Goal: Information Seeking & Learning: Learn about a topic

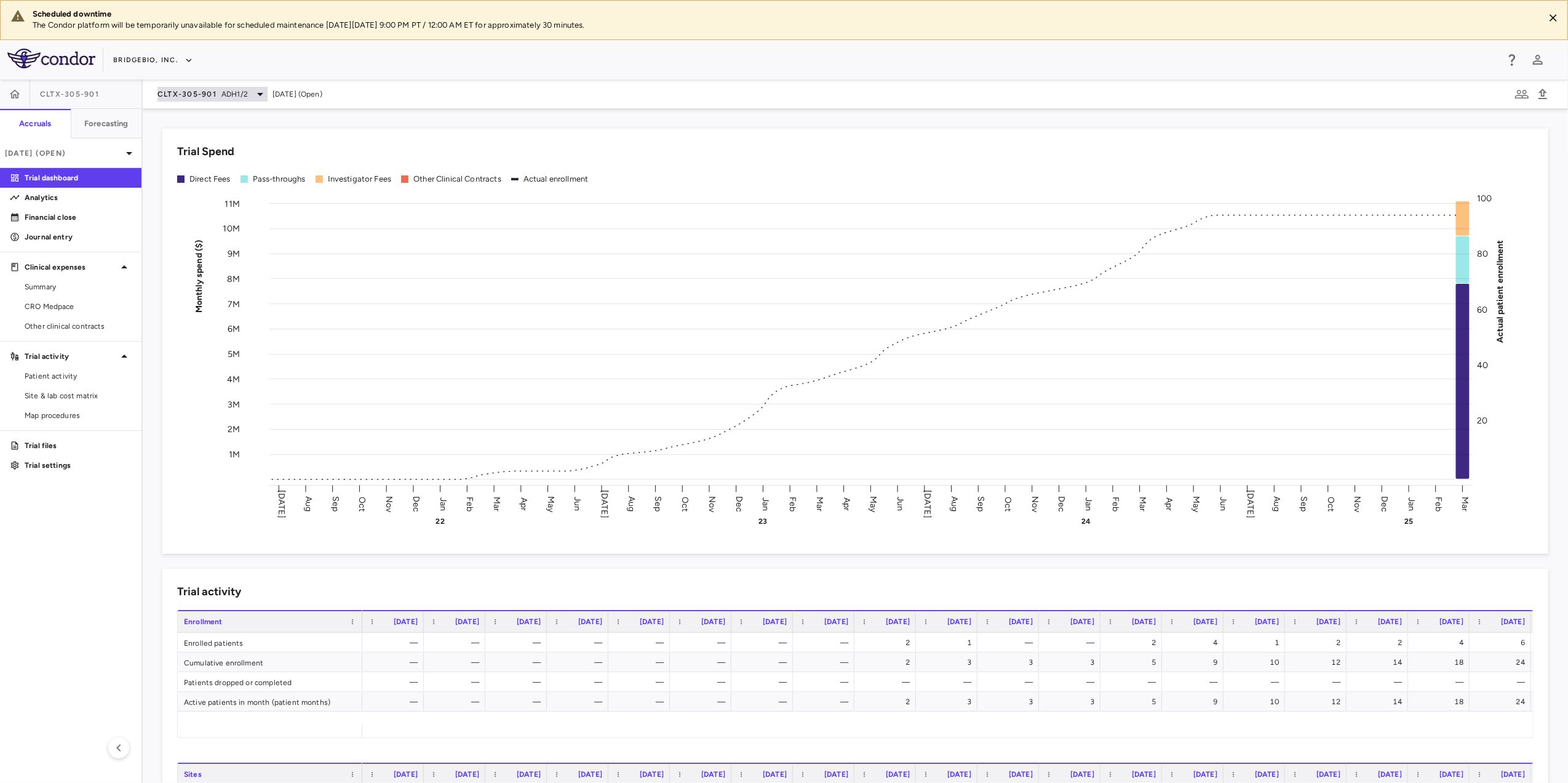
click at [236, 89] on span "ADH1/2" at bounding box center [234, 93] width 27 height 11
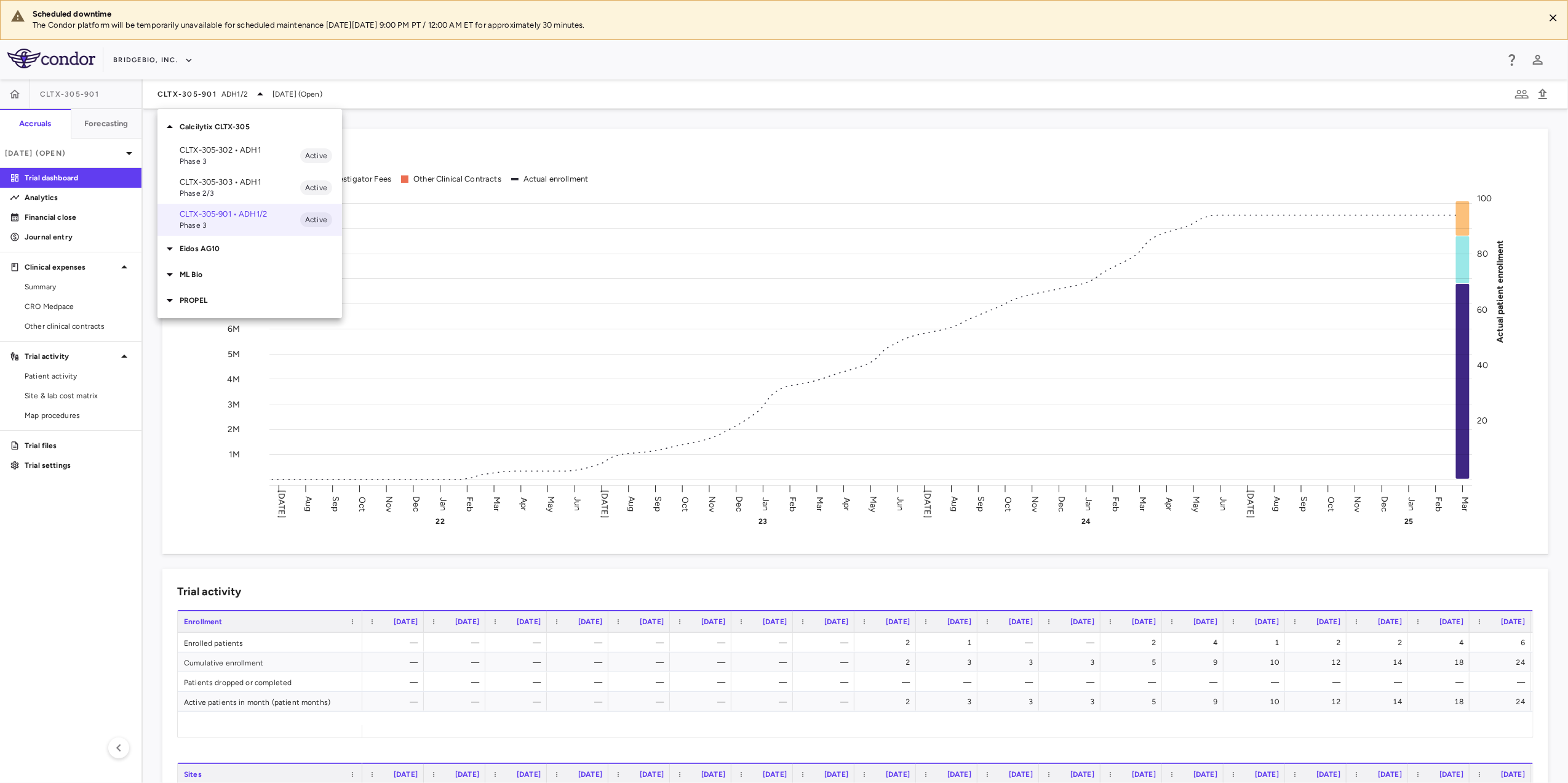
click at [237, 132] on p "Calcilytix CLTX-305" at bounding box center [261, 127] width 162 height 11
click at [219, 153] on p "Eidos AG10" at bounding box center [261, 152] width 162 height 11
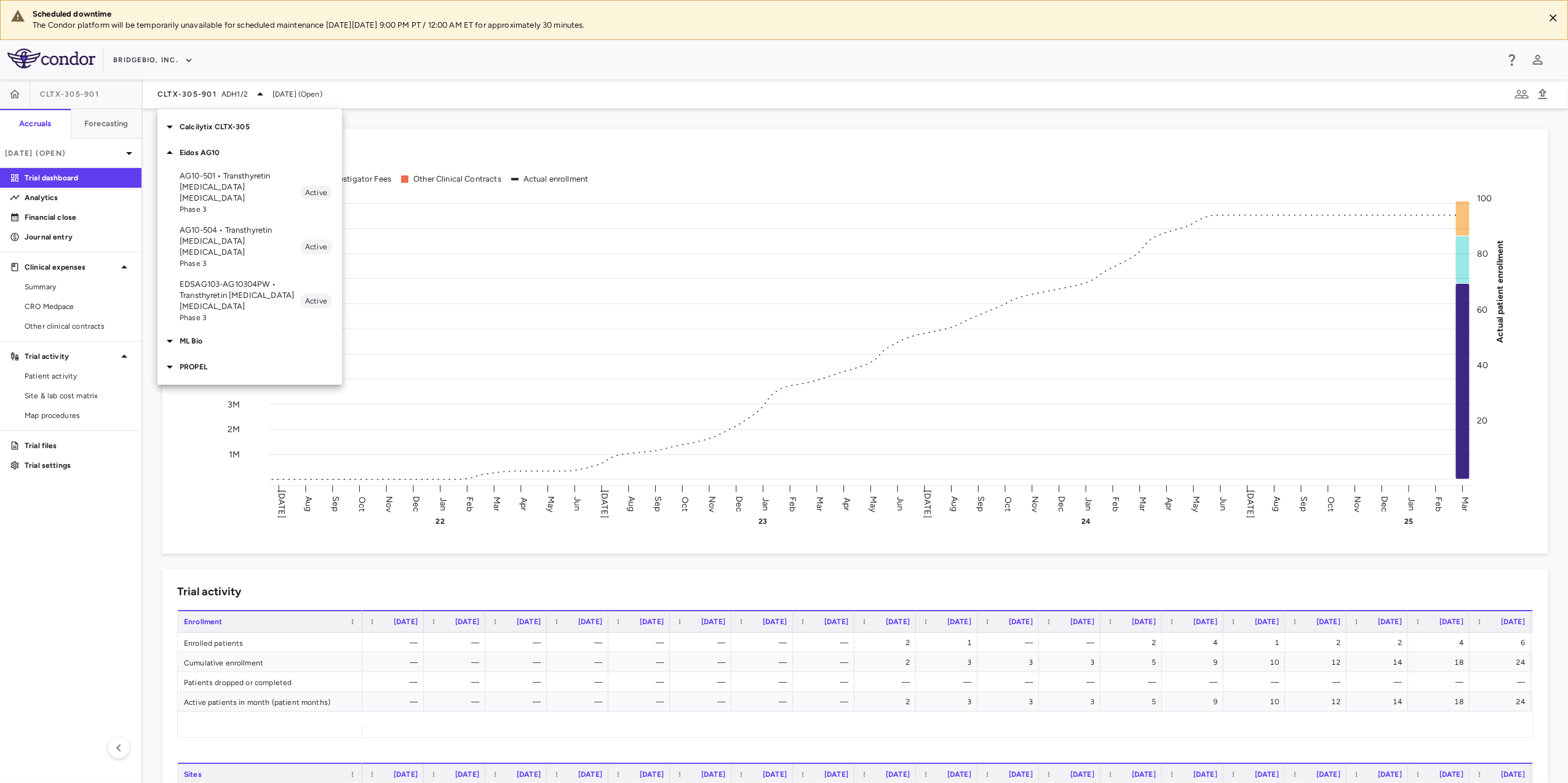
click at [249, 281] on p "EDSAG103-AG10304PW • Transthyretin [MEDICAL_DATA] [MEDICAL_DATA]" at bounding box center [240, 296] width 121 height 33
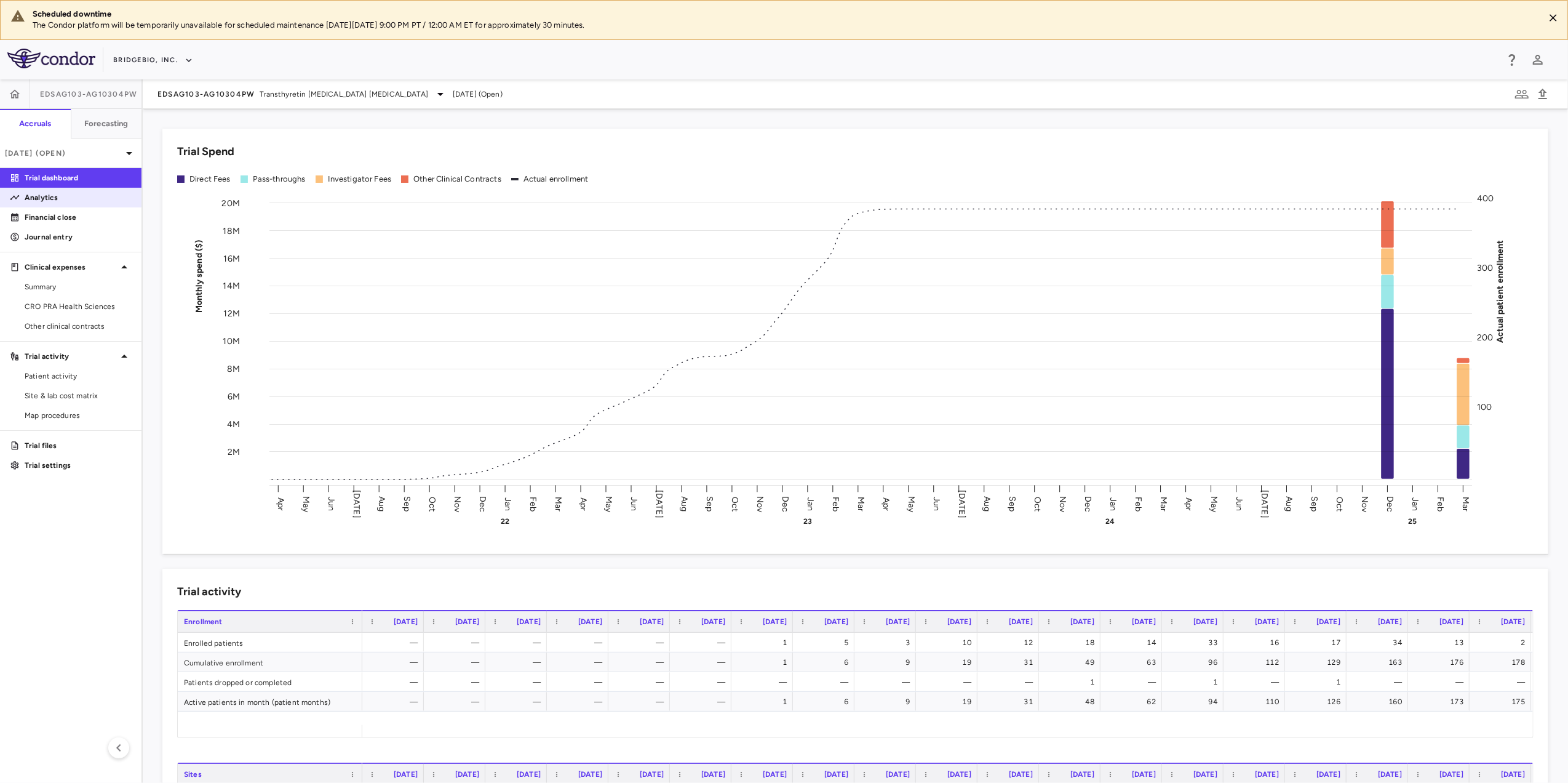
click at [65, 203] on link "Analytics" at bounding box center [70, 198] width 142 height 19
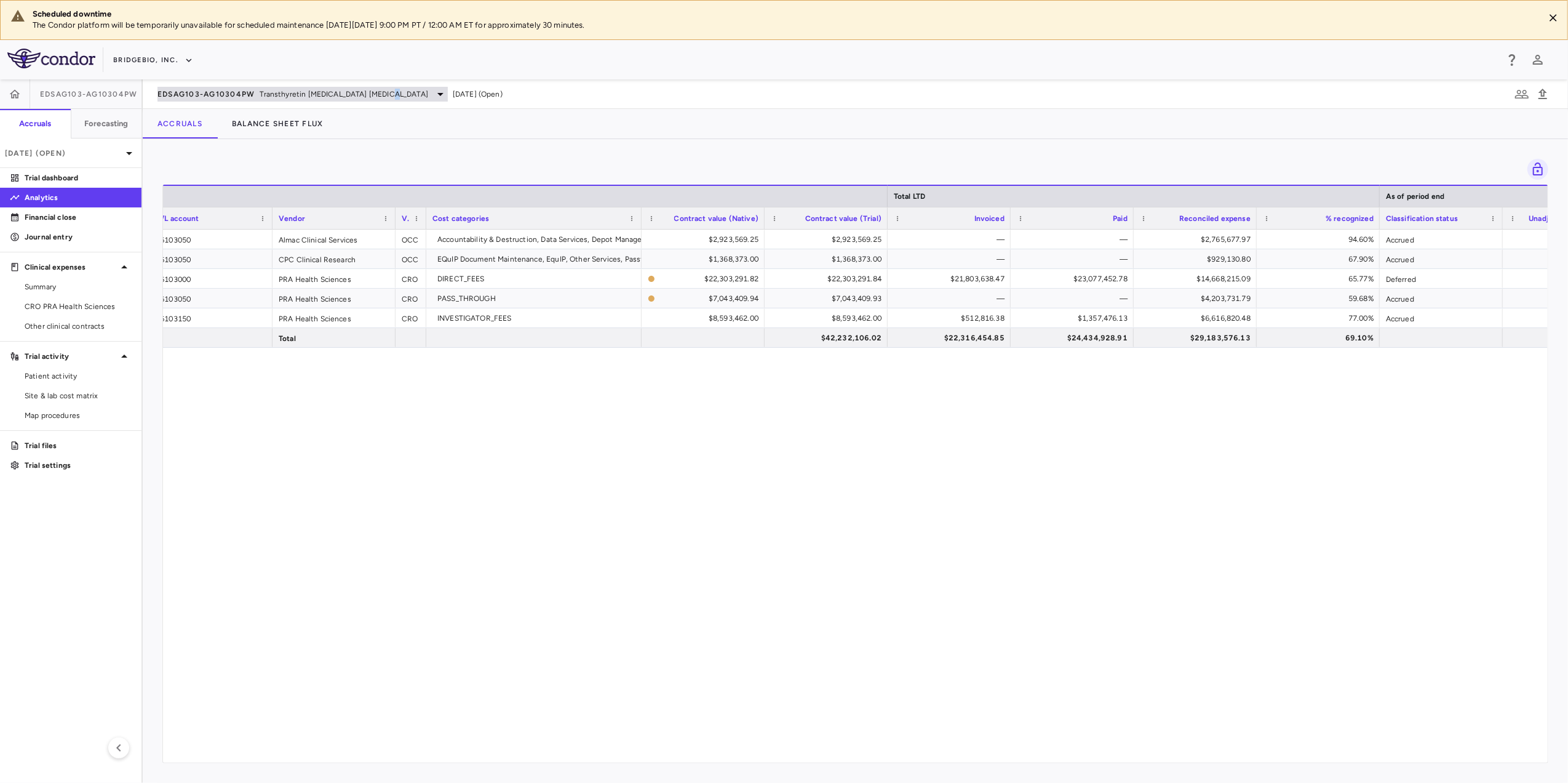
click at [389, 101] on div "EDSAG103-AG10304PW Transthyretin [MEDICAL_DATA] [MEDICAL_DATA]" at bounding box center [303, 94] width 290 height 15
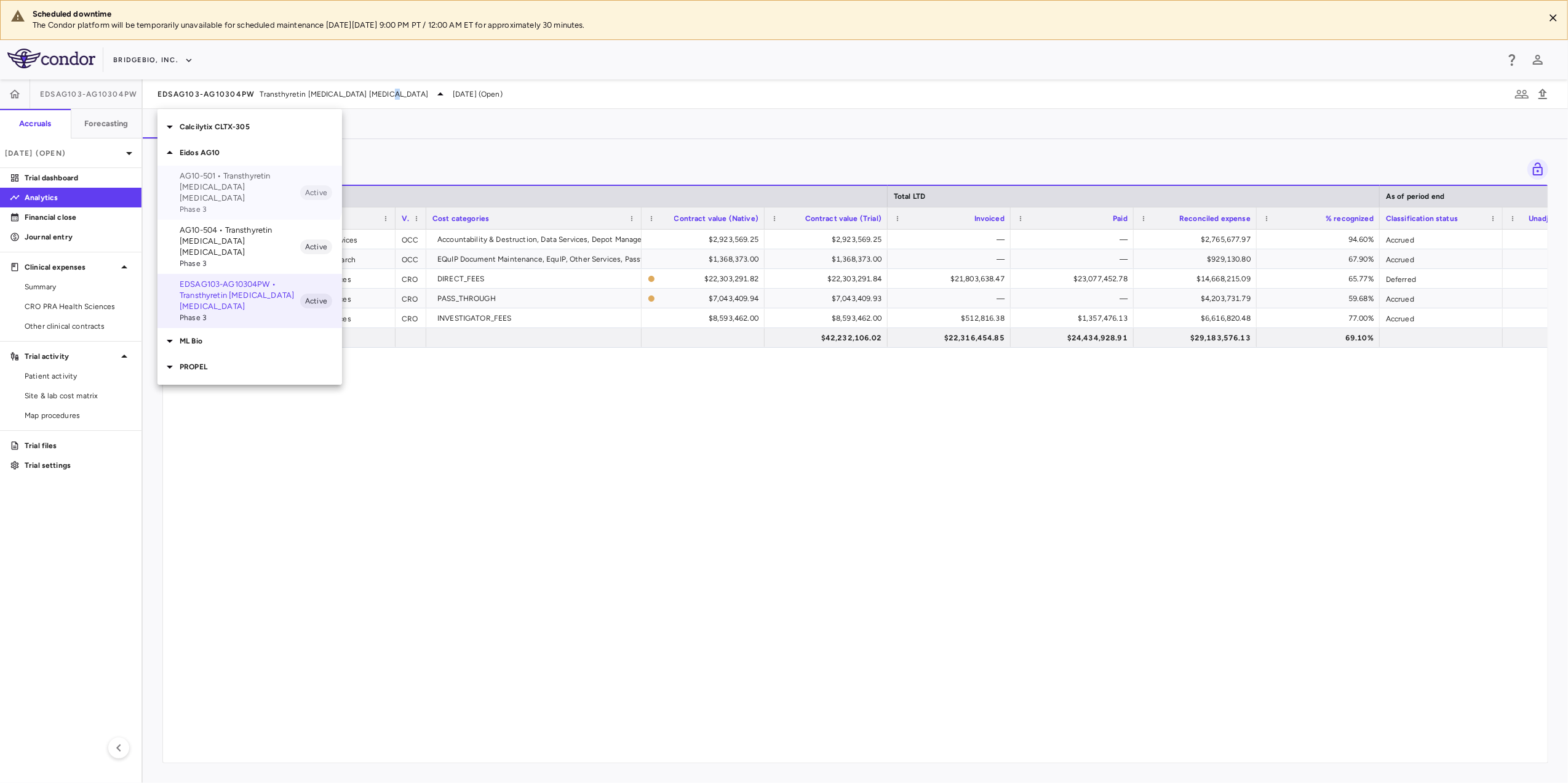
drag, startPoint x: 389, startPoint y: 101, endPoint x: 242, endPoint y: 183, distance: 168.3
click at [242, 183] on p "AG10-501 • Transthyretin [MEDICAL_DATA] [MEDICAL_DATA]" at bounding box center [240, 187] width 121 height 33
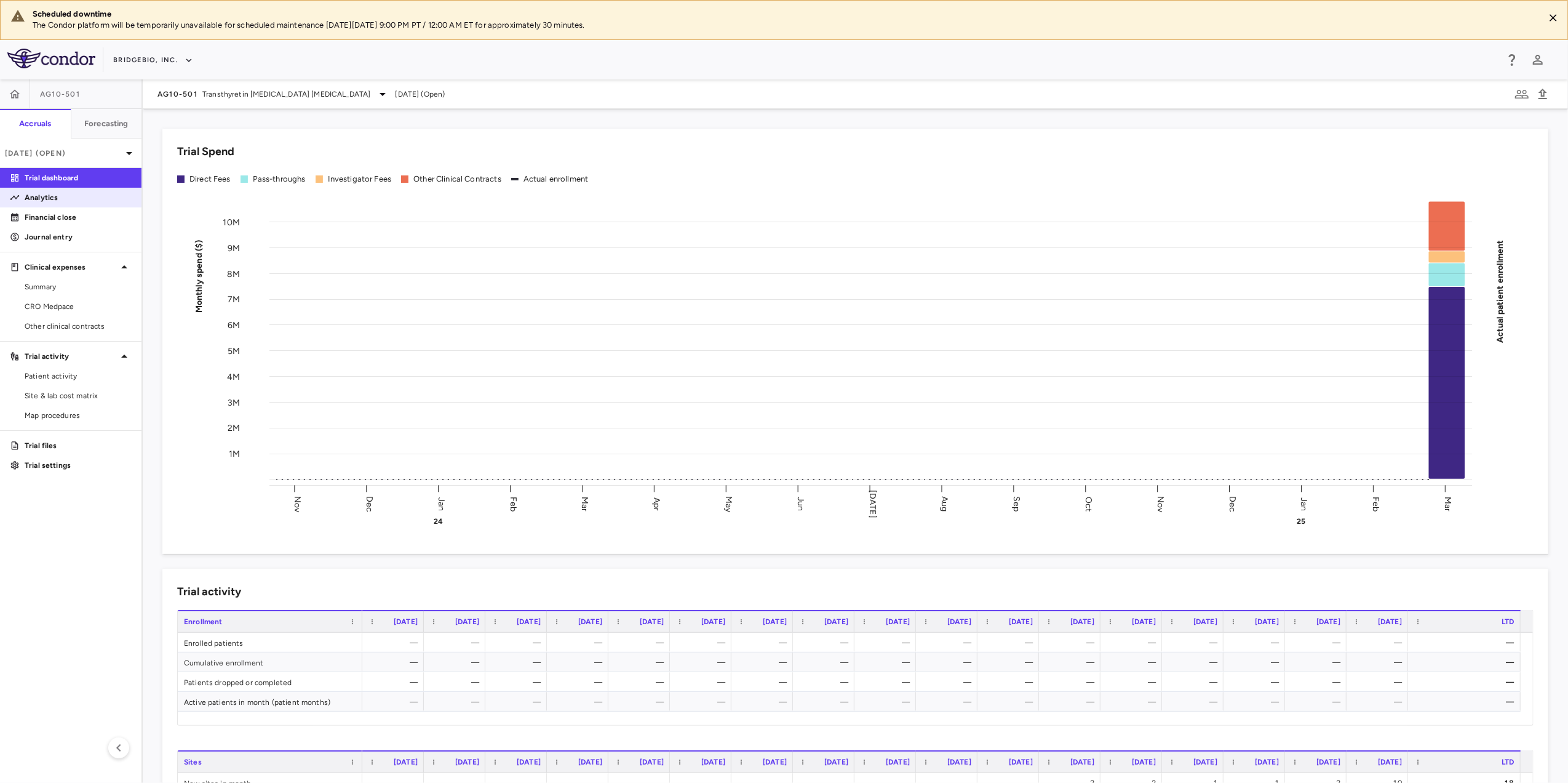
click at [82, 201] on p "Analytics" at bounding box center [78, 197] width 107 height 11
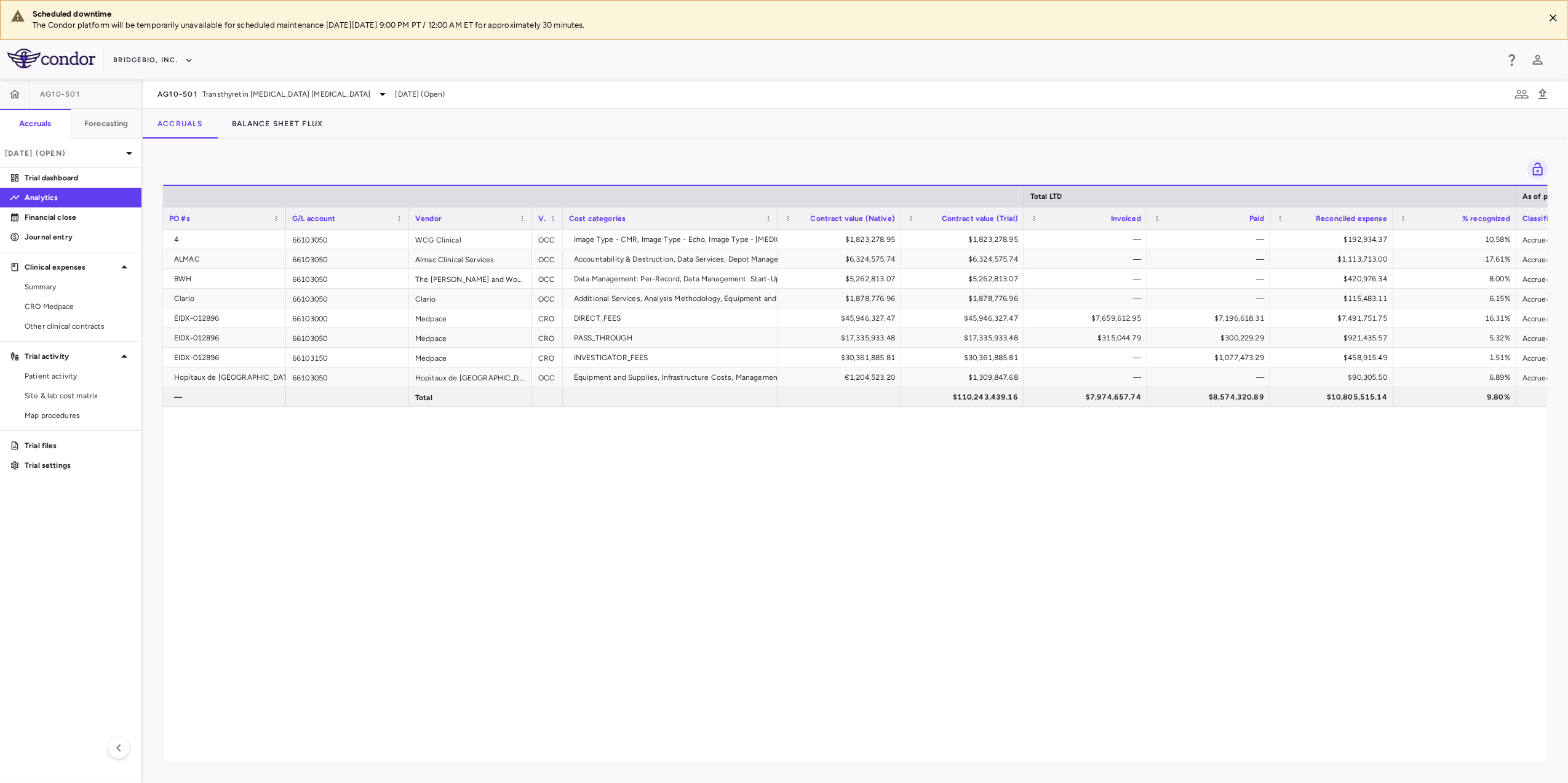
drag, startPoint x: 688, startPoint y: 749, endPoint x: 852, endPoint y: 759, distance: 164.3
click at [852, 759] on div "Total LTD As of period end PO #s G/L account Vendor Paid" at bounding box center [855, 474] width 1385 height 578
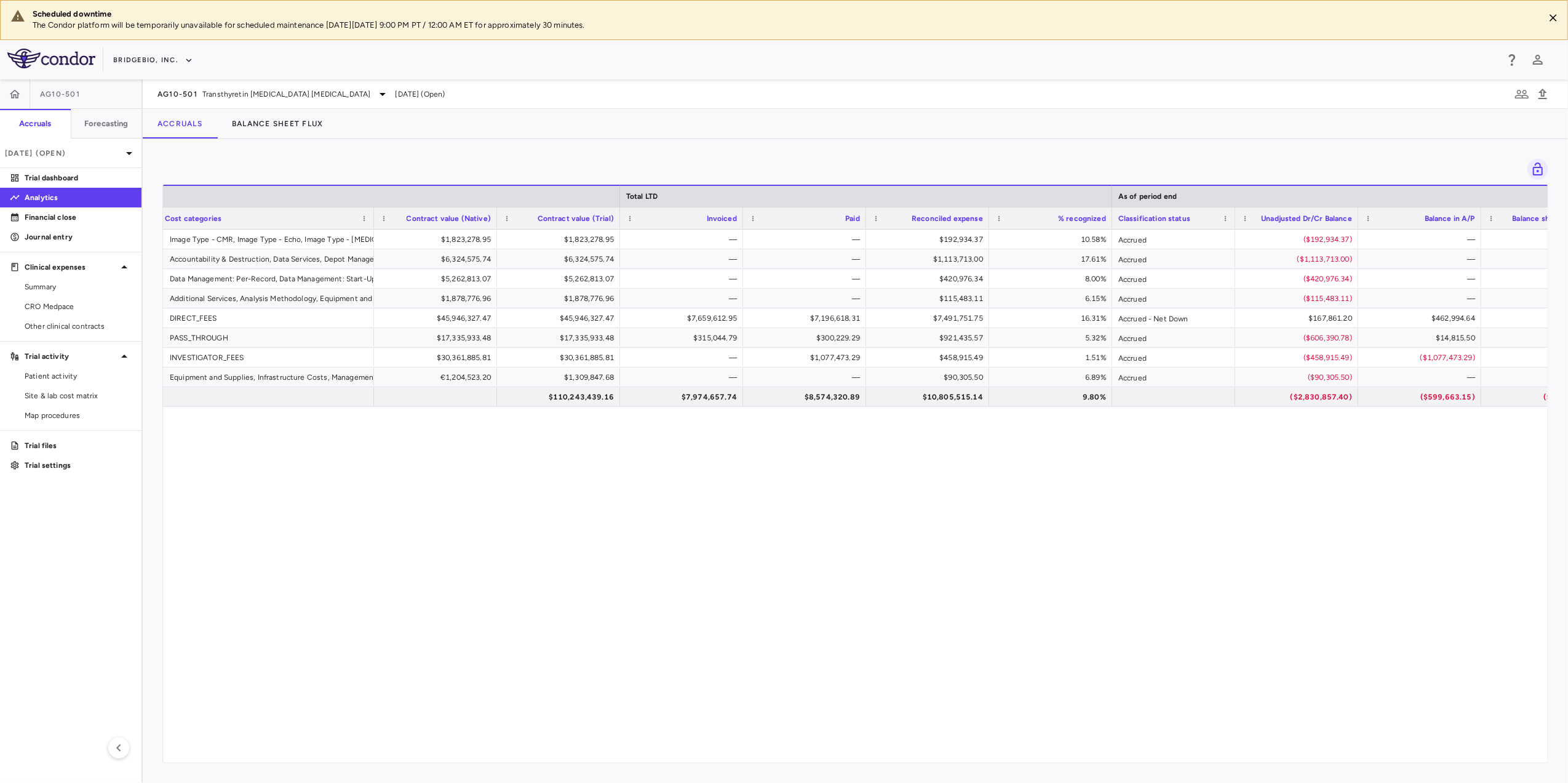
scroll to position [0, 257]
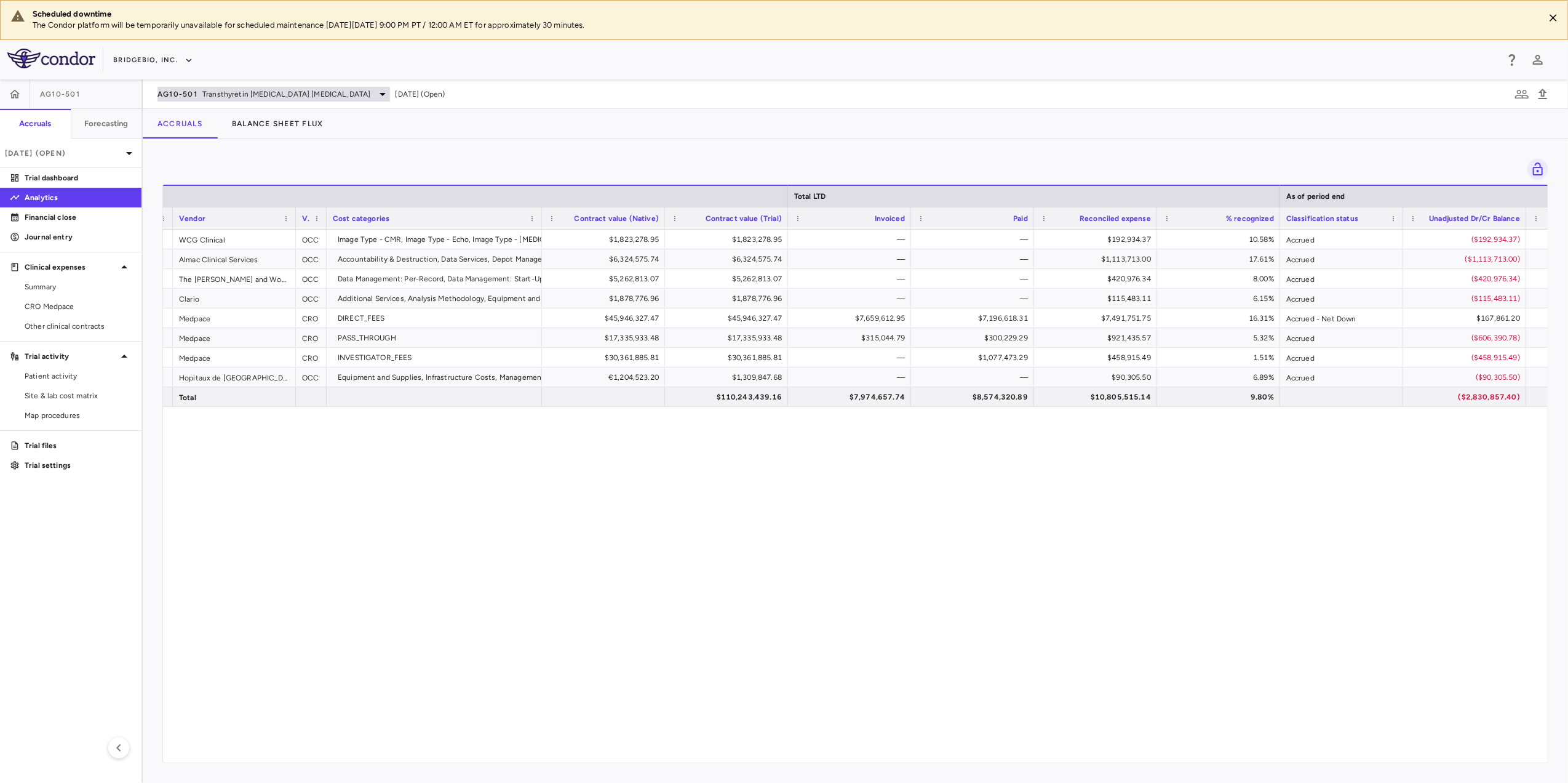
click at [375, 92] on icon at bounding box center [382, 94] width 15 height 15
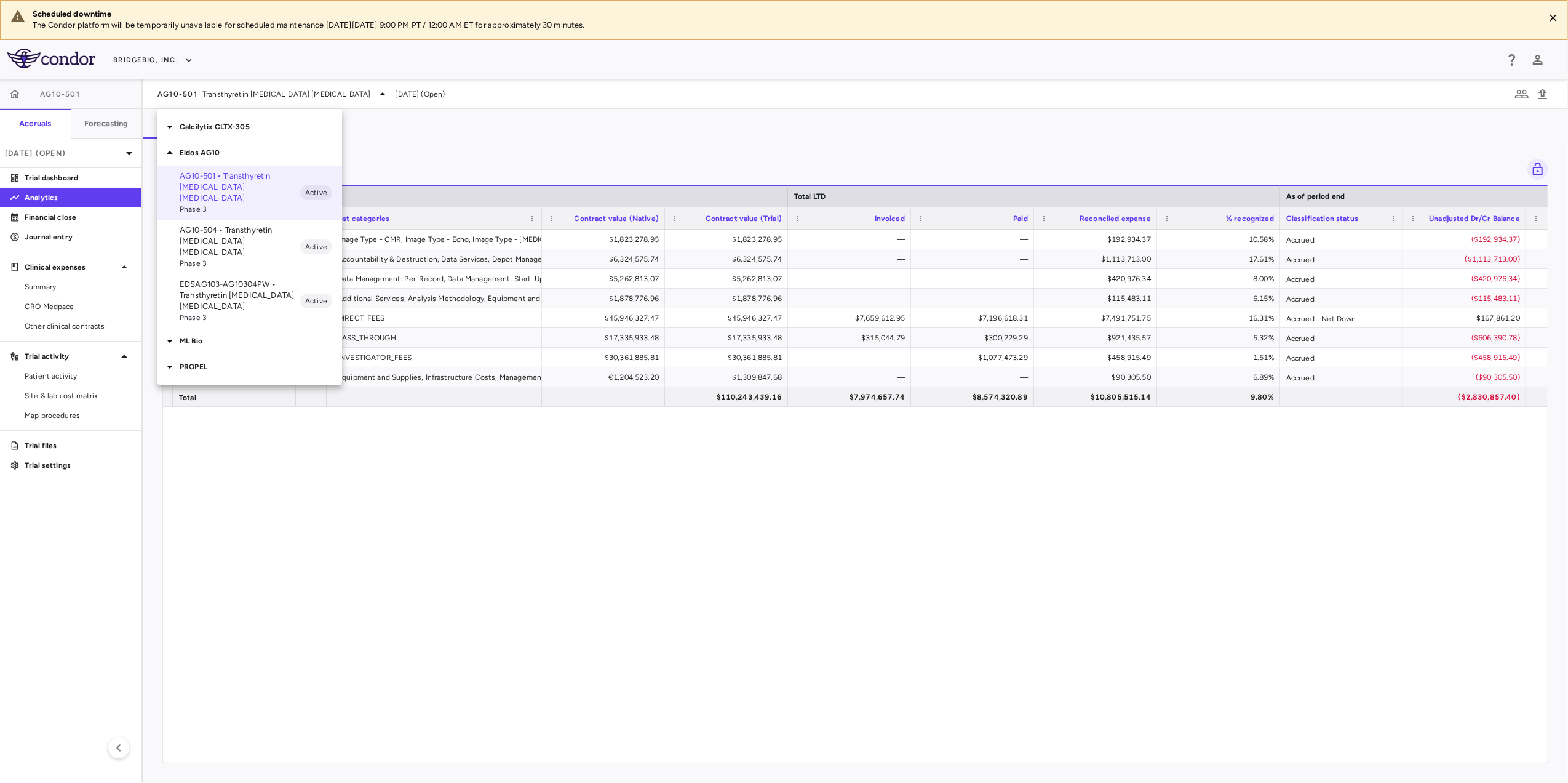
click at [281, 224] on p "AG10-504 • Transthyretin [MEDICAL_DATA] [MEDICAL_DATA]" at bounding box center [240, 241] width 121 height 33
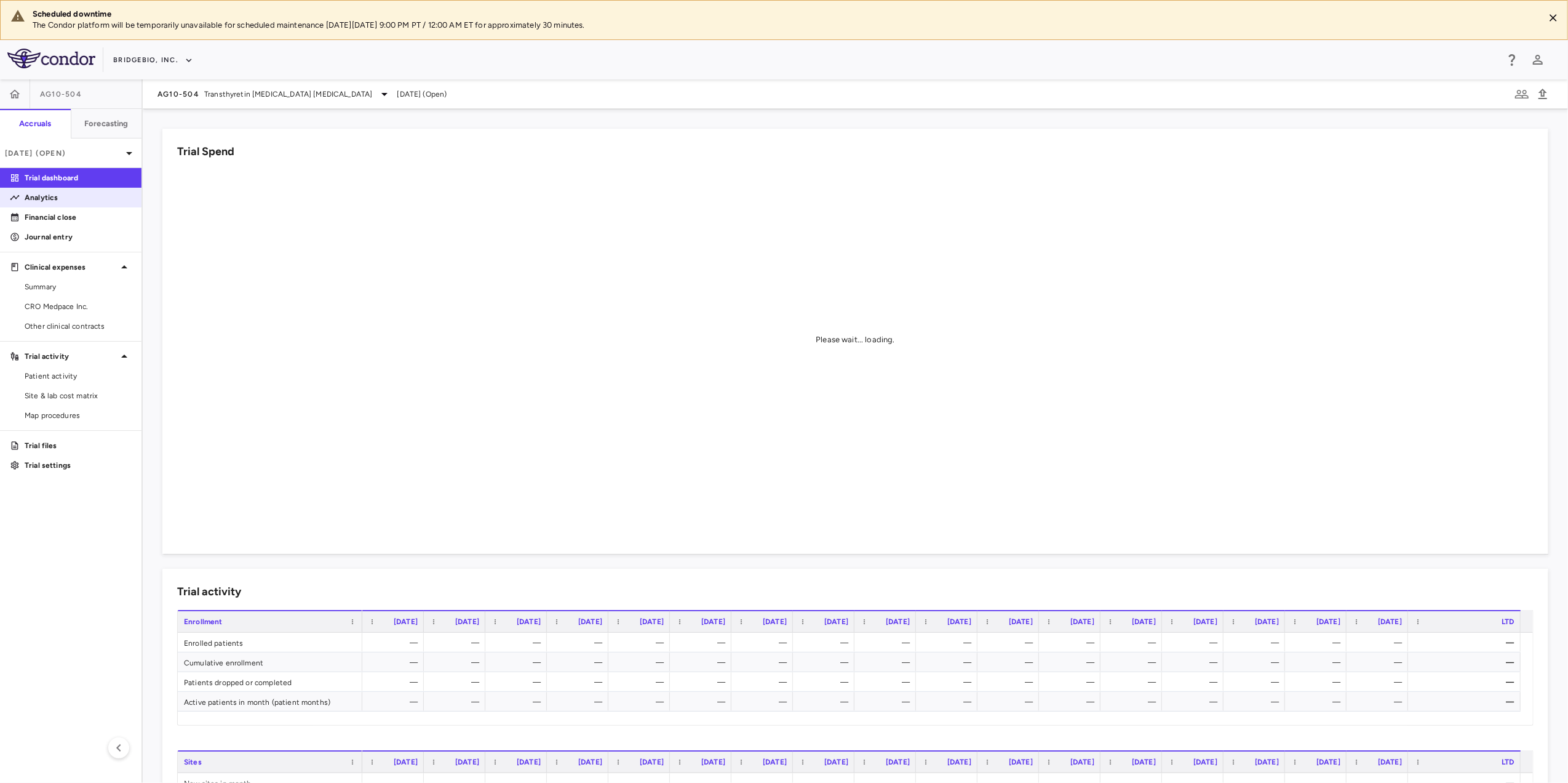
click at [57, 199] on p "Analytics" at bounding box center [78, 197] width 107 height 11
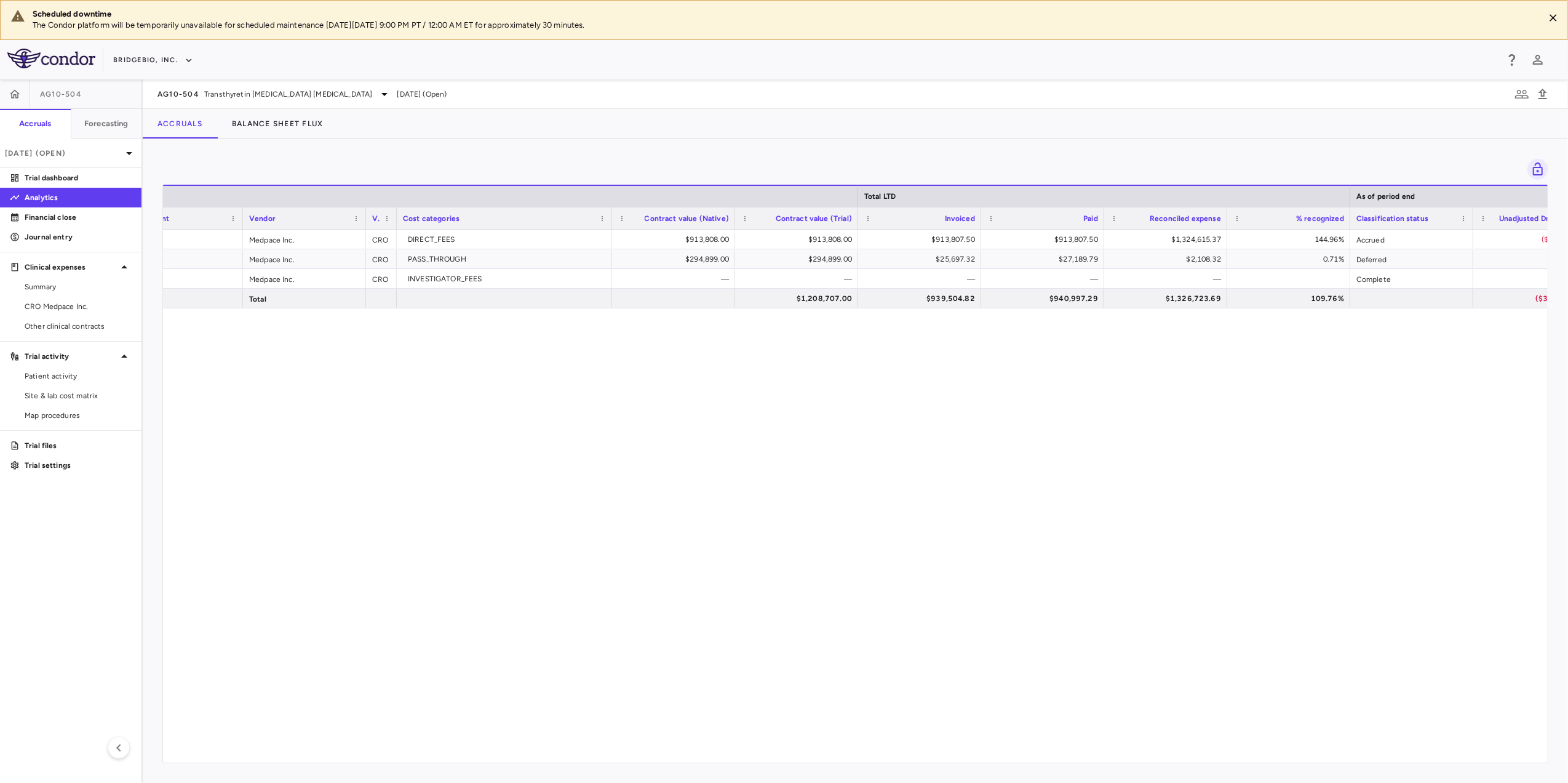
scroll to position [0, 181]
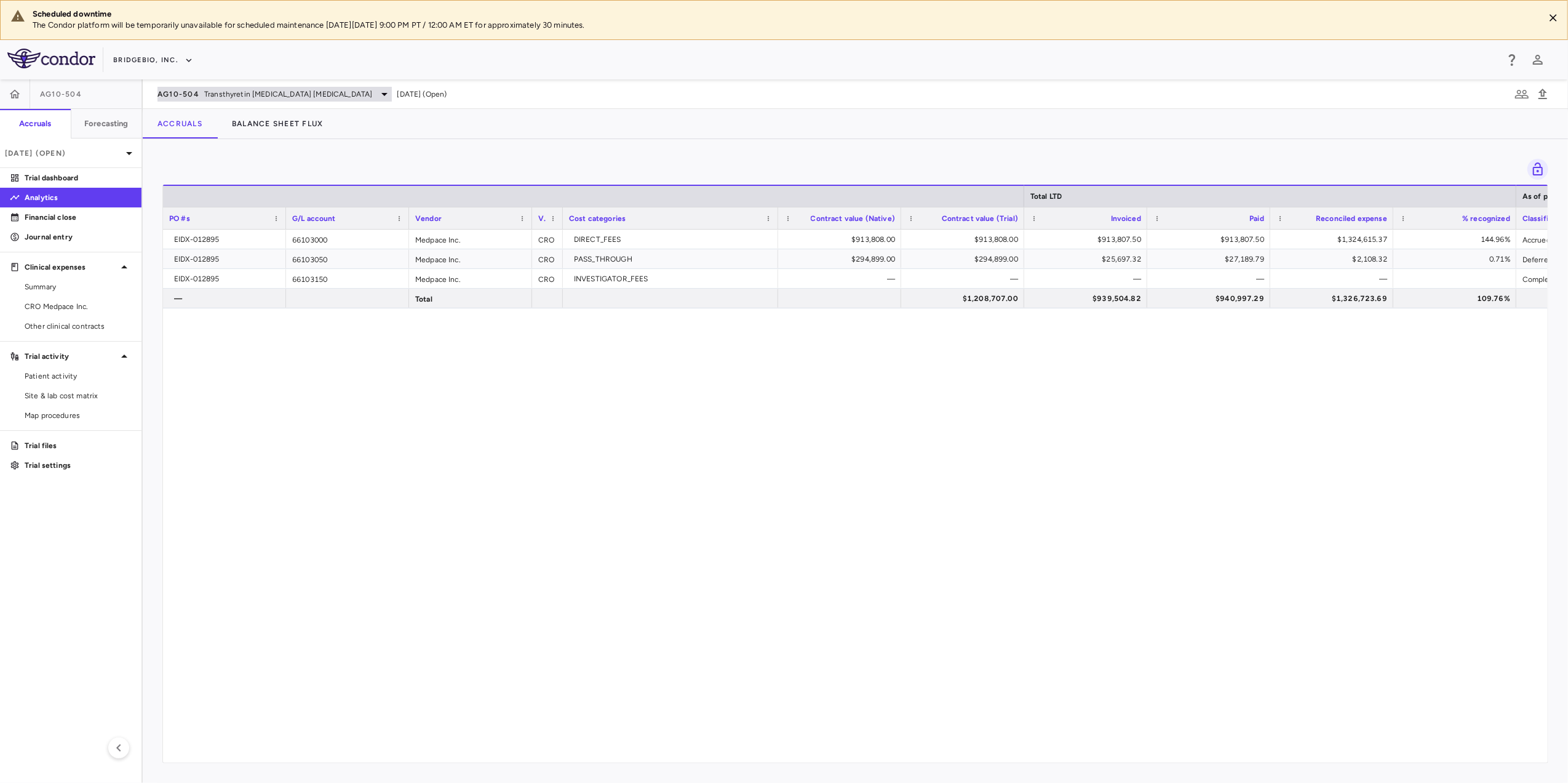
click at [331, 96] on span "Transthyretin [MEDICAL_DATA] [MEDICAL_DATA]" at bounding box center [288, 93] width 168 height 11
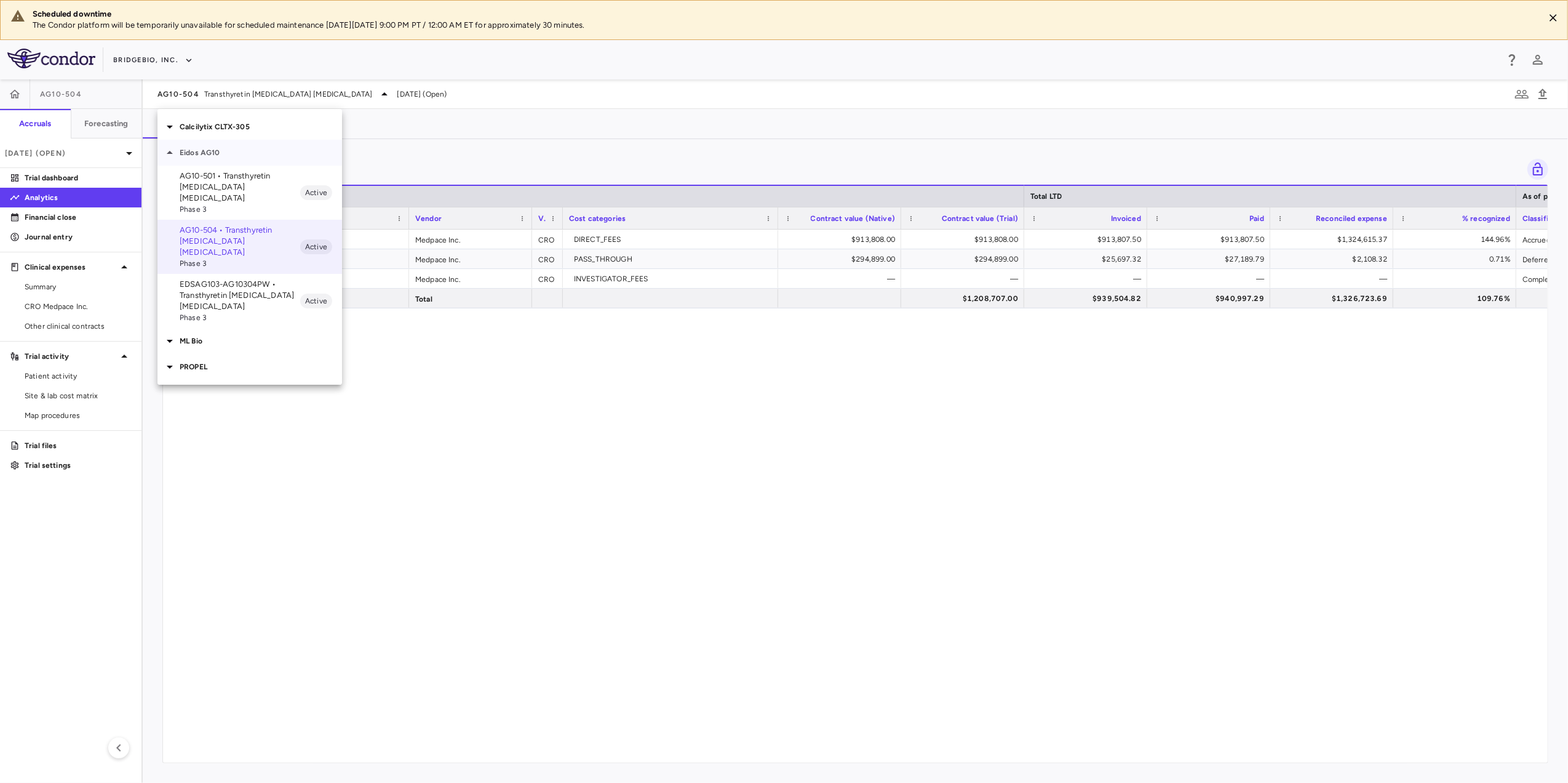
click at [222, 158] on div "Eidos AG10" at bounding box center [249, 152] width 185 height 26
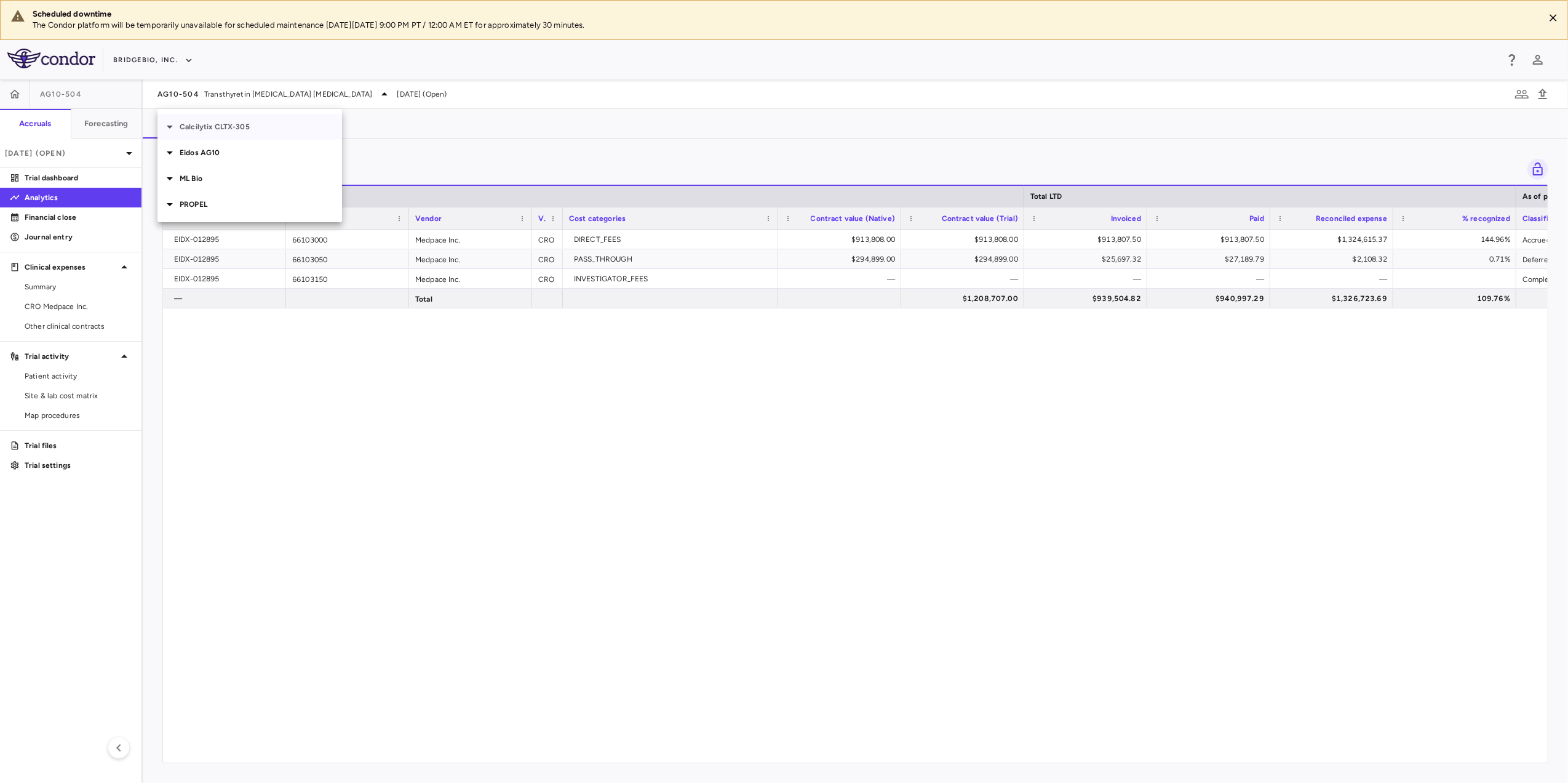
click at [227, 129] on p "Calcilytix CLTX-305" at bounding box center [261, 127] width 162 height 11
click at [252, 153] on p "CLTX-305-302 • ADH1" at bounding box center [240, 150] width 121 height 11
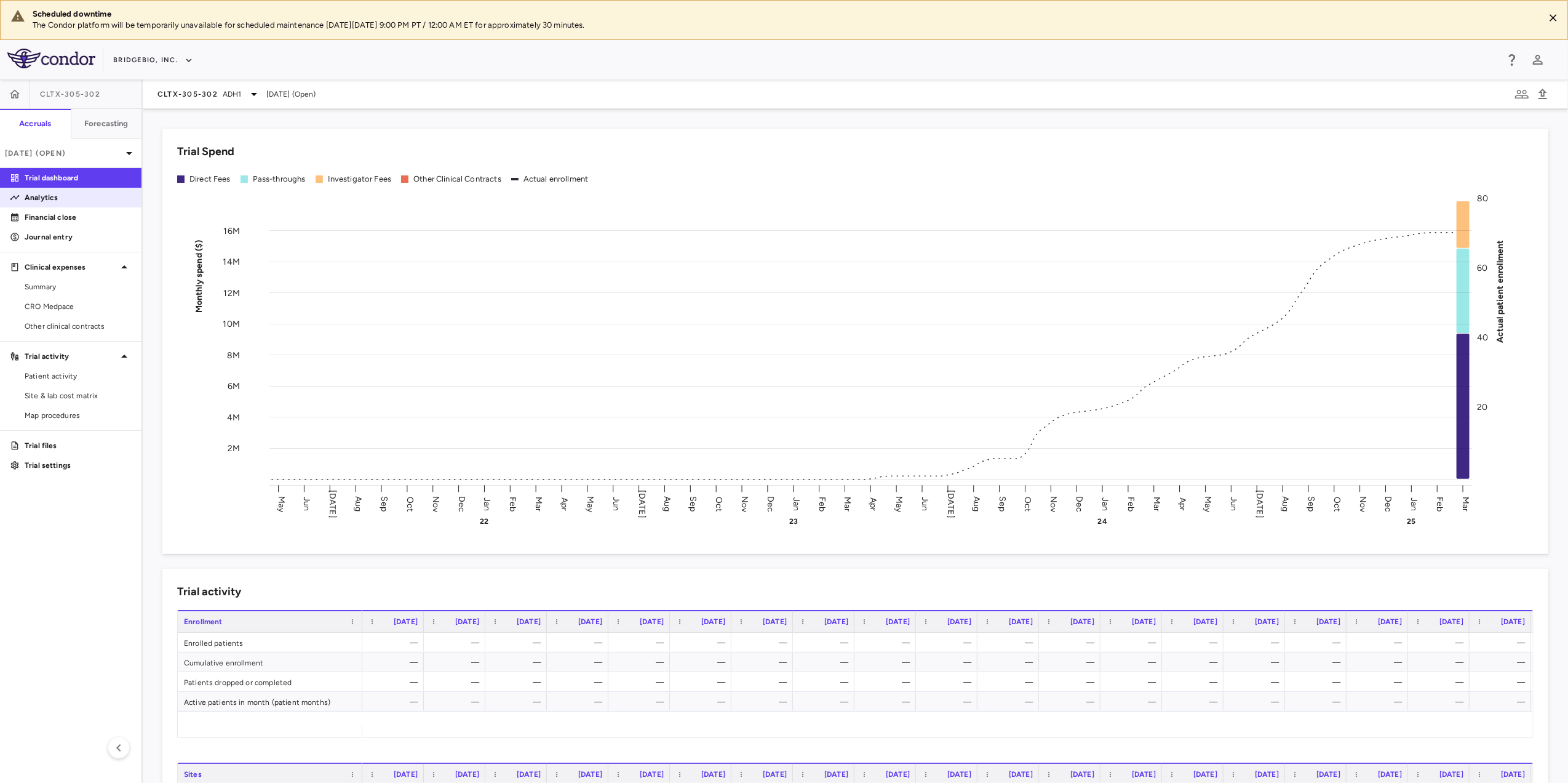
click at [57, 193] on p "Analytics" at bounding box center [78, 197] width 107 height 11
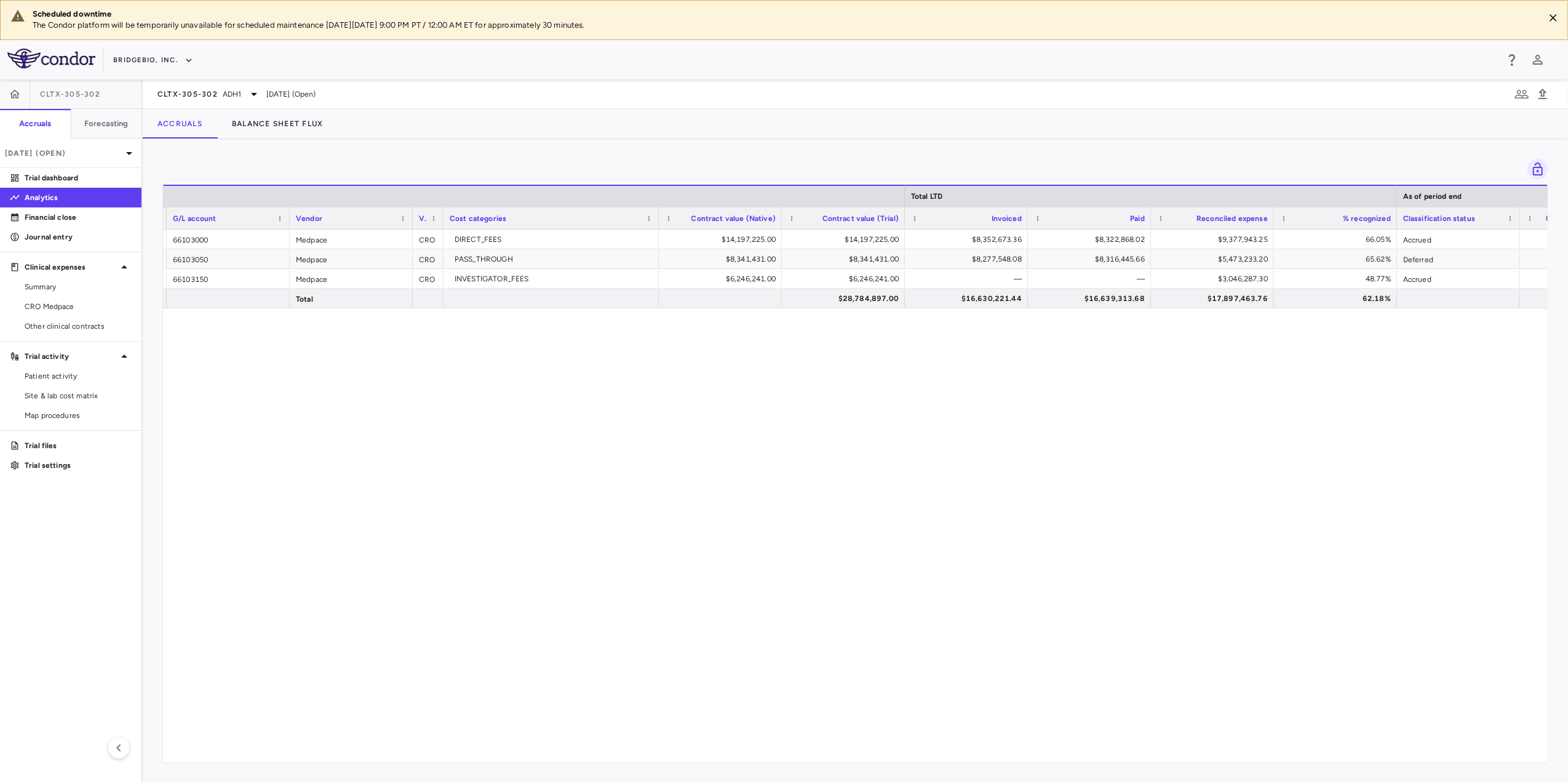
scroll to position [0, 144]
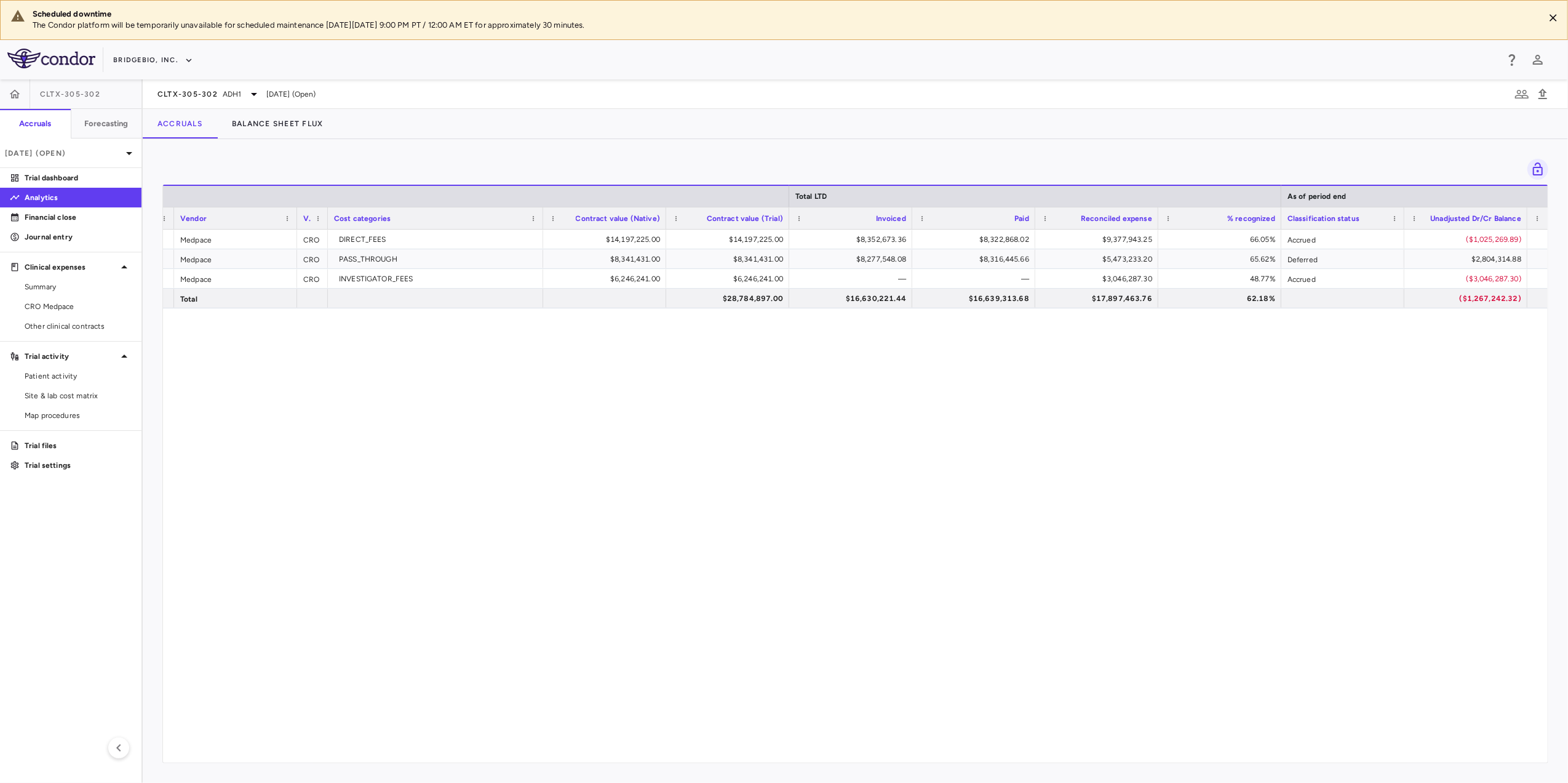
click at [233, 81] on div "CLTX-305-302 ADH[DATE] (Open)" at bounding box center [855, 93] width 1425 height 29
click at [250, 93] on icon at bounding box center [254, 94] width 15 height 15
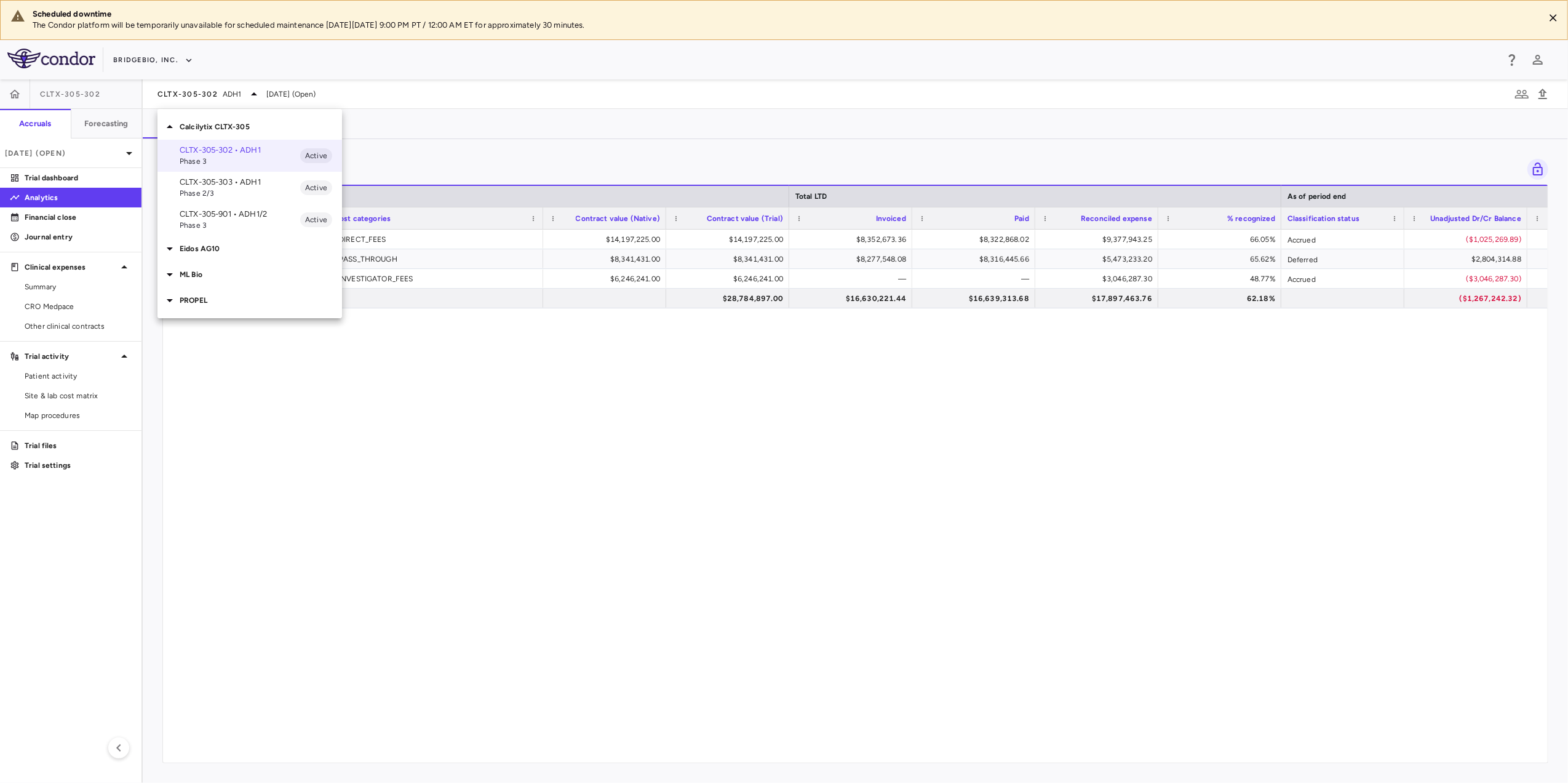
click at [249, 178] on p "CLTX-305-303 • ADH1" at bounding box center [240, 182] width 121 height 11
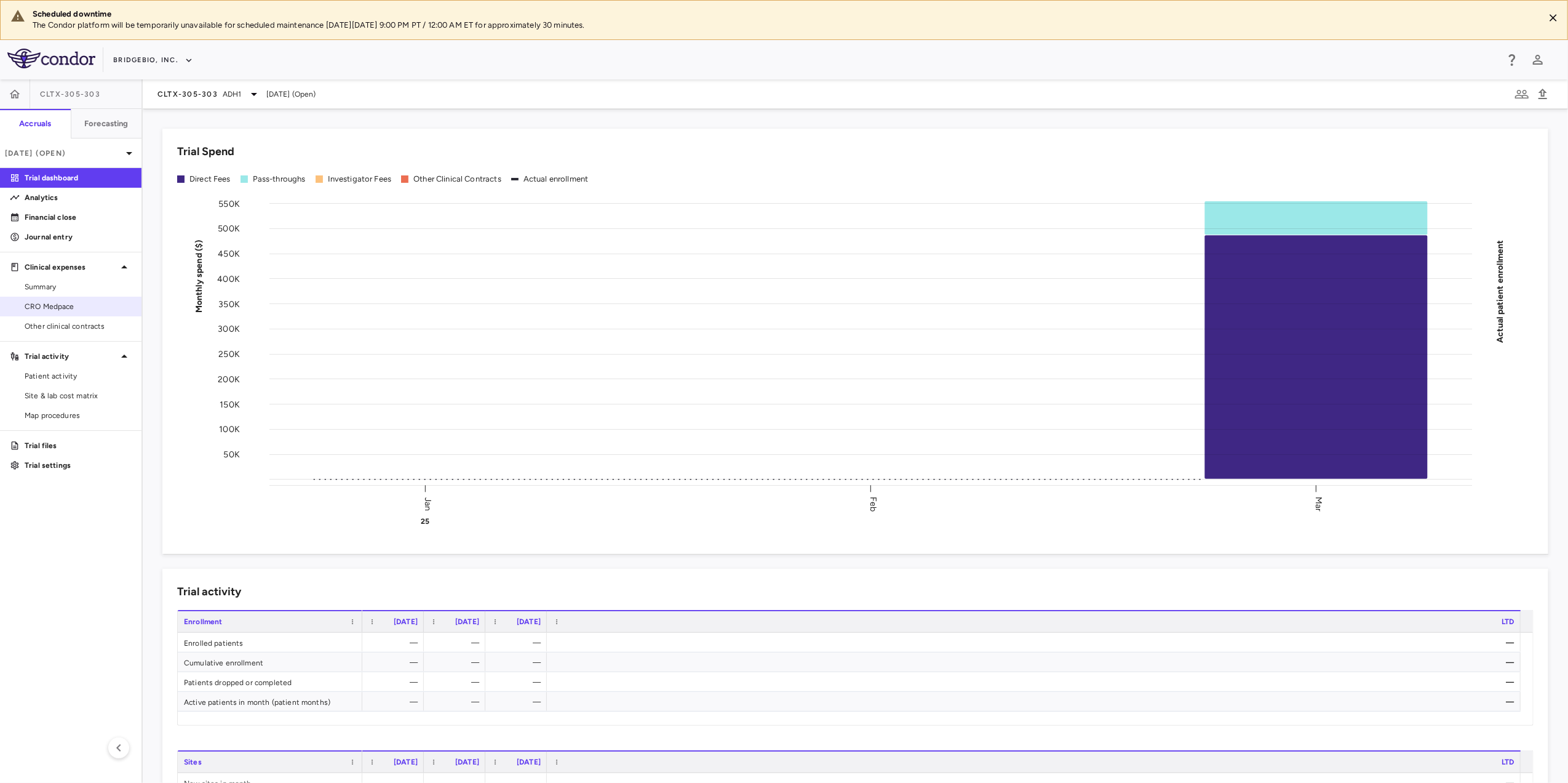
click at [79, 308] on span "CRO Medpace" at bounding box center [78, 306] width 107 height 11
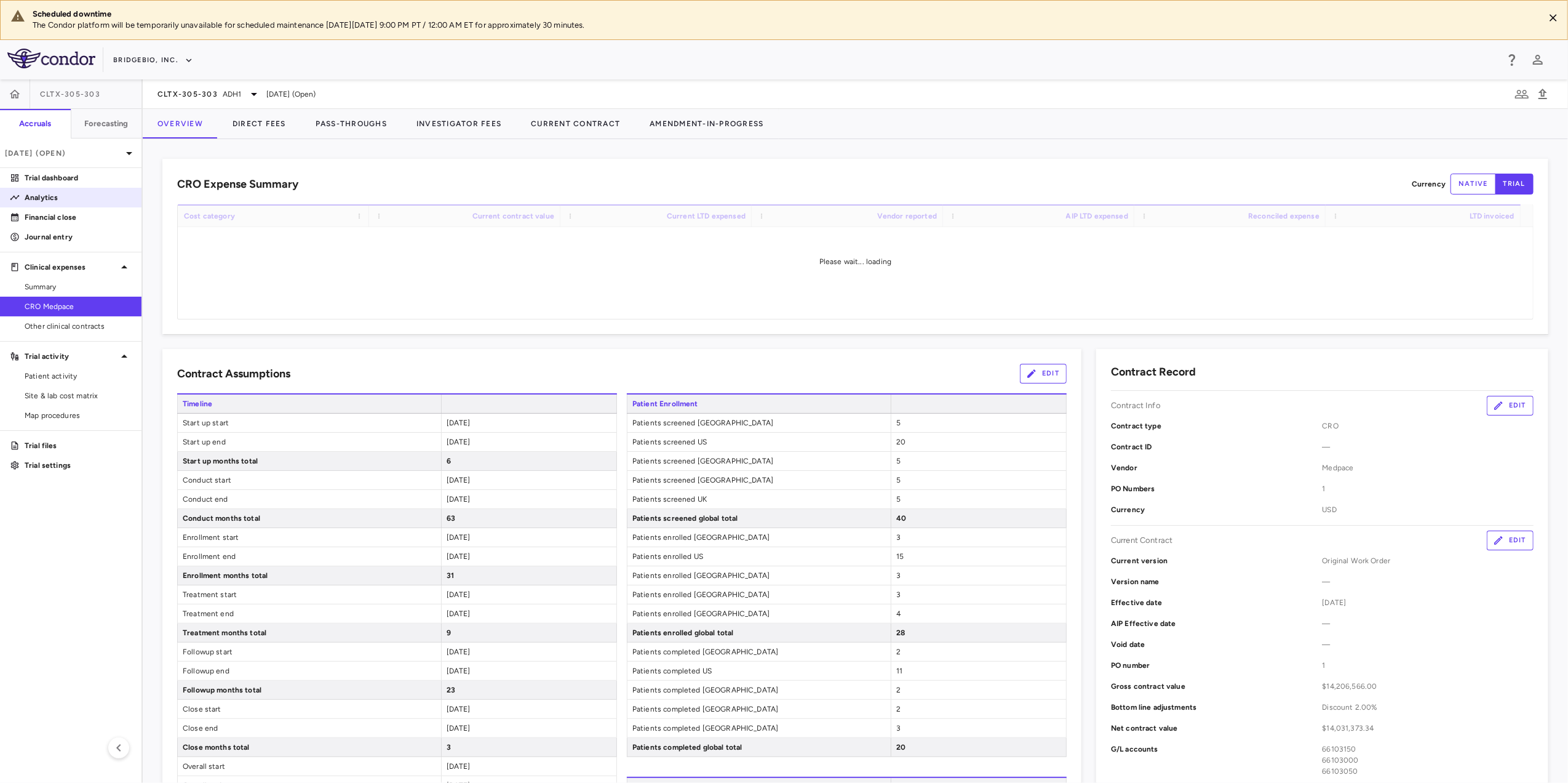
click at [40, 197] on p "Analytics" at bounding box center [78, 197] width 107 height 11
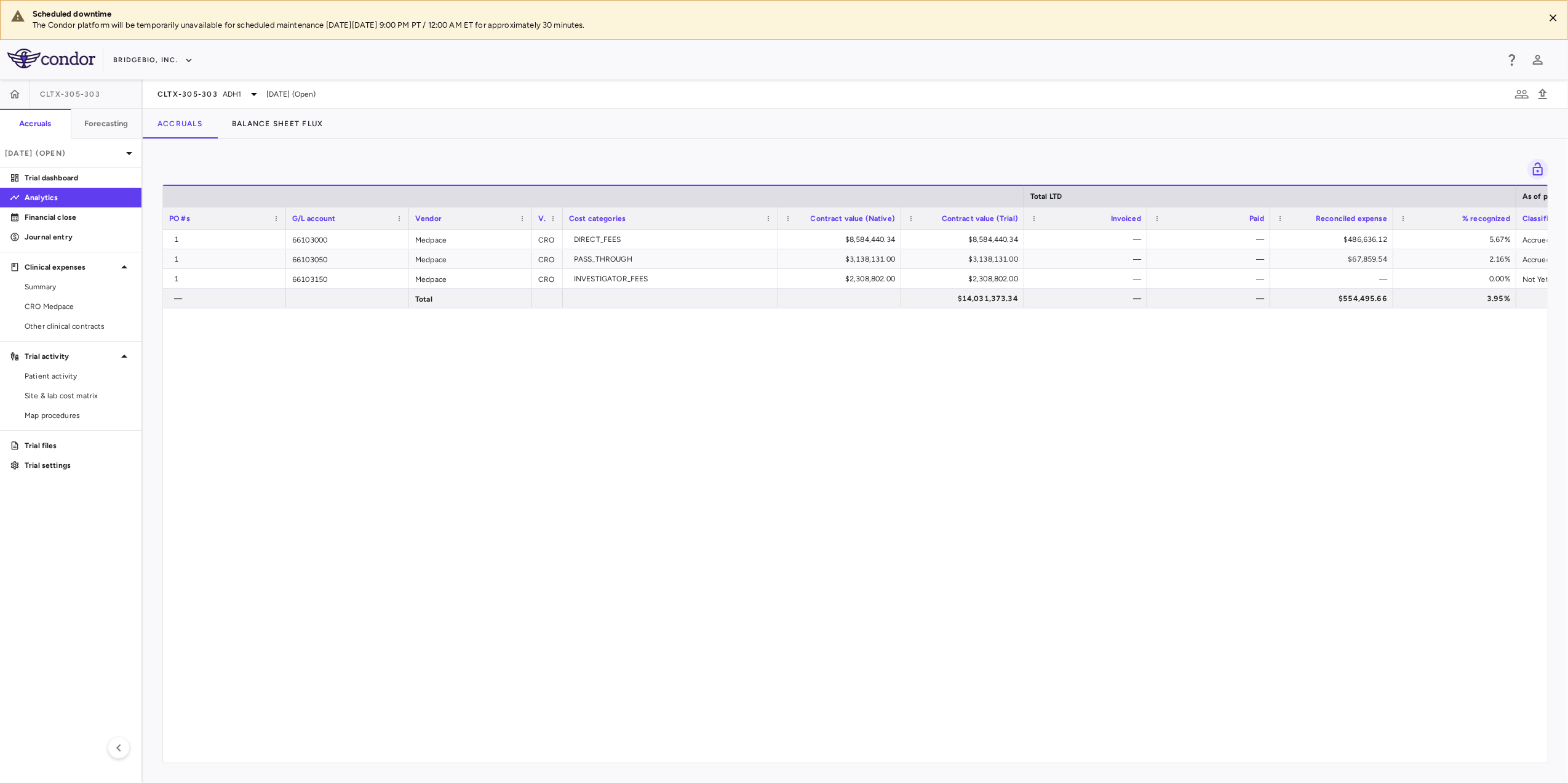
scroll to position [0, 109]
click at [251, 88] on icon at bounding box center [254, 94] width 15 height 15
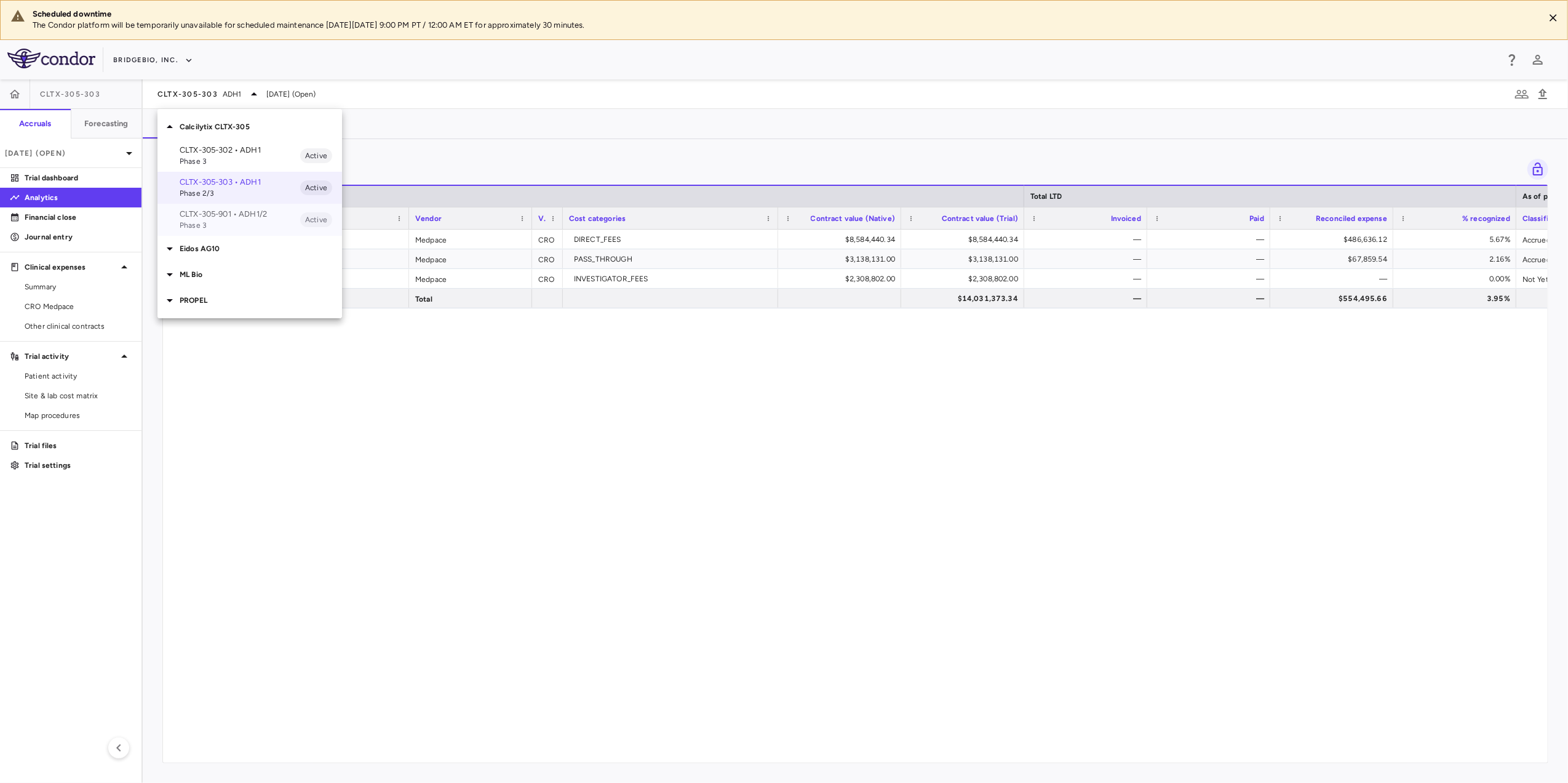
click at [246, 218] on p "CLTX-305-901 • ADH1/2" at bounding box center [240, 214] width 121 height 11
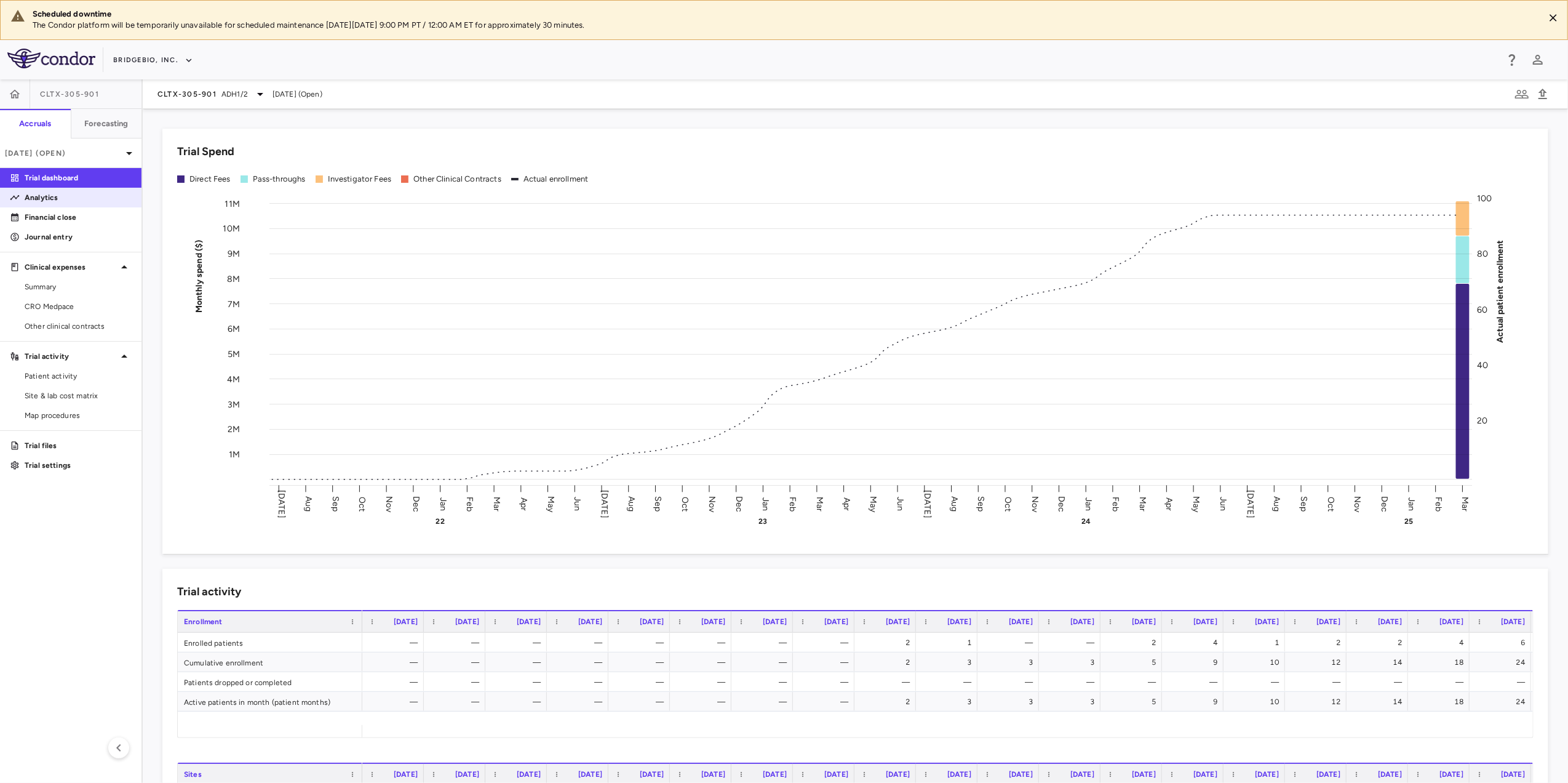
click at [62, 195] on p "Analytics" at bounding box center [78, 197] width 107 height 11
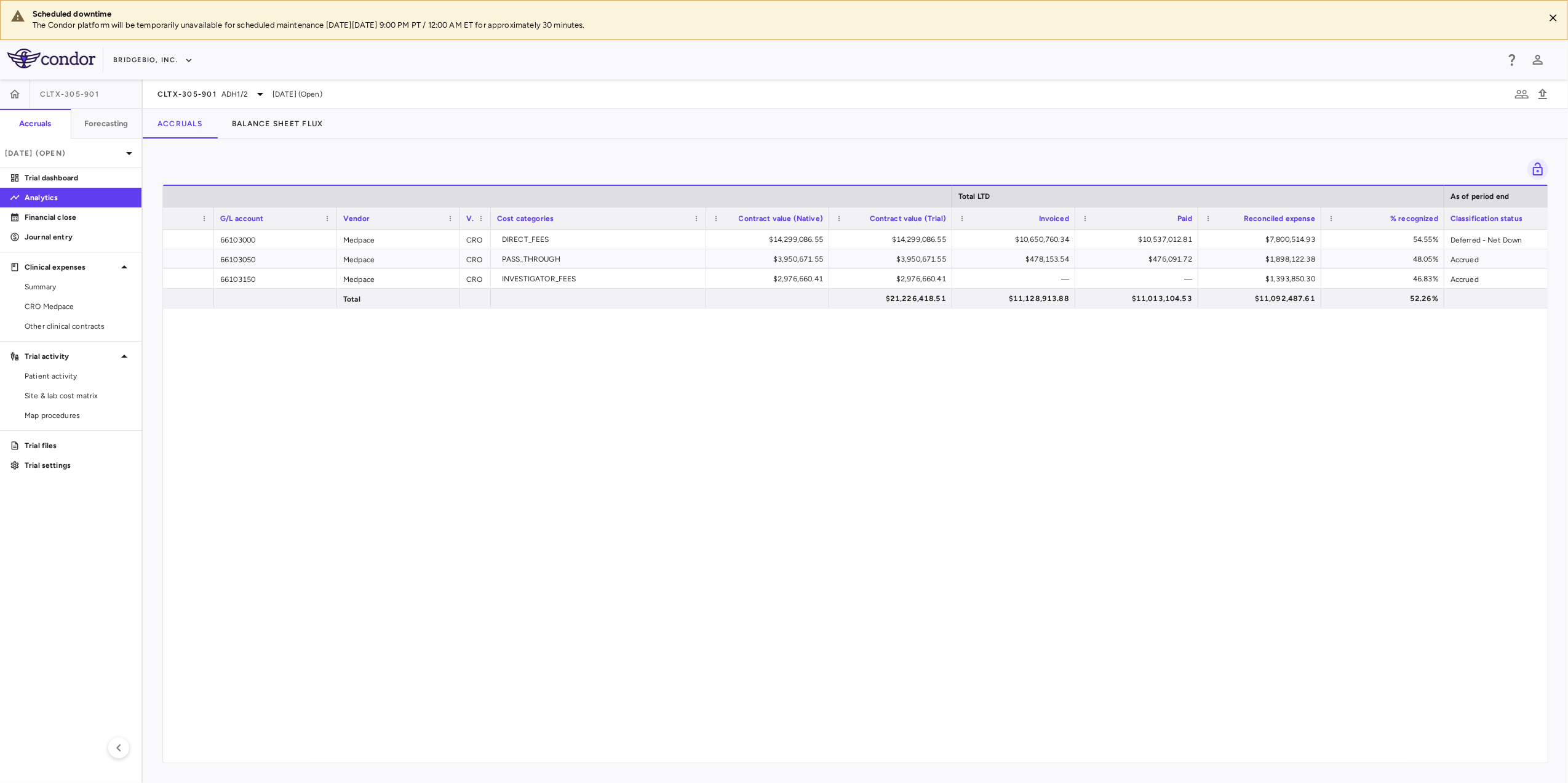
scroll to position [0, 85]
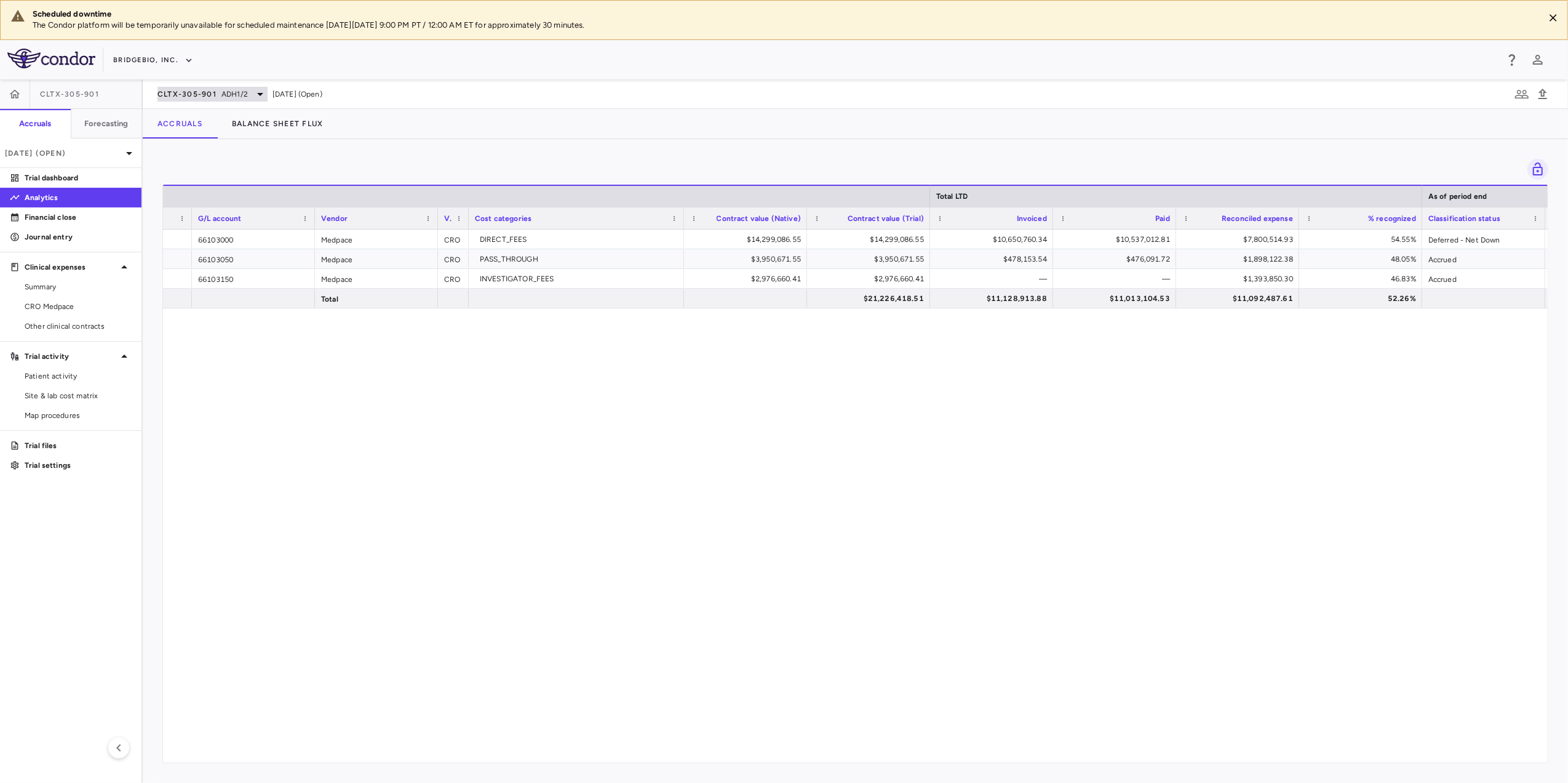
click at [254, 92] on icon at bounding box center [260, 94] width 15 height 15
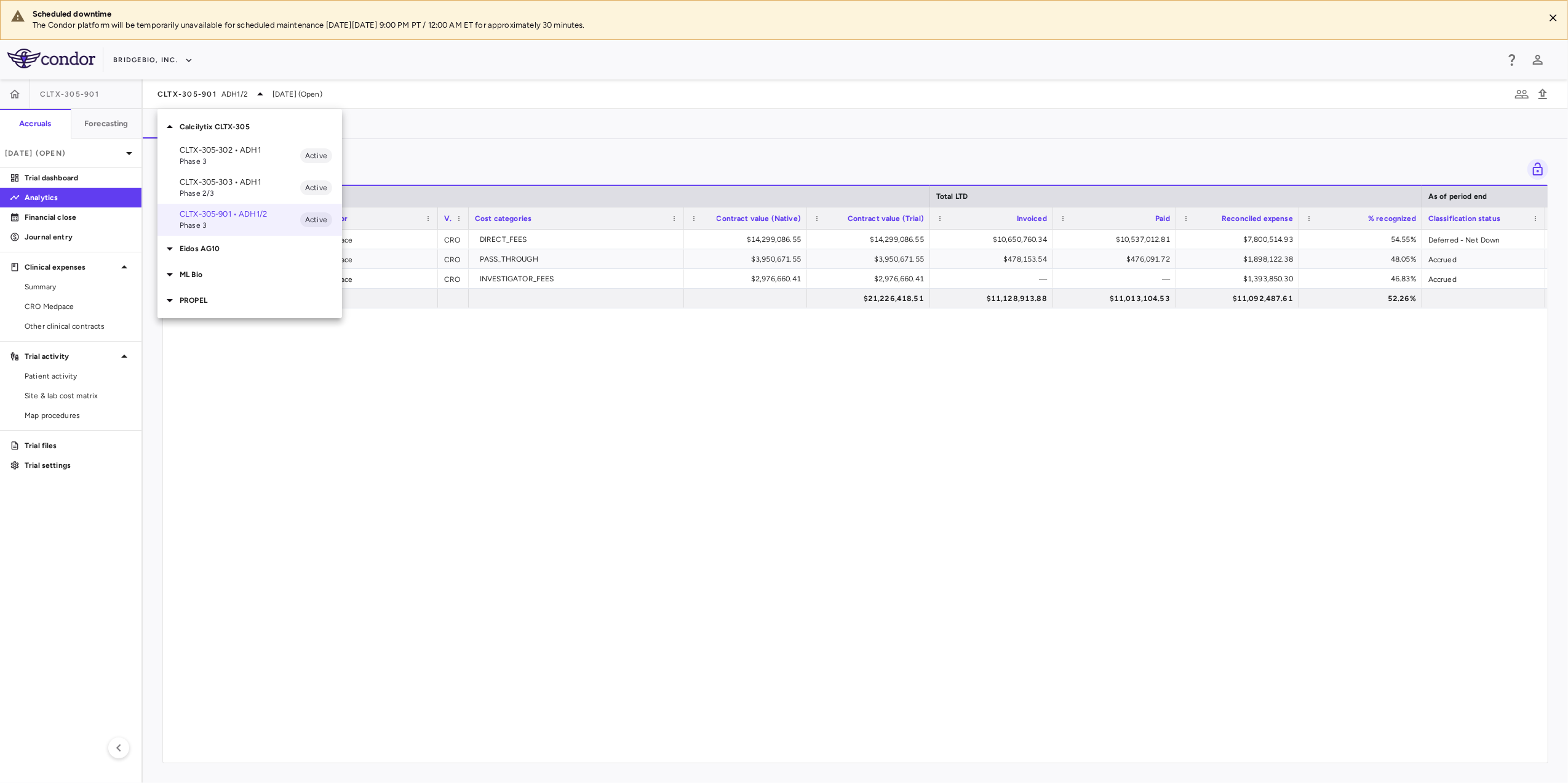
click at [233, 296] on p "PROPEL" at bounding box center [261, 300] width 162 height 11
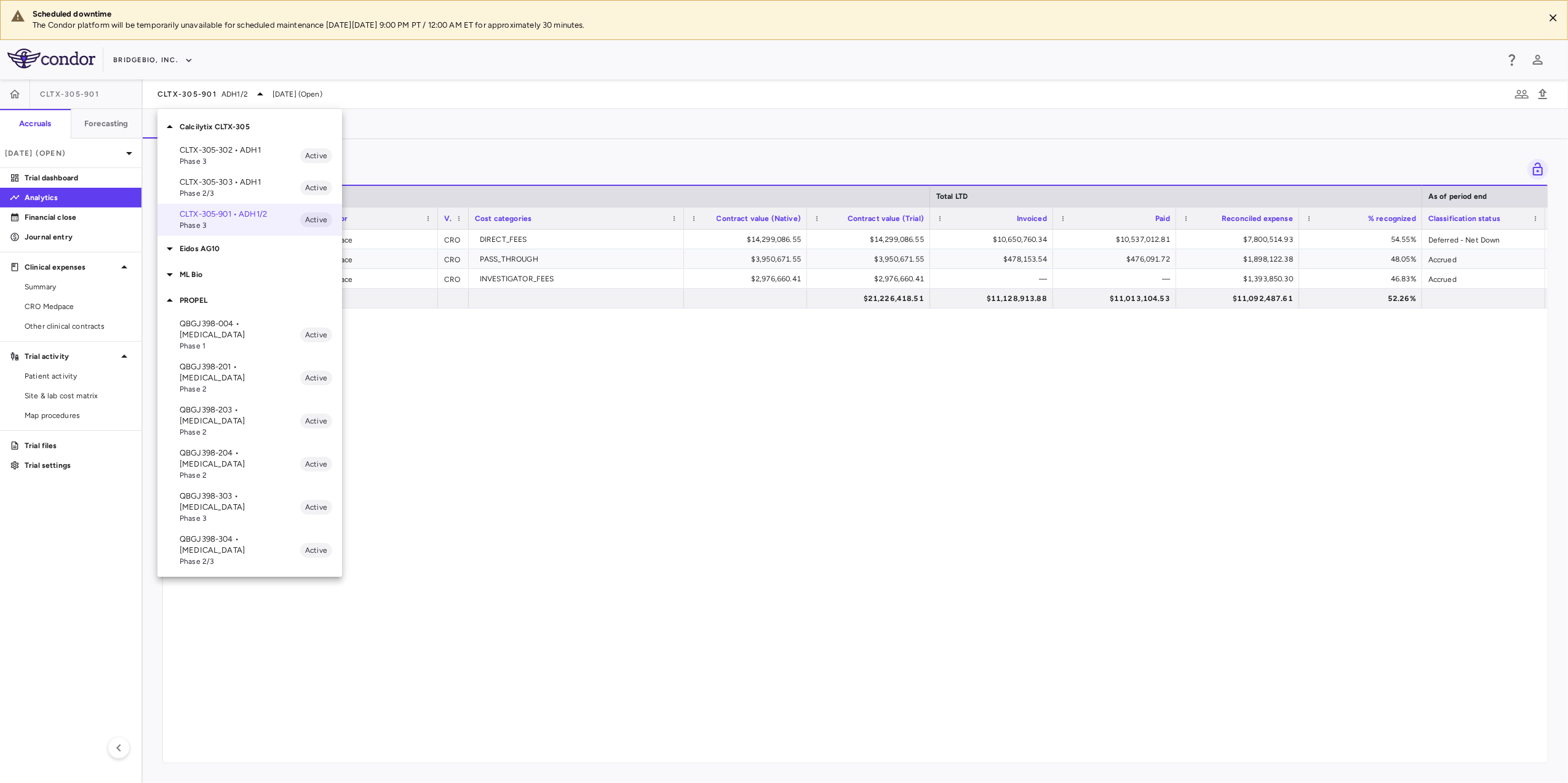
click at [232, 321] on p "QBGJ398-004 • [MEDICAL_DATA]" at bounding box center [240, 329] width 121 height 22
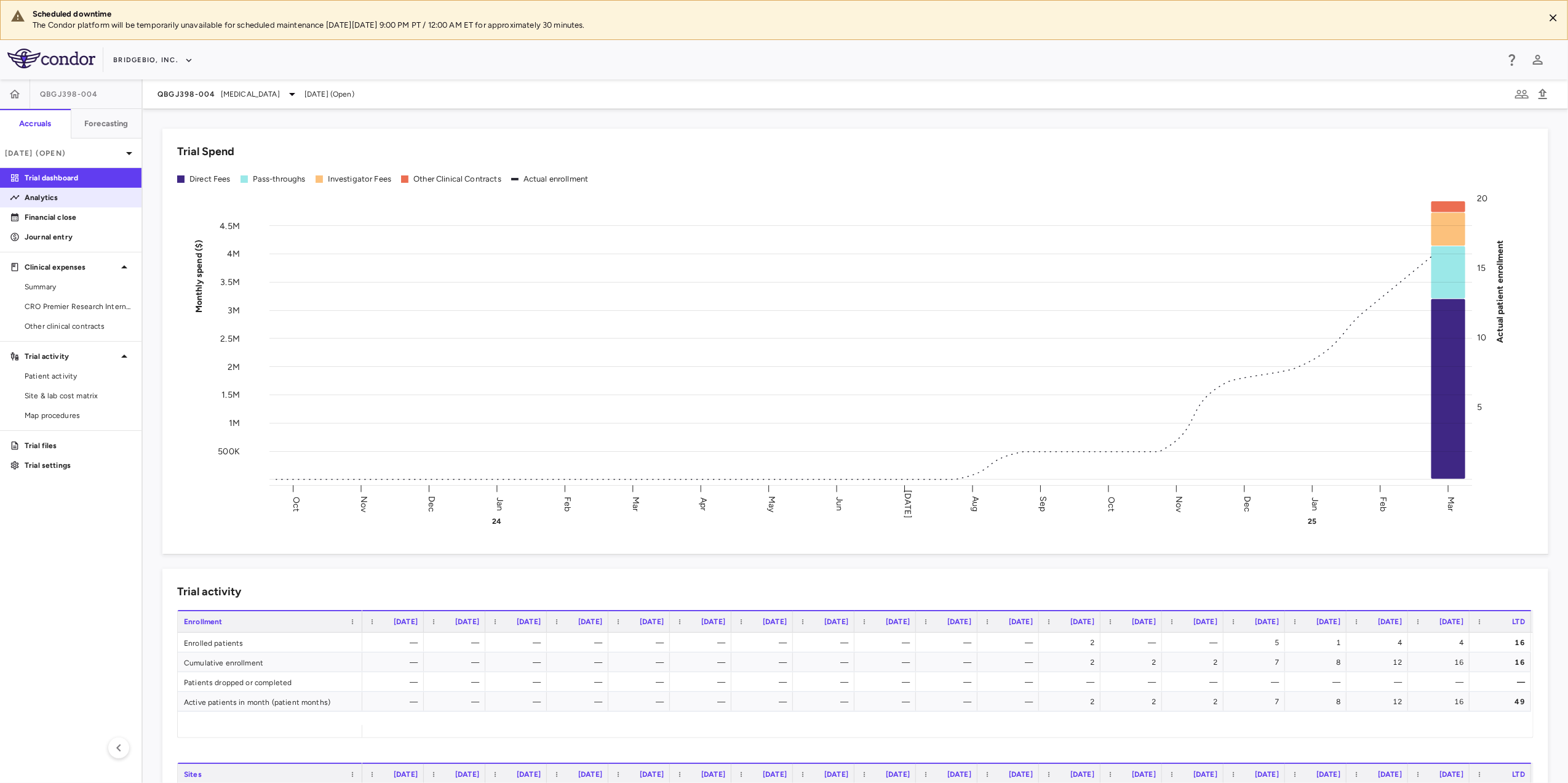
click at [65, 193] on p "Analytics" at bounding box center [78, 197] width 107 height 11
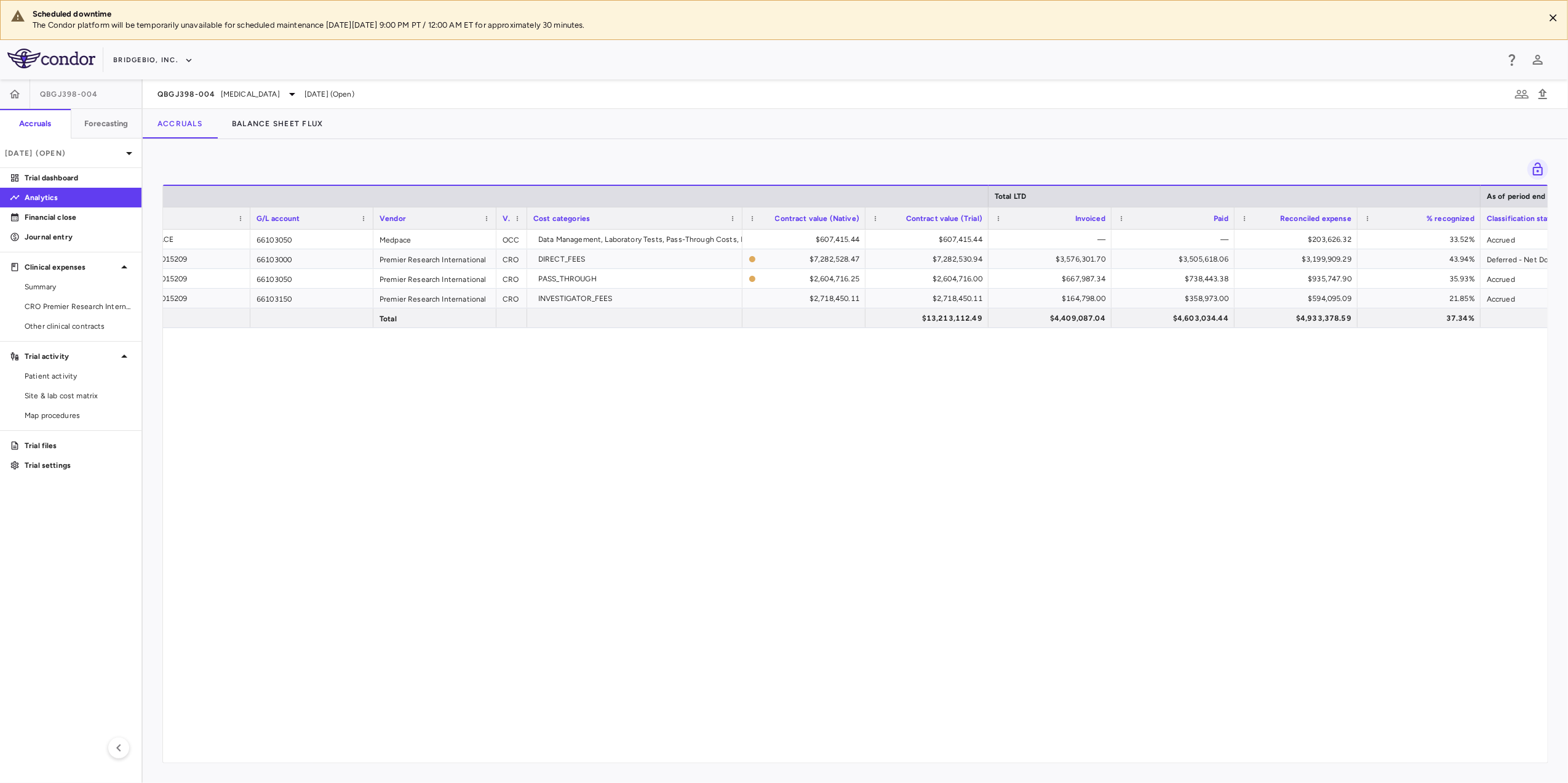
scroll to position [0, 101]
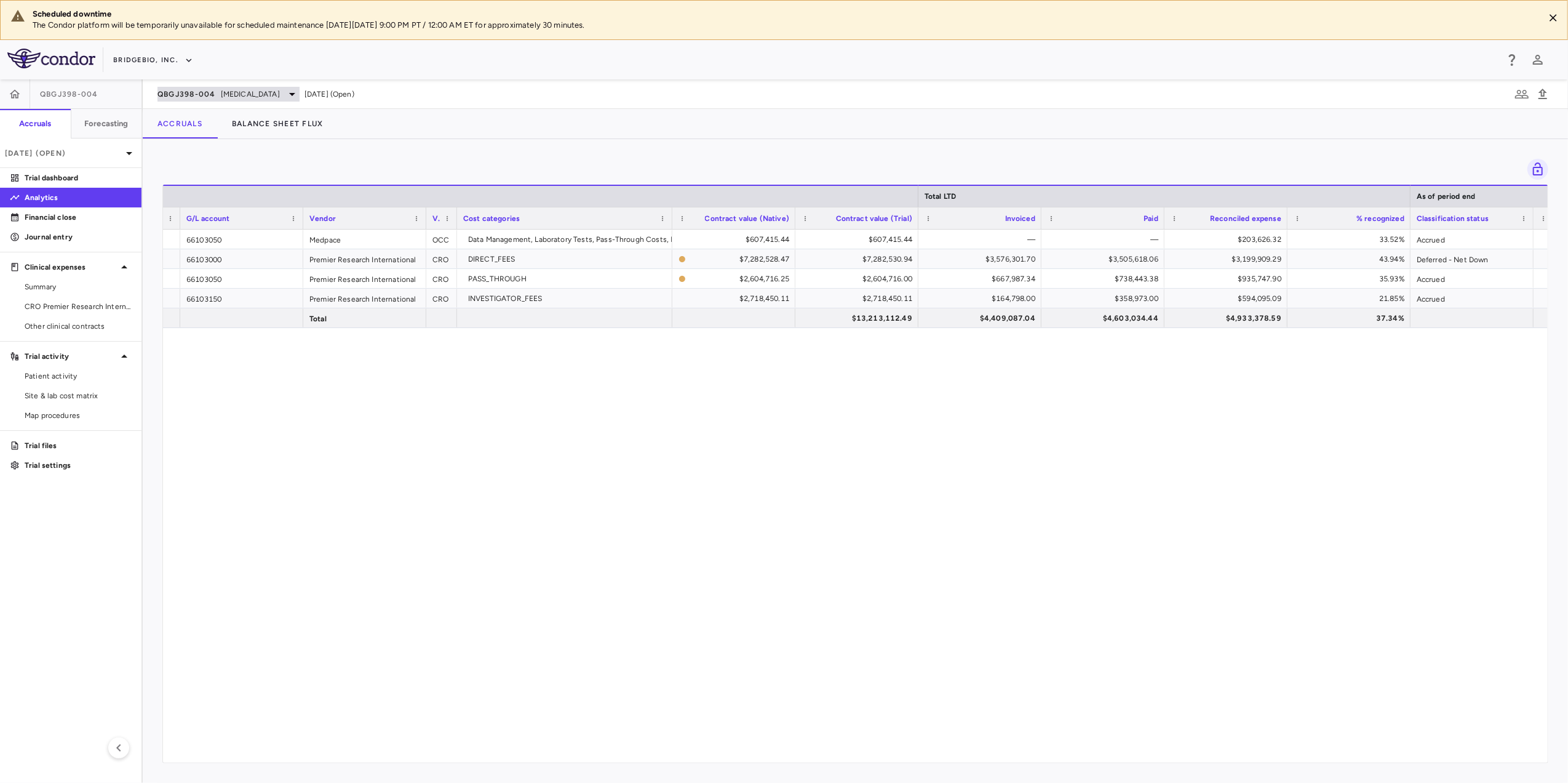
click at [300, 95] on icon at bounding box center [292, 94] width 15 height 15
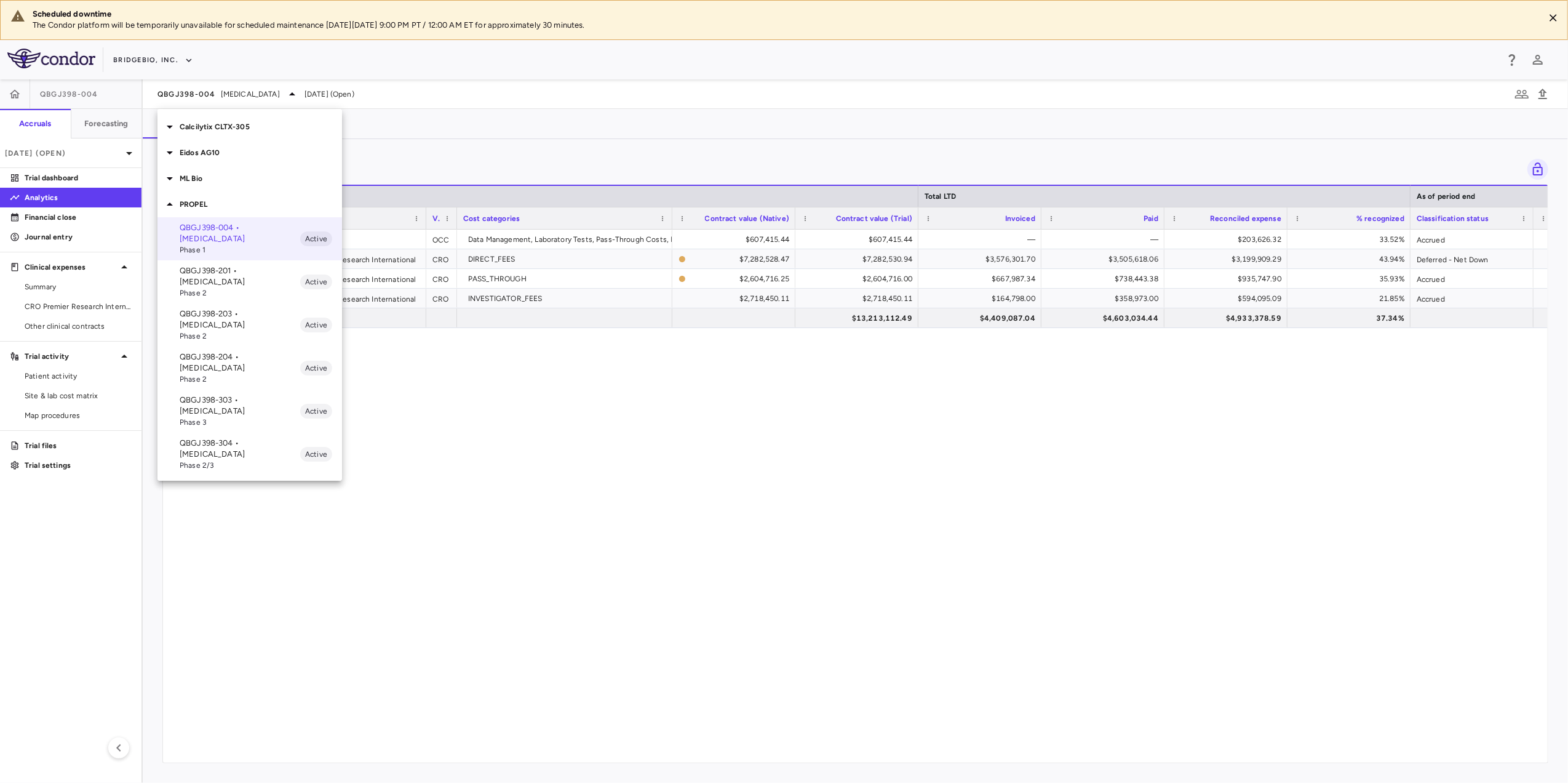
click at [257, 274] on p "QBGJ398-201 • [MEDICAL_DATA]" at bounding box center [240, 276] width 121 height 22
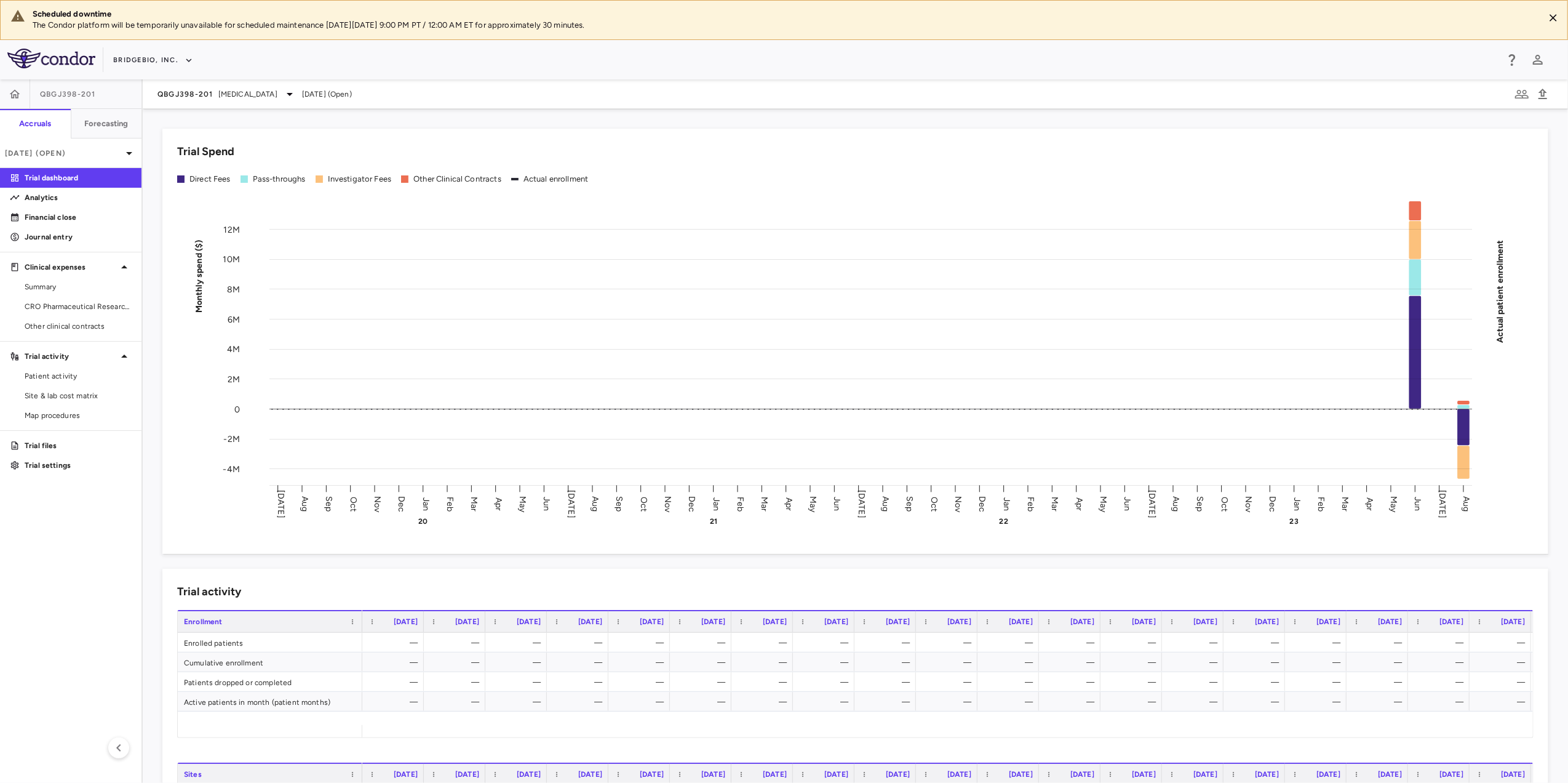
click at [261, 106] on div "QBGJ398-201 [MEDICAL_DATA] [DATE] (Open)" at bounding box center [855, 93] width 1425 height 29
click at [262, 96] on span "[MEDICAL_DATA]" at bounding box center [248, 93] width 59 height 11
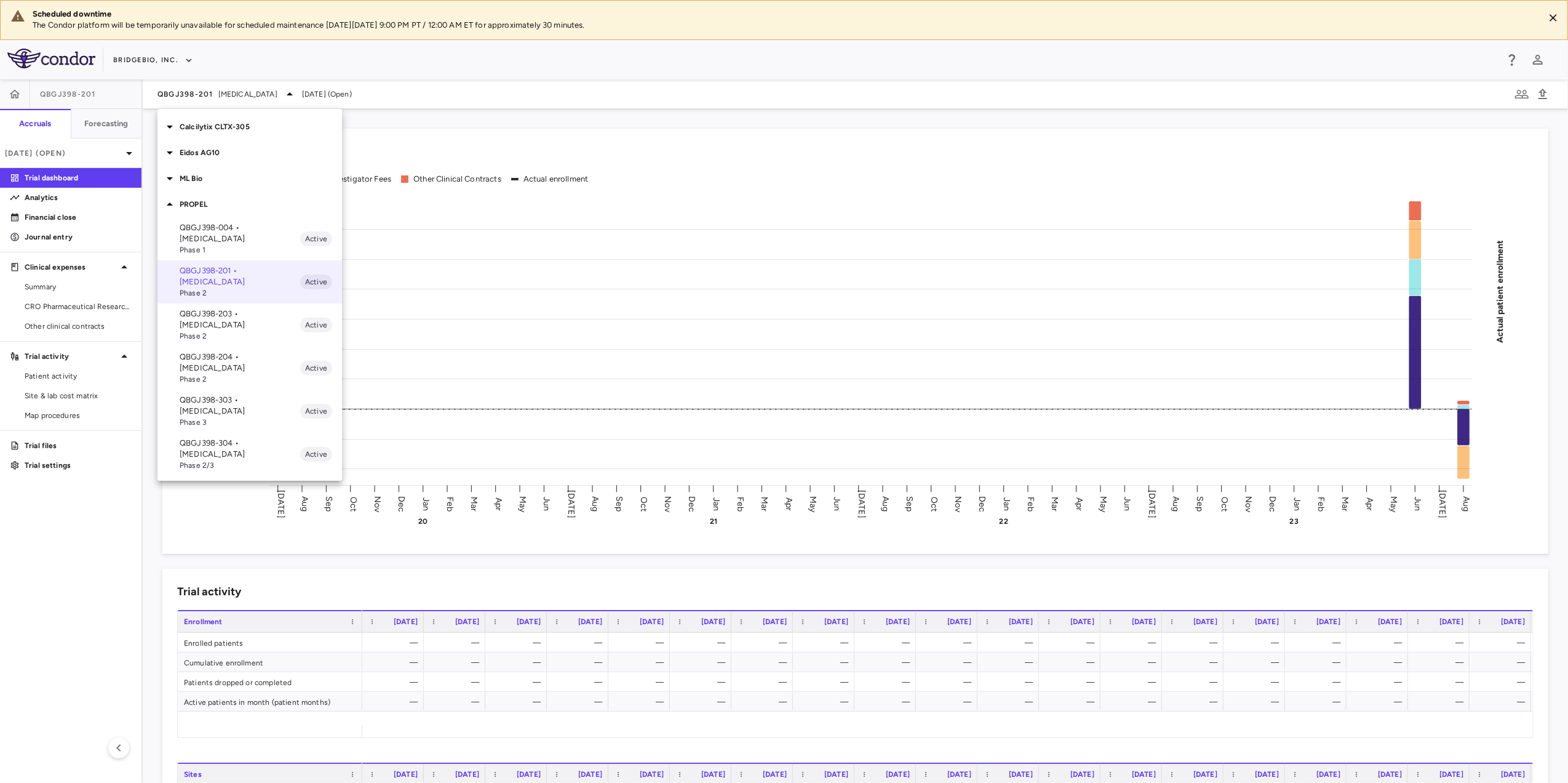
click at [257, 228] on p "QBGJ398-004 • [MEDICAL_DATA]" at bounding box center [240, 233] width 121 height 22
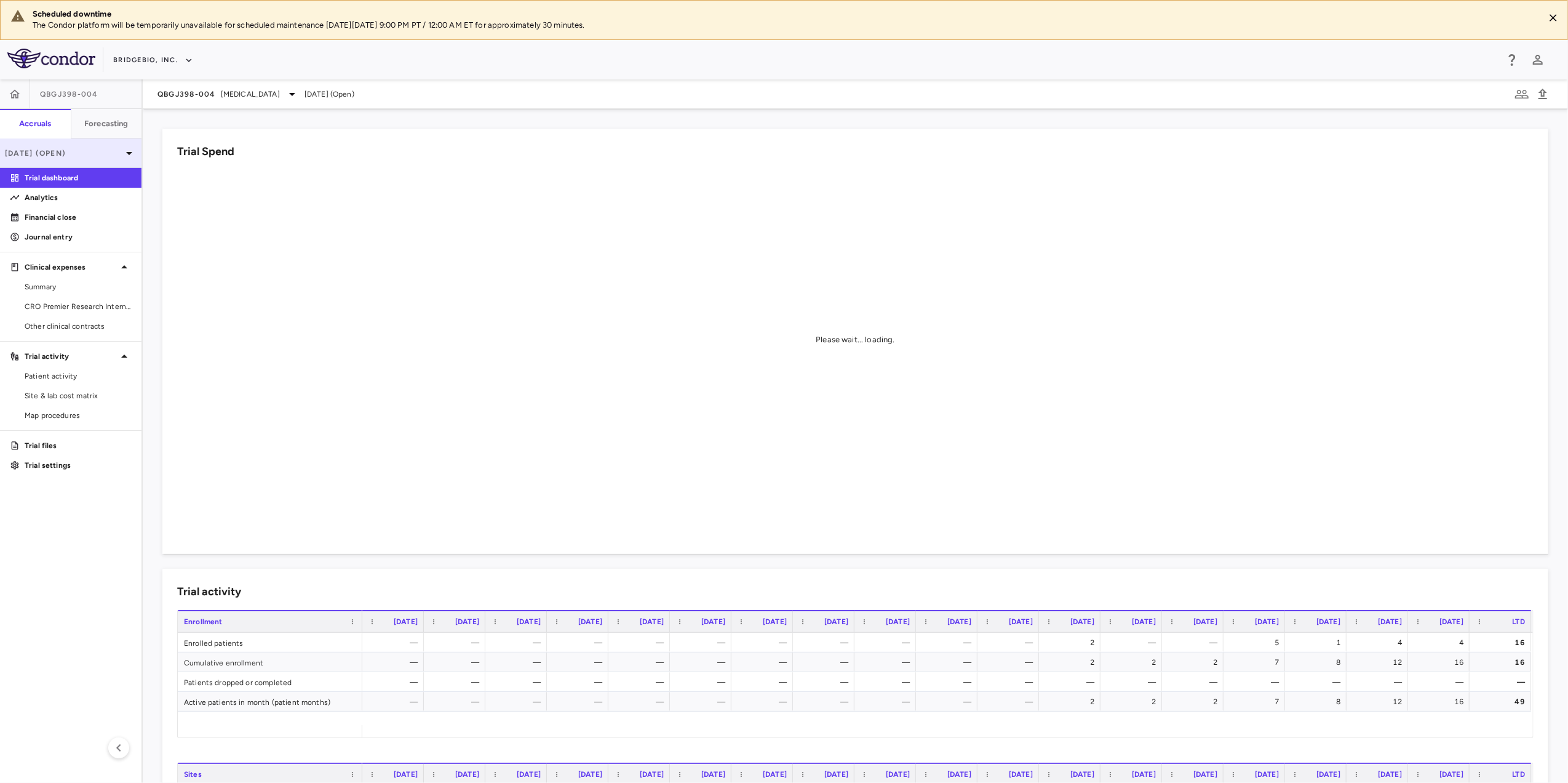
click at [121, 159] on div "[DATE] (Open)" at bounding box center [70, 153] width 142 height 29
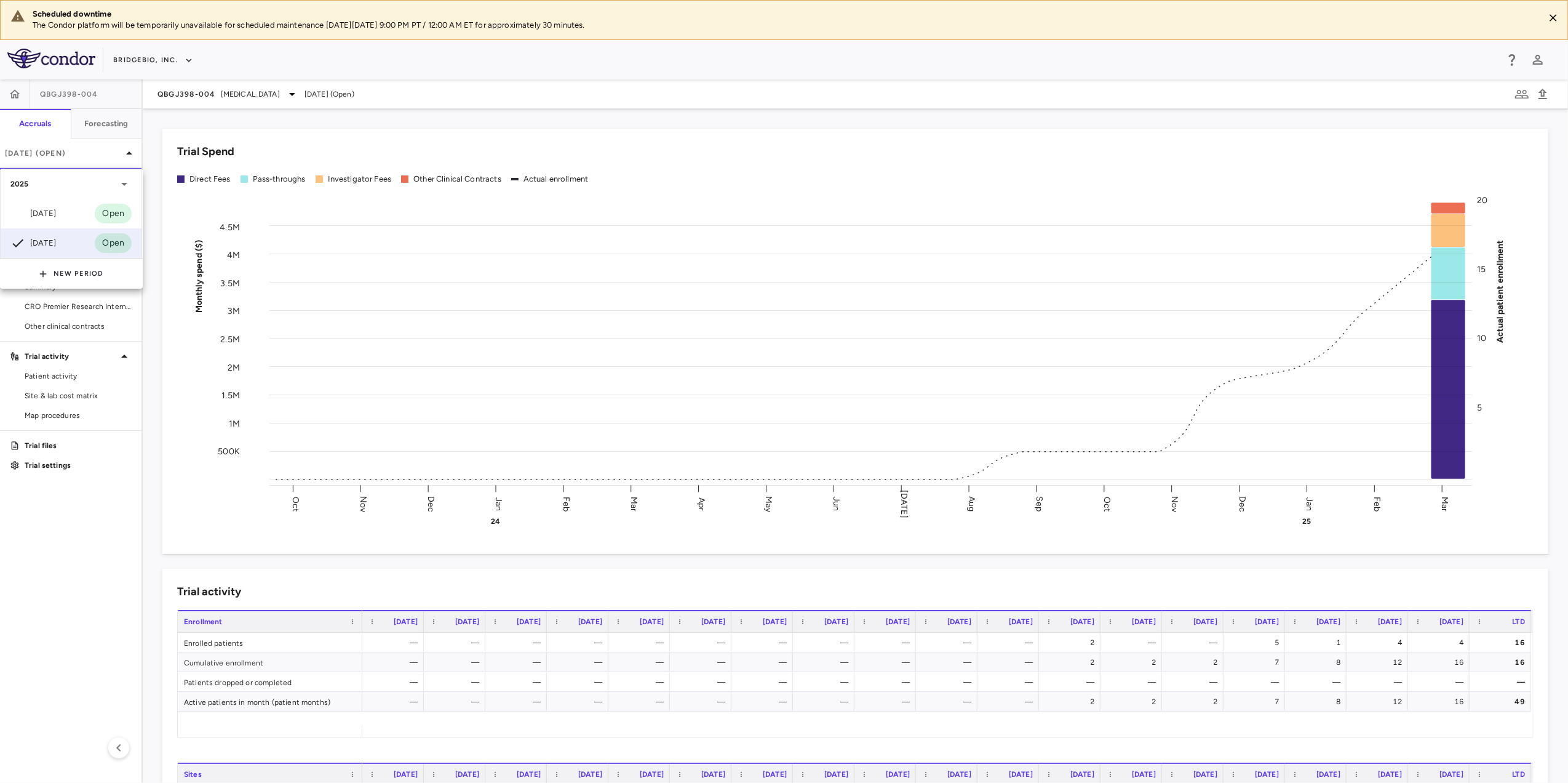
click at [231, 104] on div at bounding box center [784, 391] width 1568 height 783
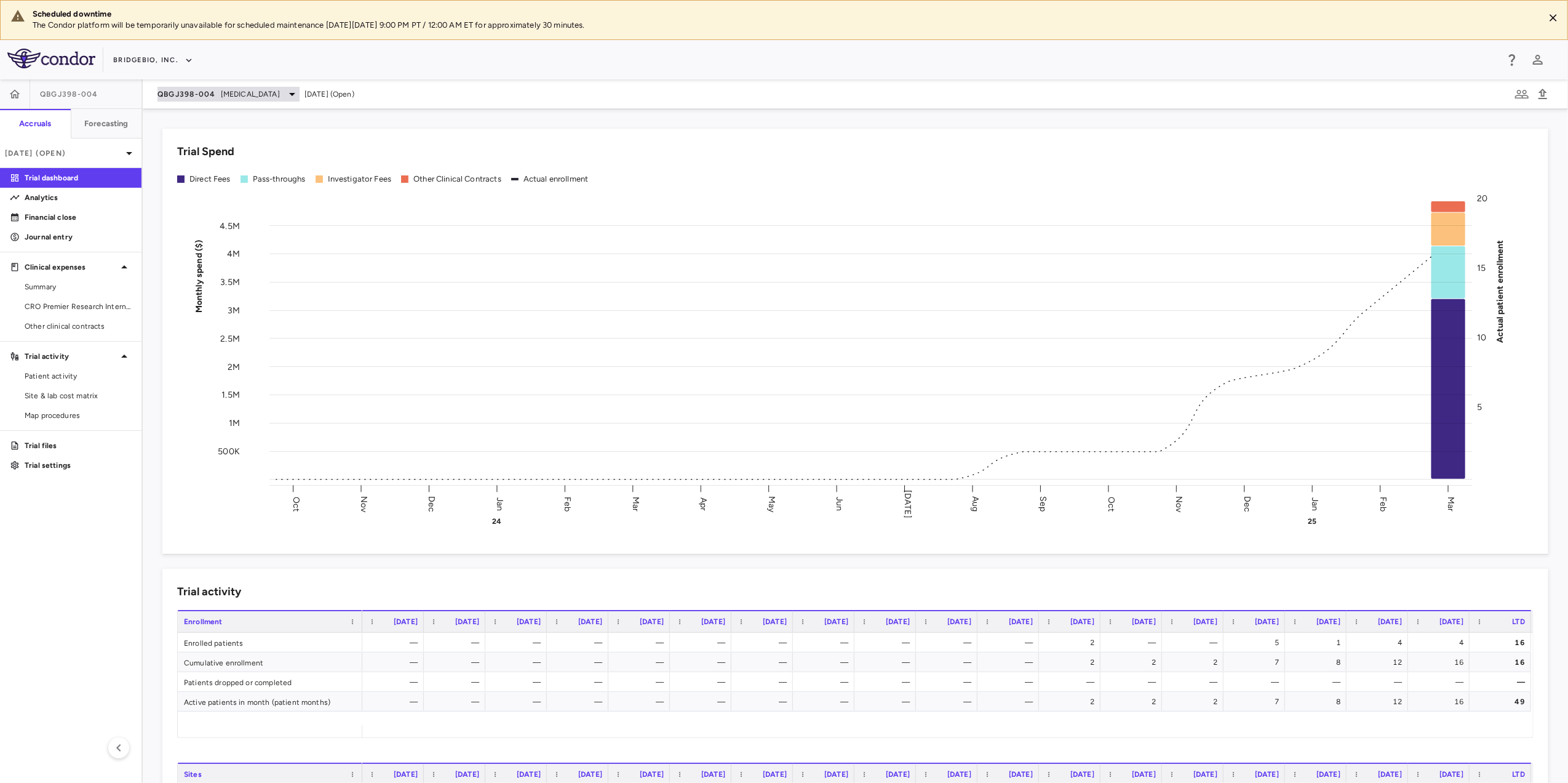
click at [277, 92] on span "[MEDICAL_DATA]" at bounding box center [250, 93] width 59 height 11
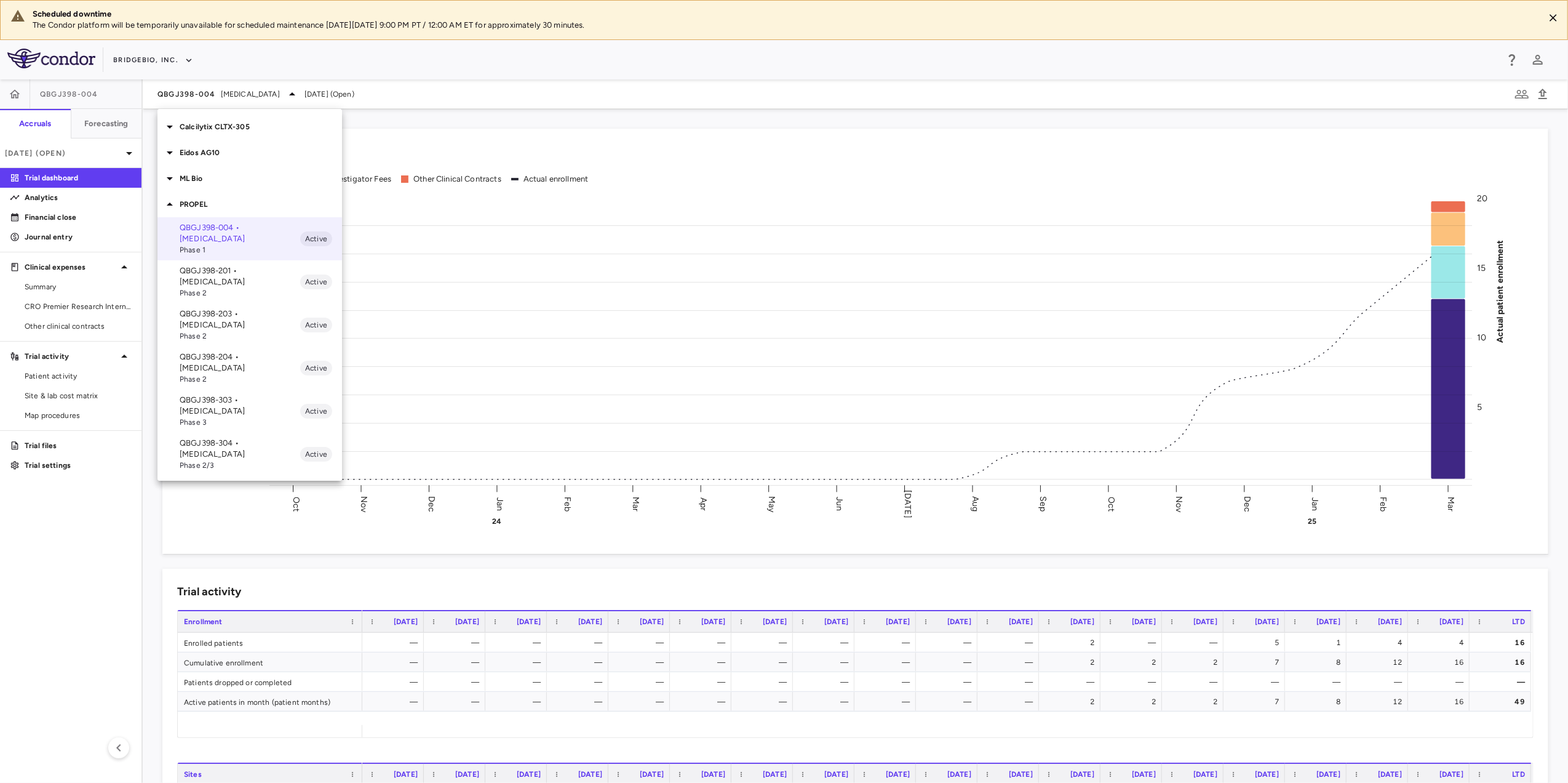
click at [268, 270] on p "QBGJ398-201 • [MEDICAL_DATA]" at bounding box center [240, 276] width 121 height 22
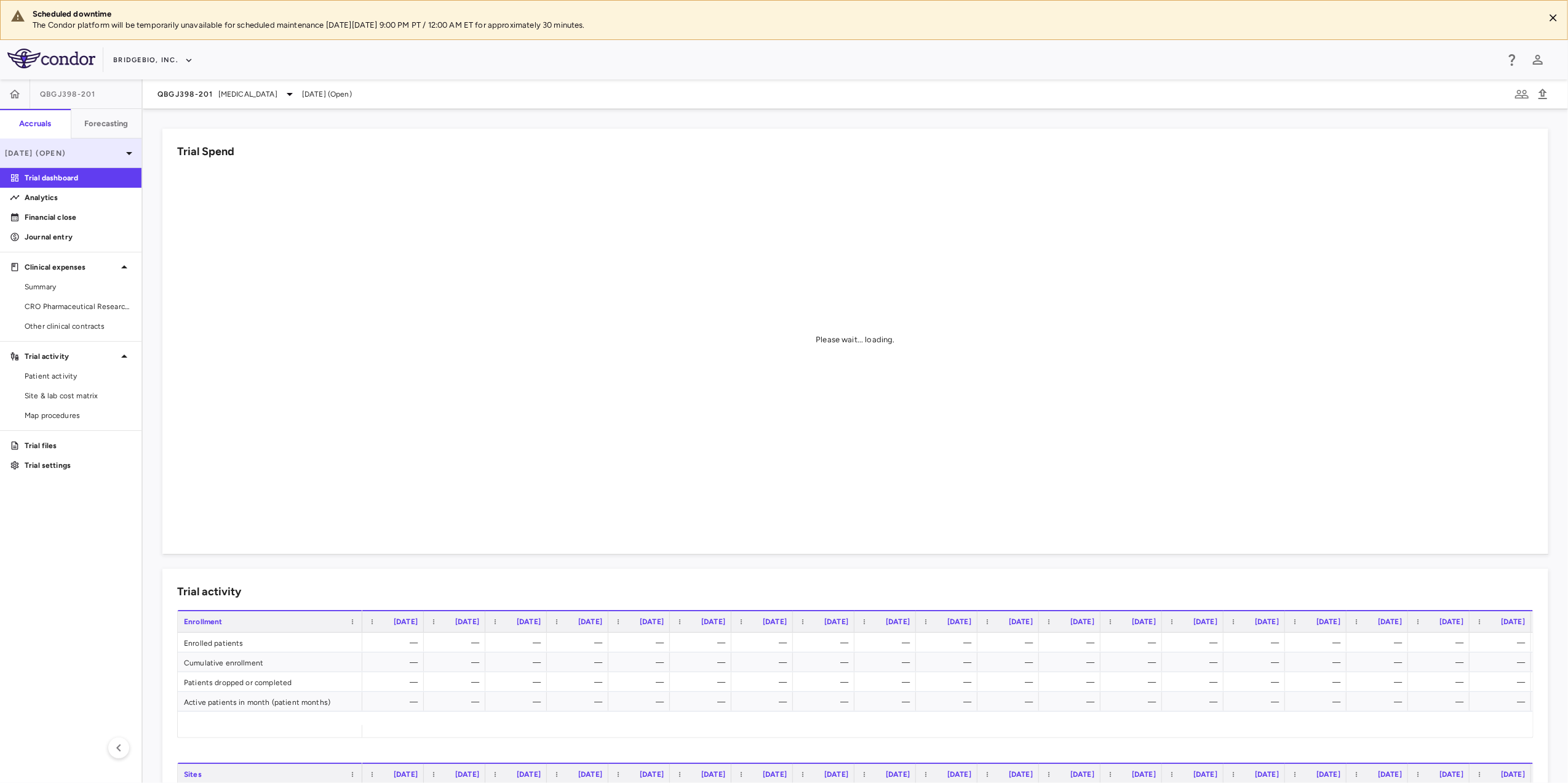
click at [121, 156] on icon at bounding box center [129, 153] width 15 height 15
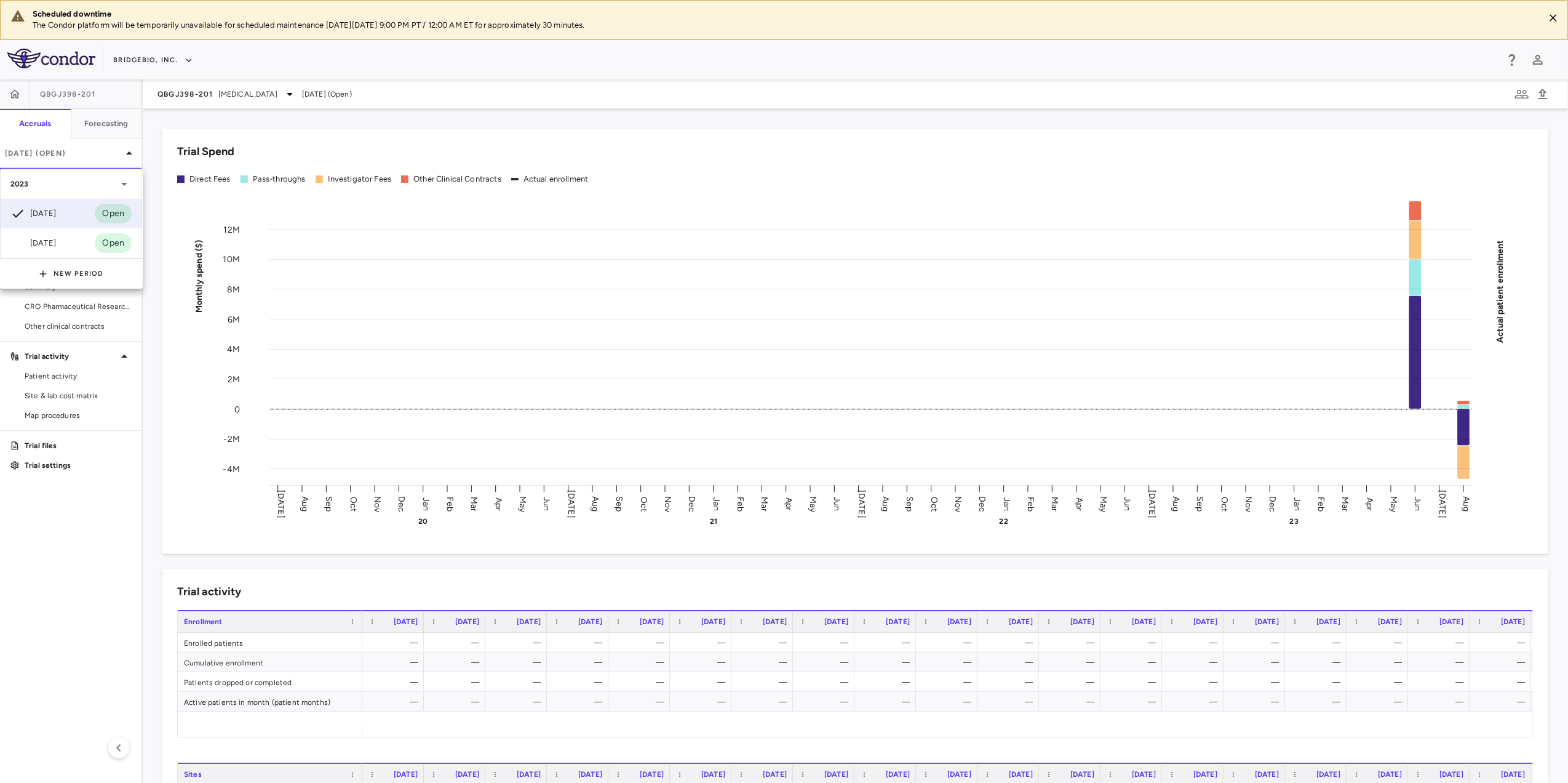
click at [473, 147] on div at bounding box center [784, 391] width 1568 height 783
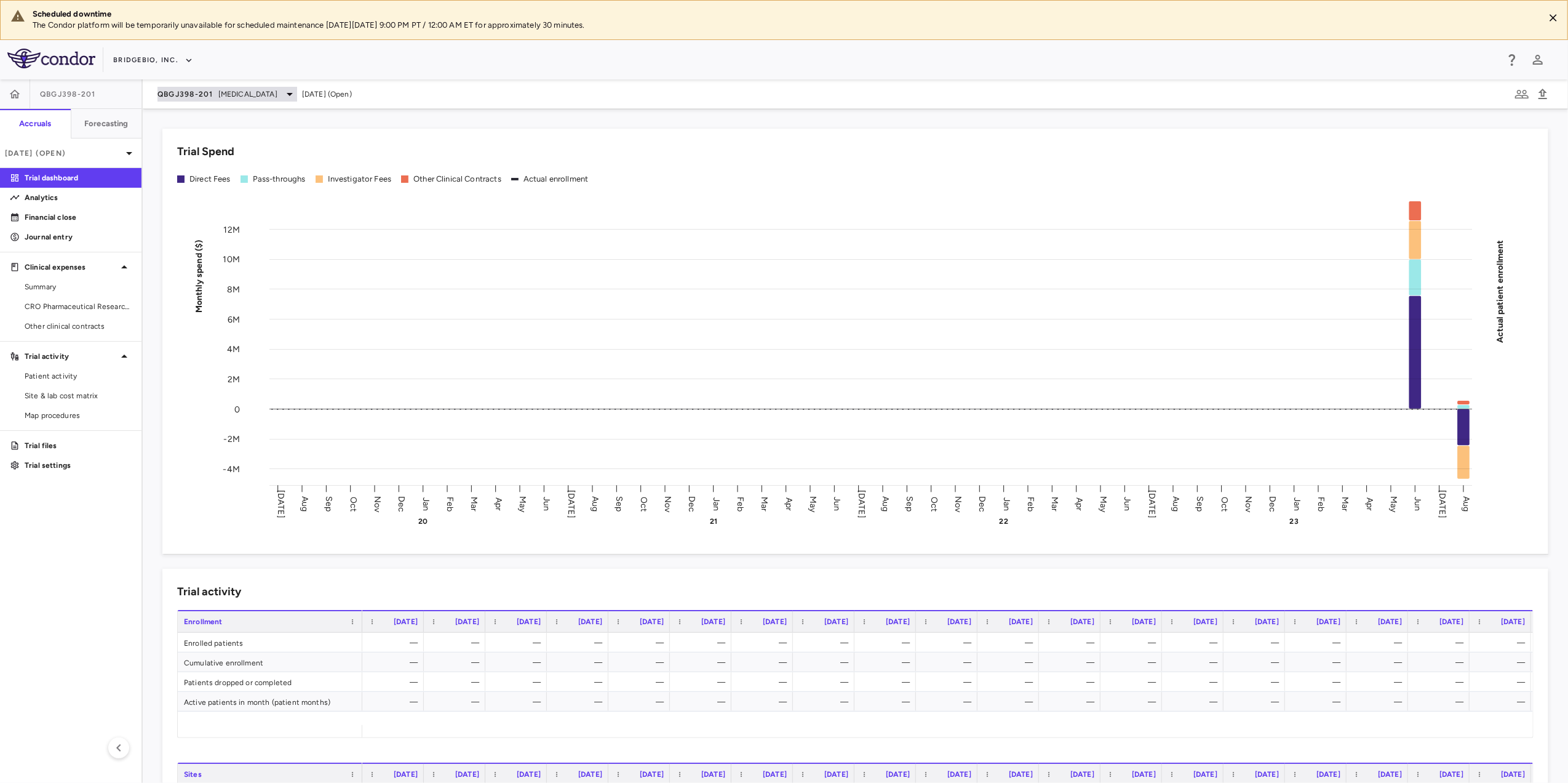
click at [266, 97] on span "[MEDICAL_DATA]" at bounding box center [248, 93] width 59 height 11
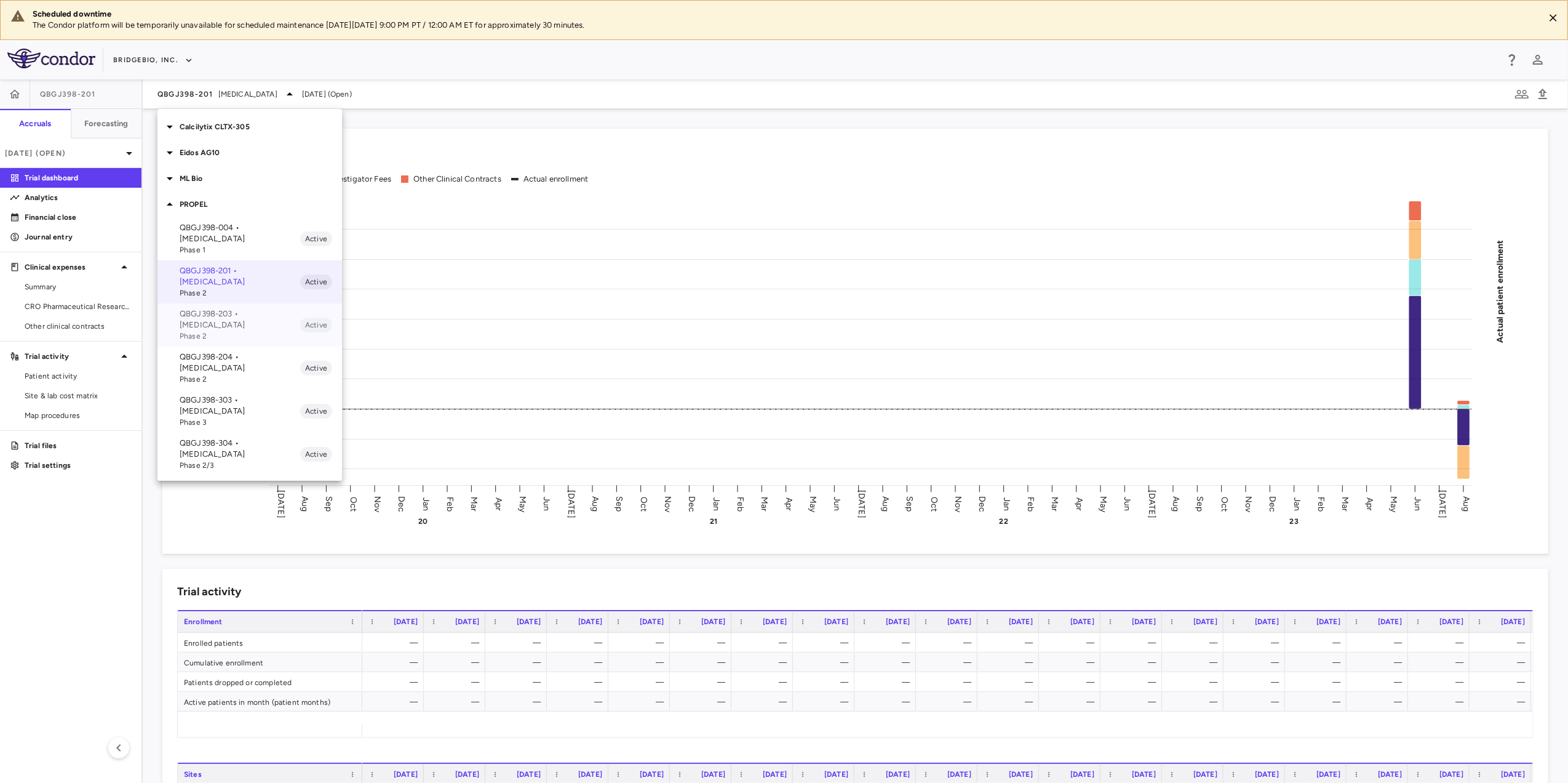
click at [247, 331] on span "Phase 2" at bounding box center [240, 336] width 121 height 11
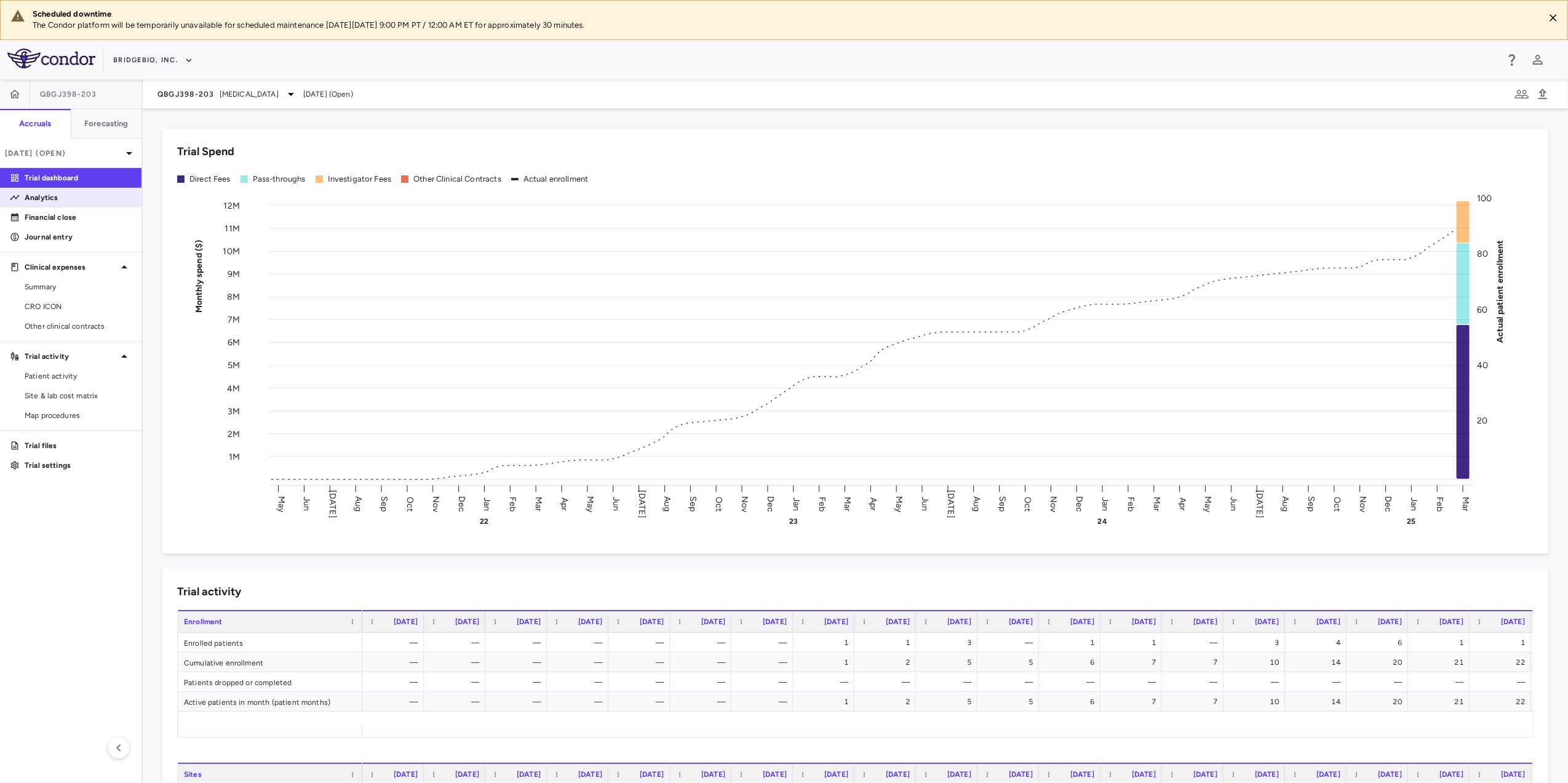
click at [85, 192] on p "Analytics" at bounding box center [78, 197] width 107 height 11
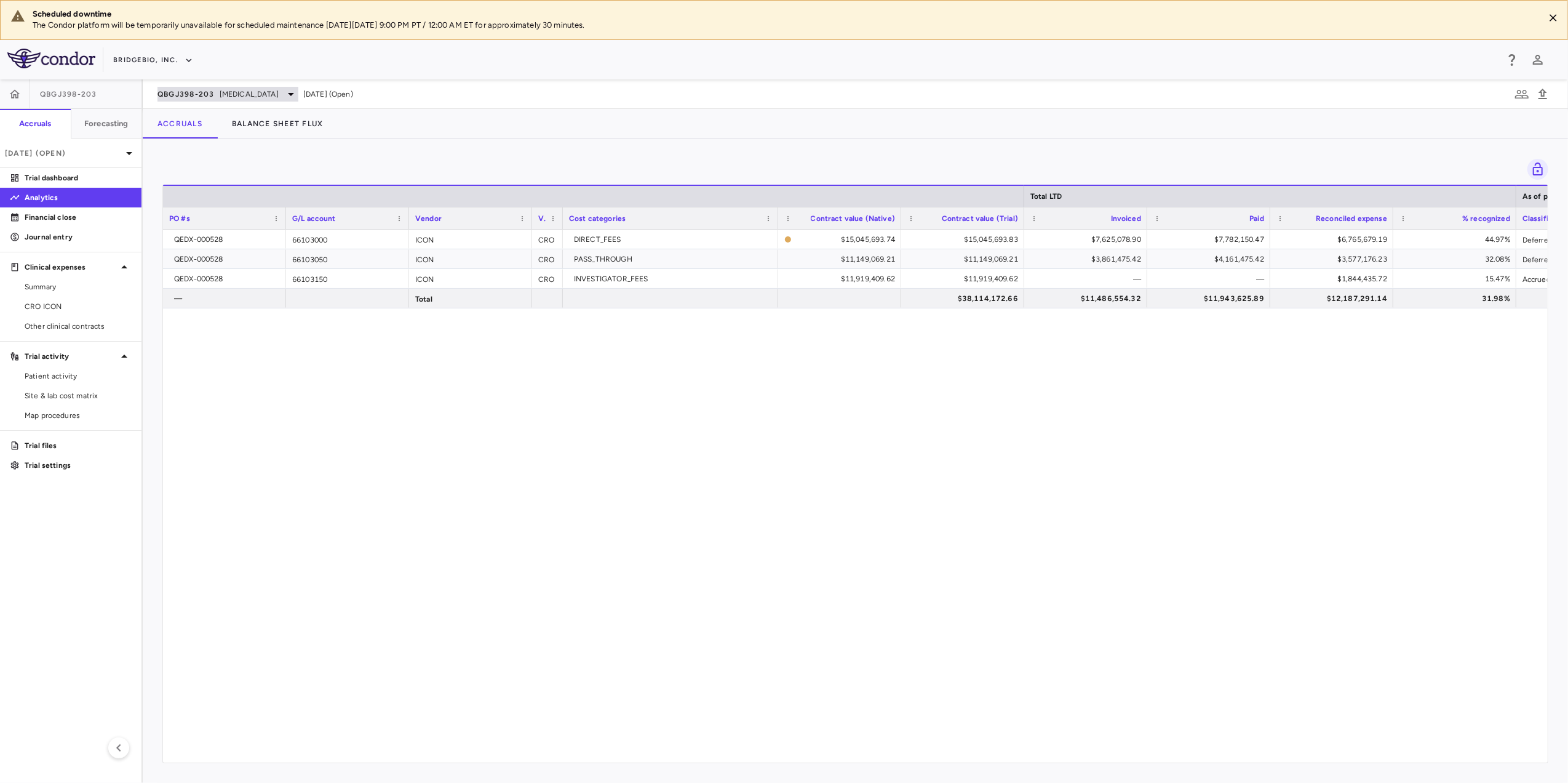
click at [285, 92] on icon at bounding box center [291, 94] width 15 height 15
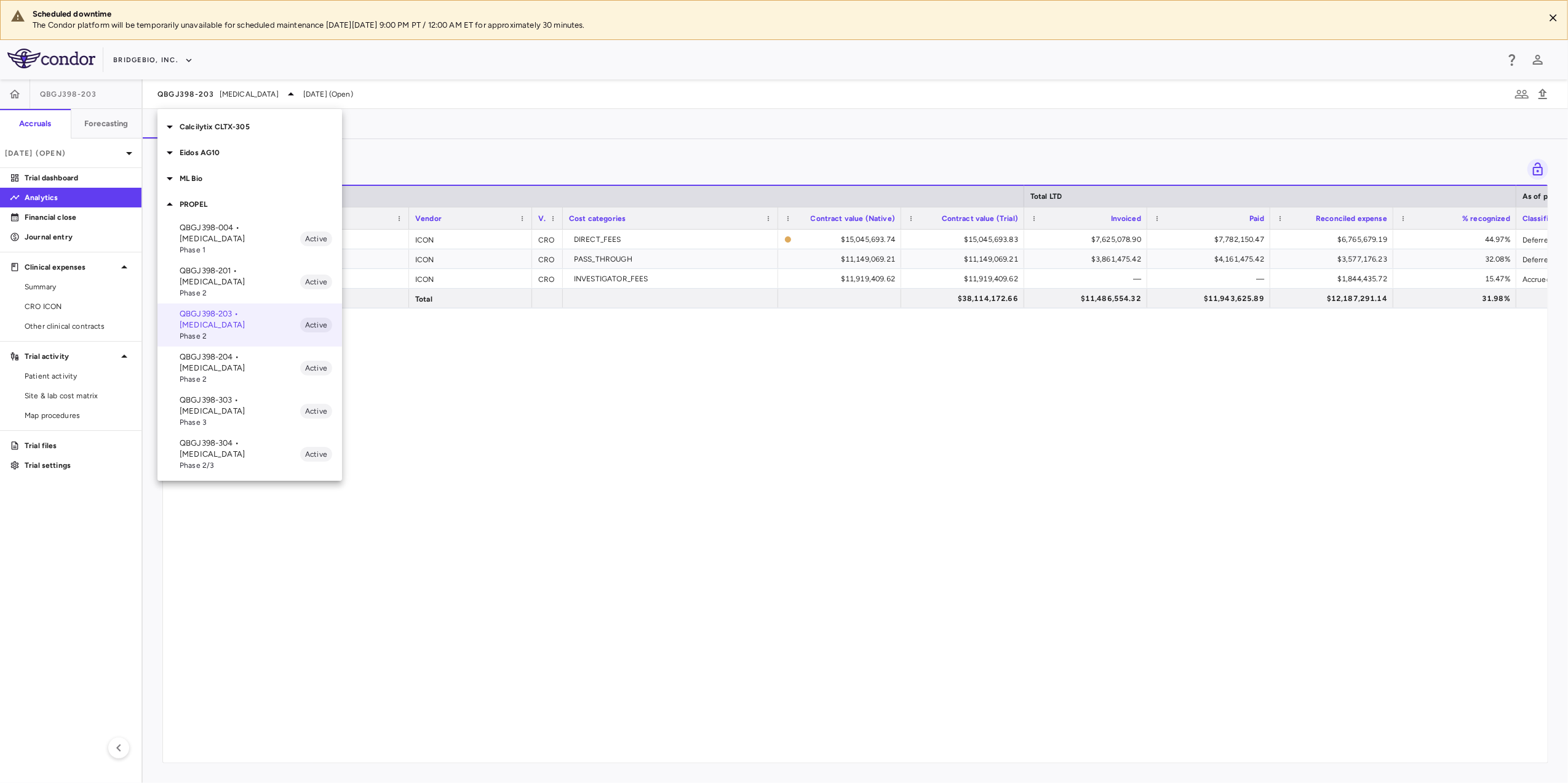
click at [252, 352] on p "QBGJ398-204 • [MEDICAL_DATA]" at bounding box center [240, 362] width 121 height 22
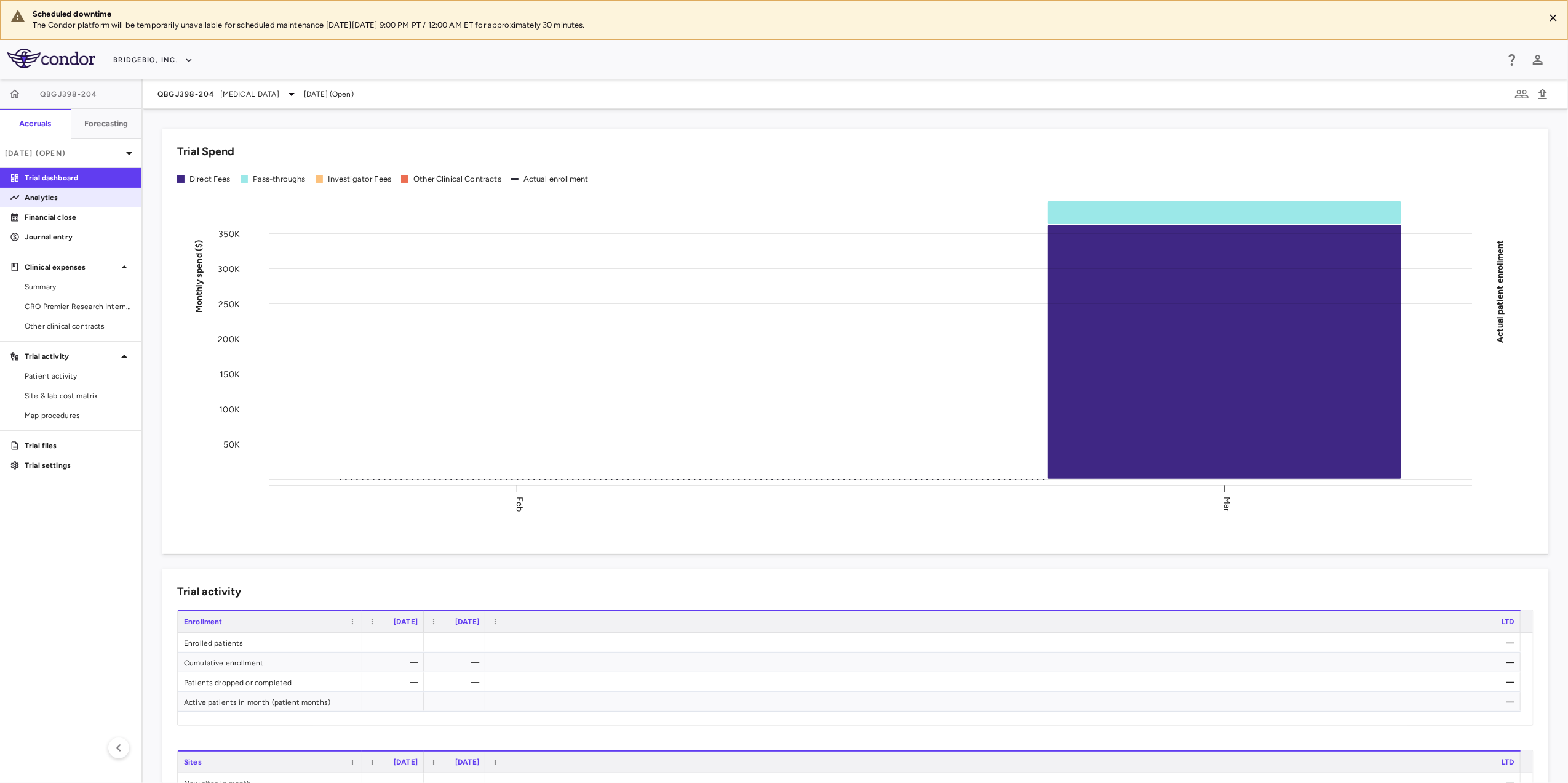
click at [75, 202] on p "Analytics" at bounding box center [78, 197] width 107 height 11
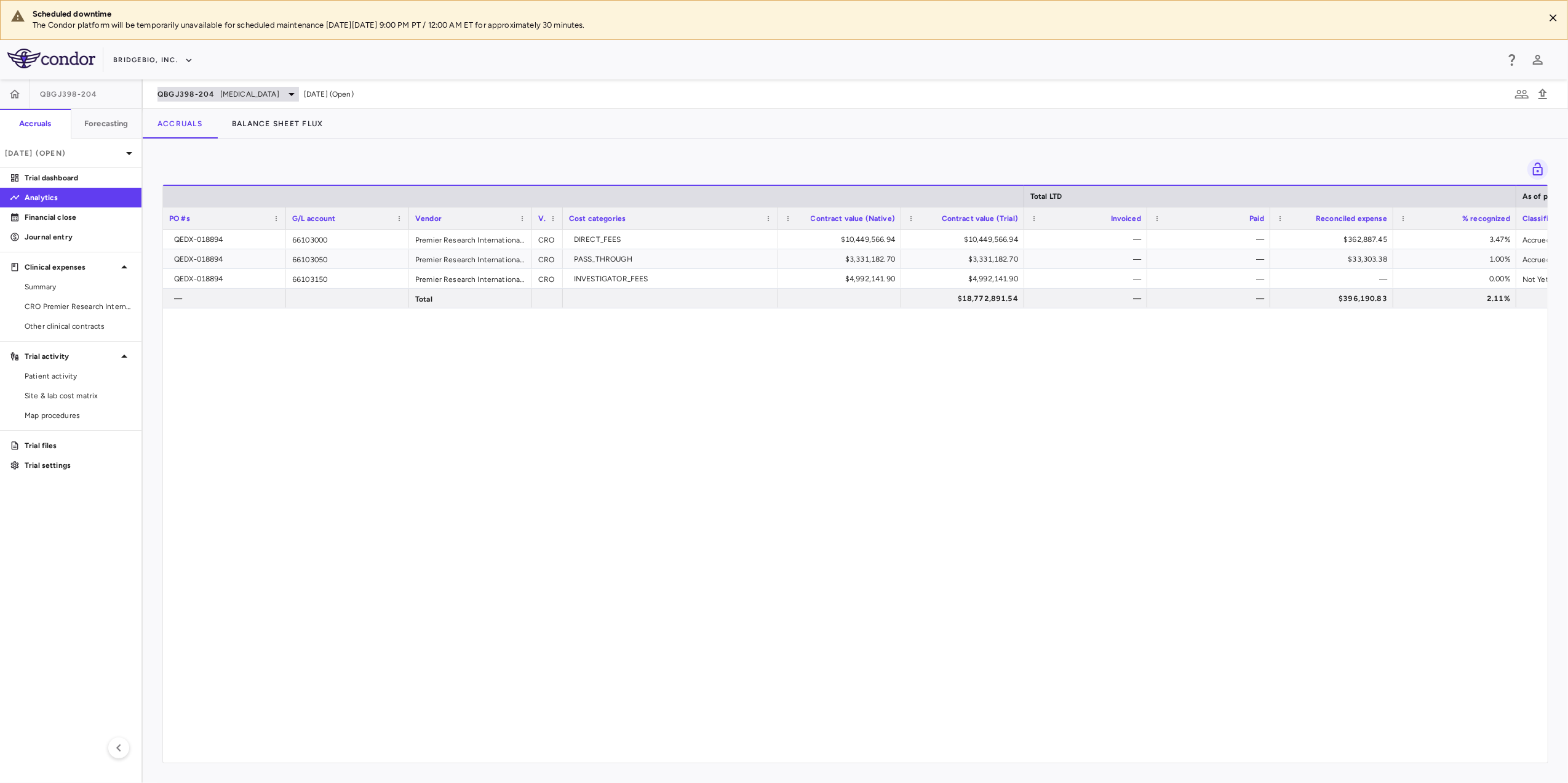
click at [276, 88] on div "QBGJ398-204 [MEDICAL_DATA]" at bounding box center [228, 94] width 142 height 15
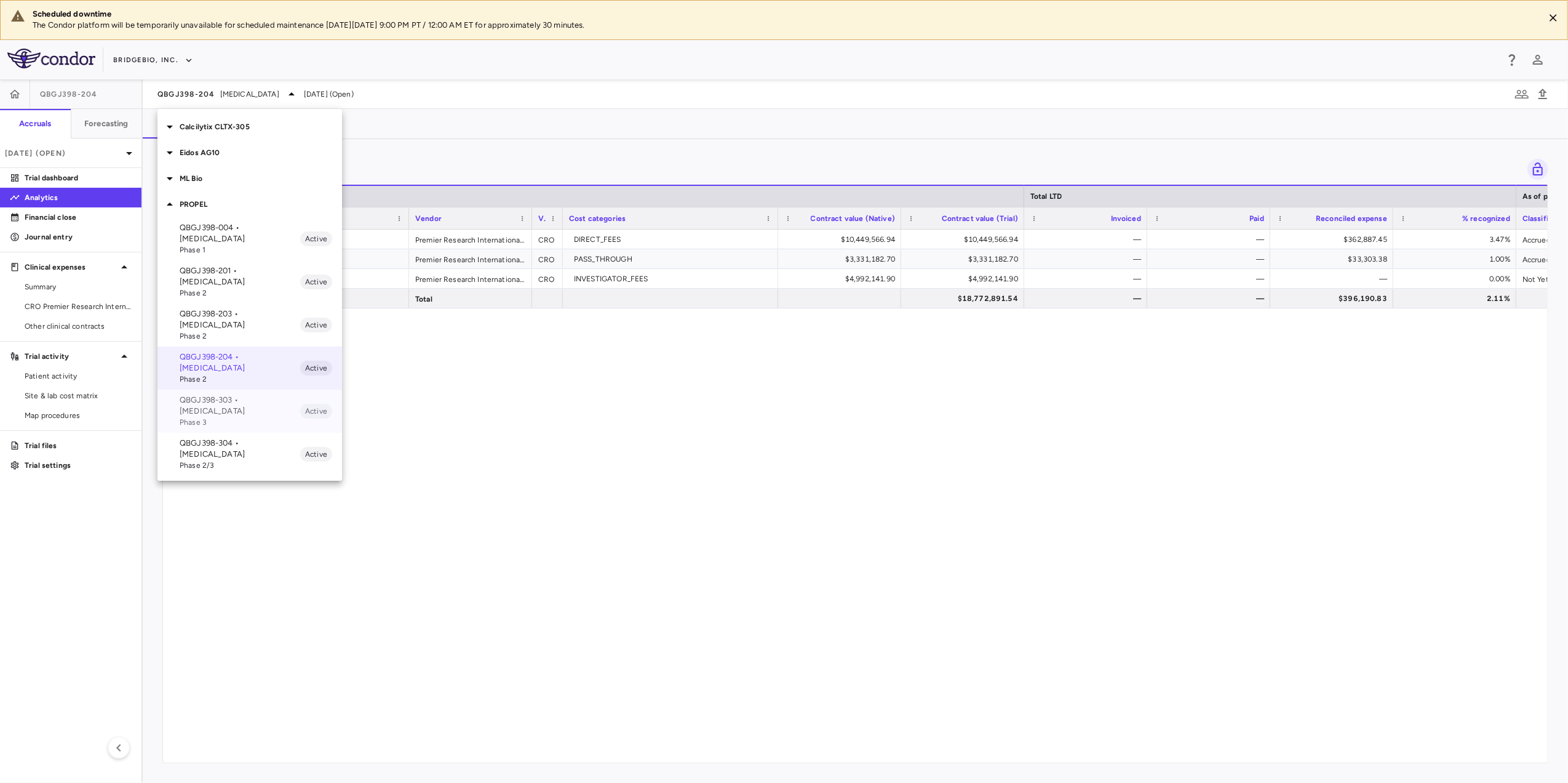
click at [245, 416] on span "Phase 3" at bounding box center [240, 421] width 121 height 11
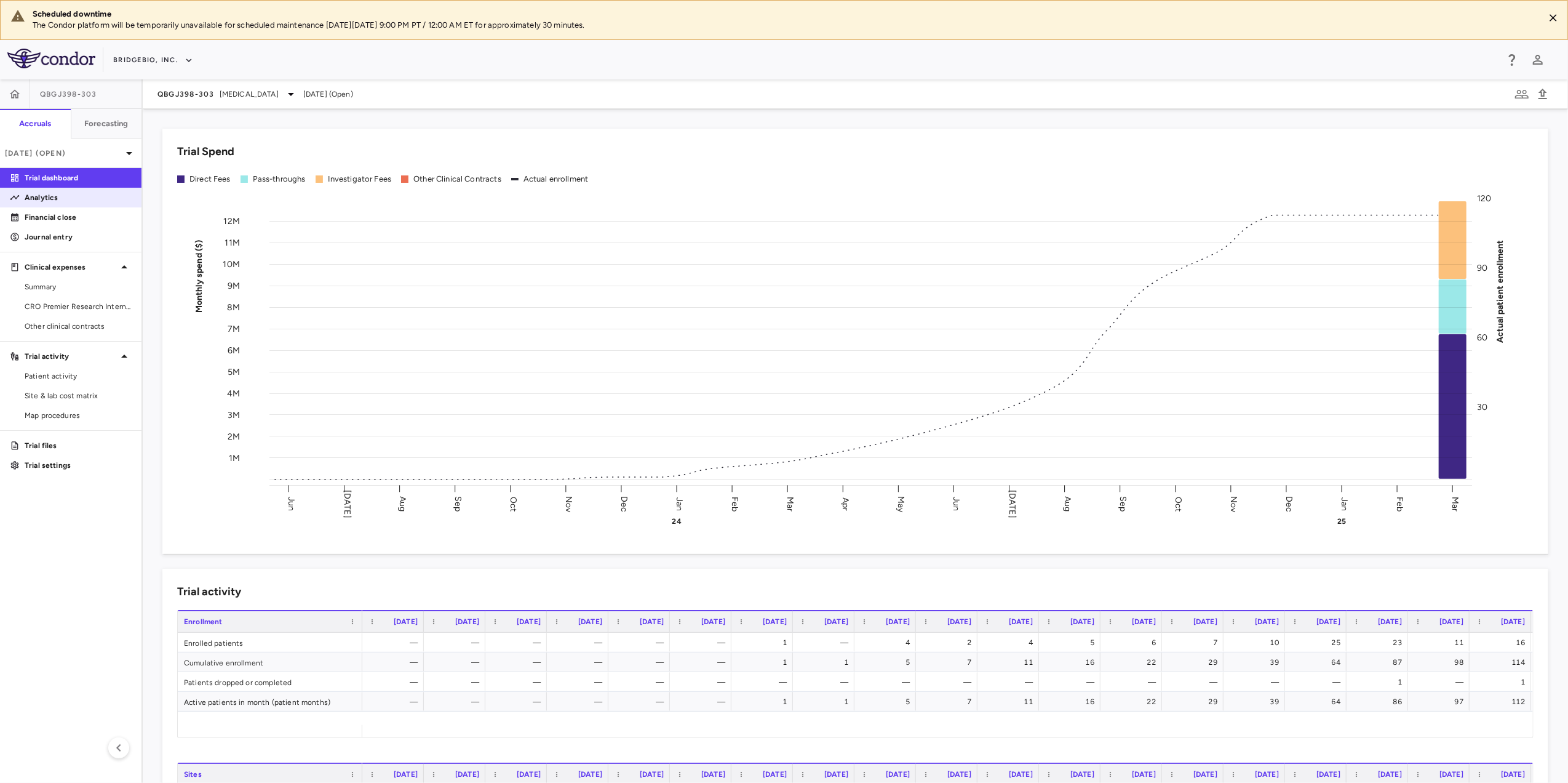
click at [62, 193] on p "Analytics" at bounding box center [78, 197] width 107 height 11
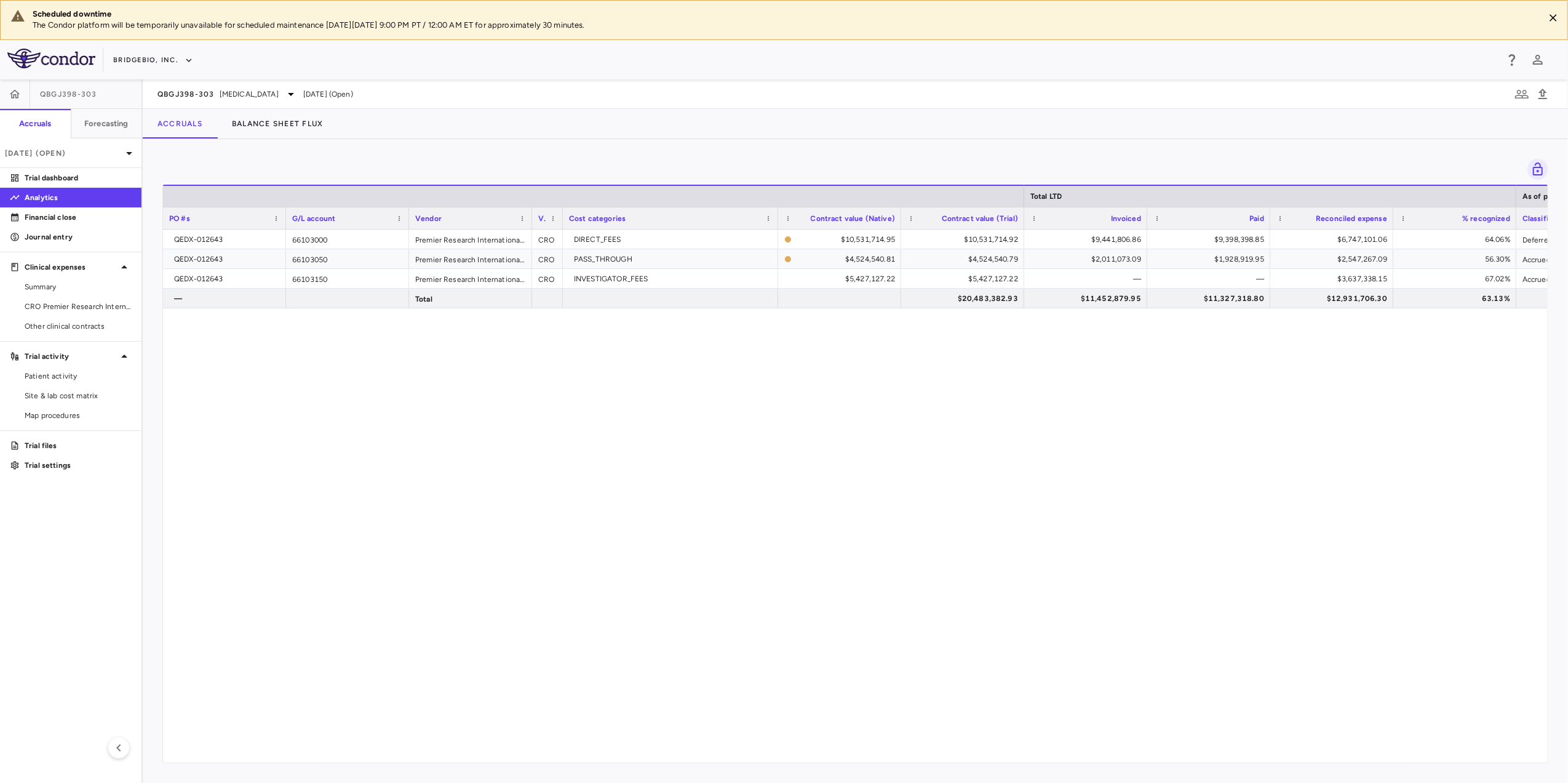
scroll to position [0, 27]
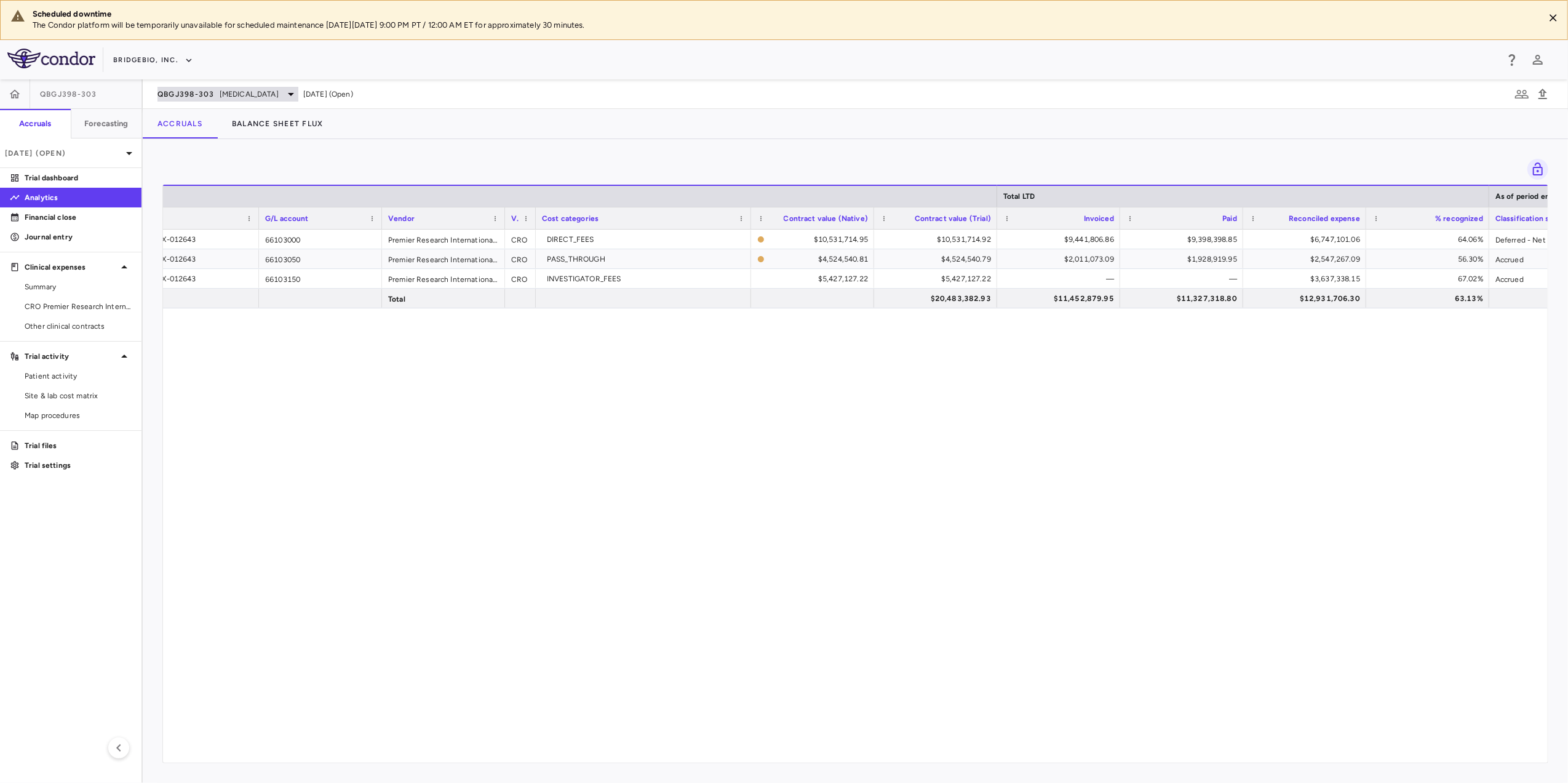
click at [284, 95] on icon at bounding box center [291, 94] width 15 height 15
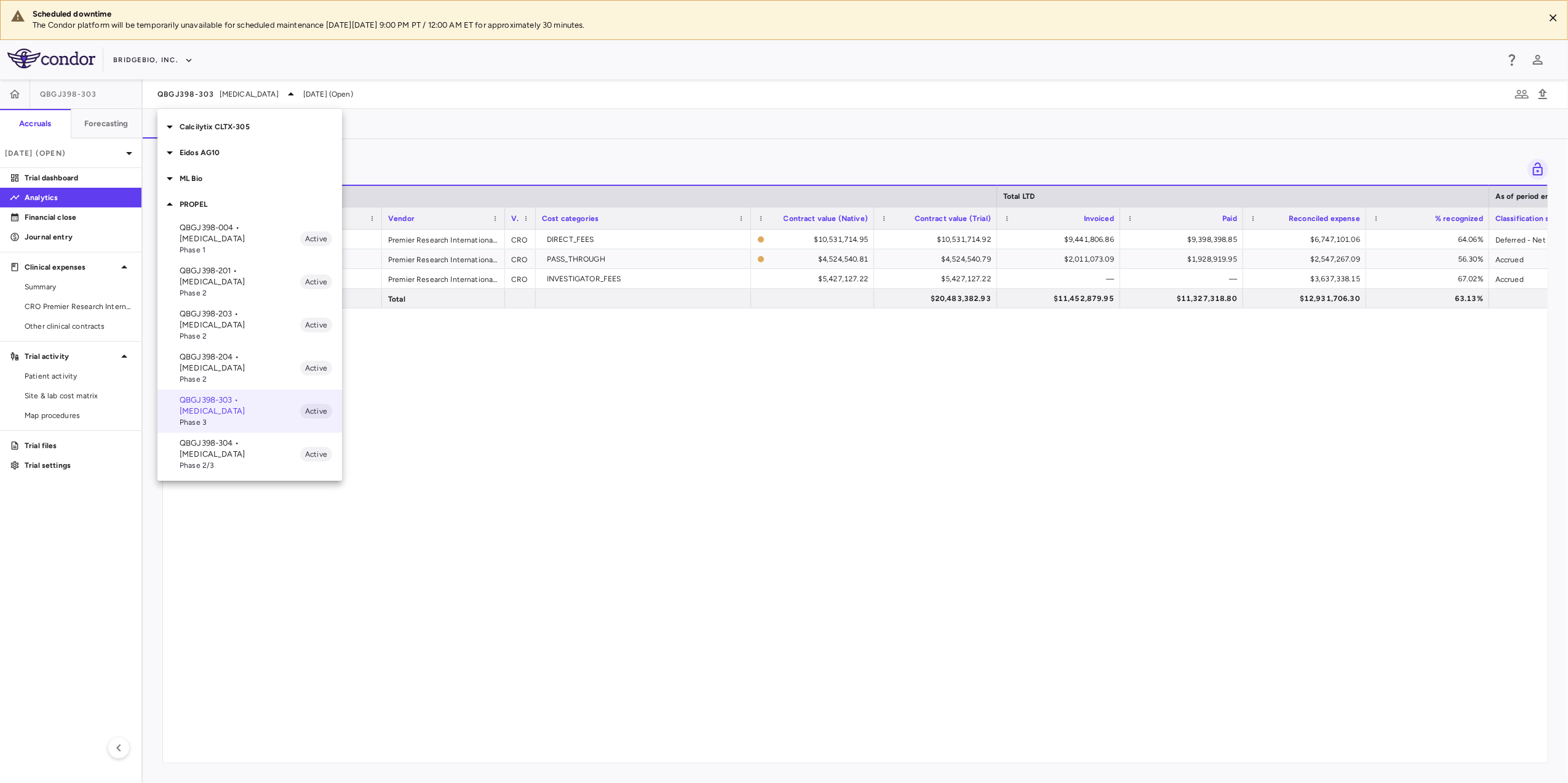
click at [251, 438] on p "QBGJ398-304 • [MEDICAL_DATA]" at bounding box center [240, 449] width 121 height 22
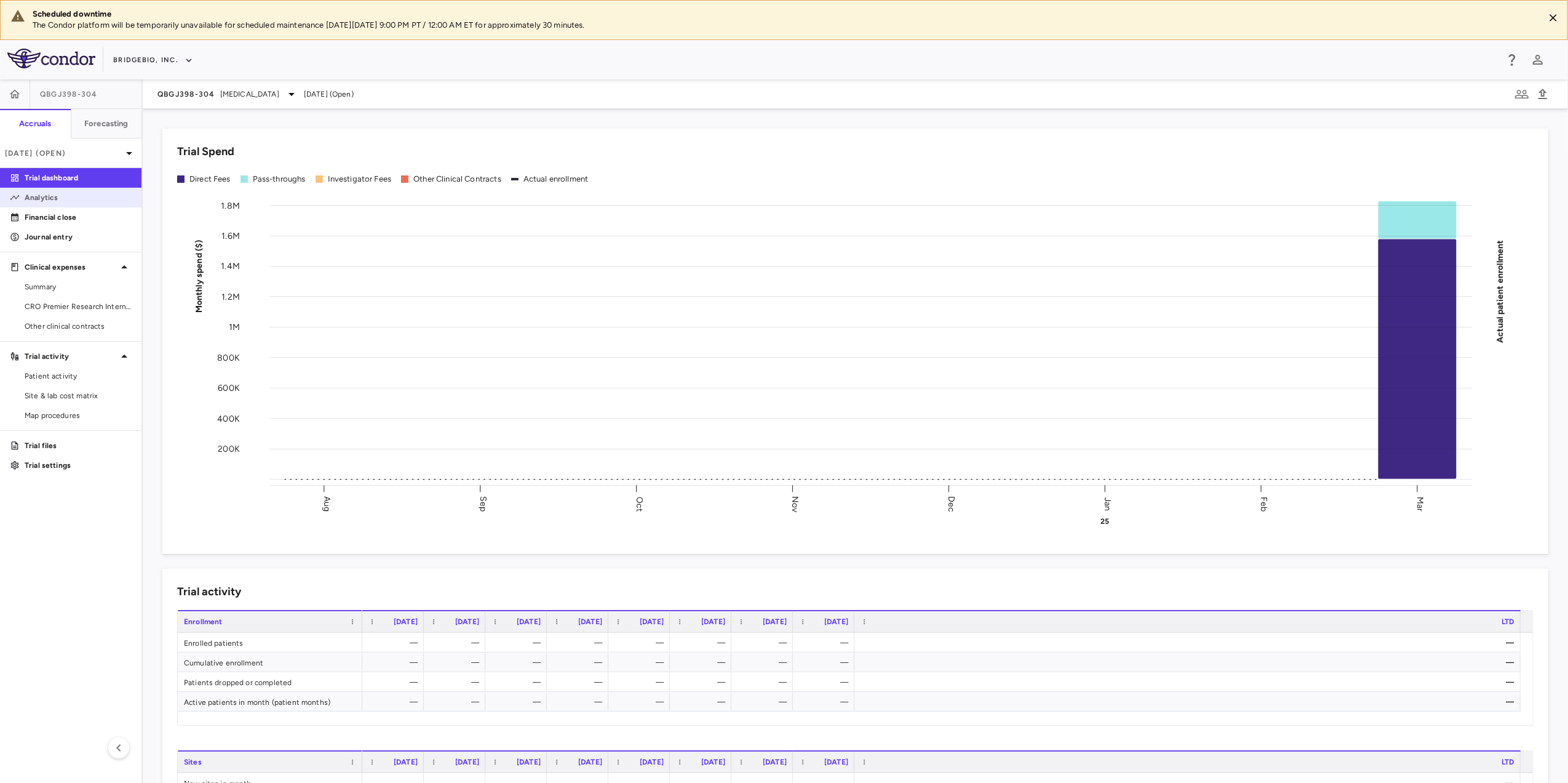
click at [52, 201] on p "Analytics" at bounding box center [78, 197] width 107 height 11
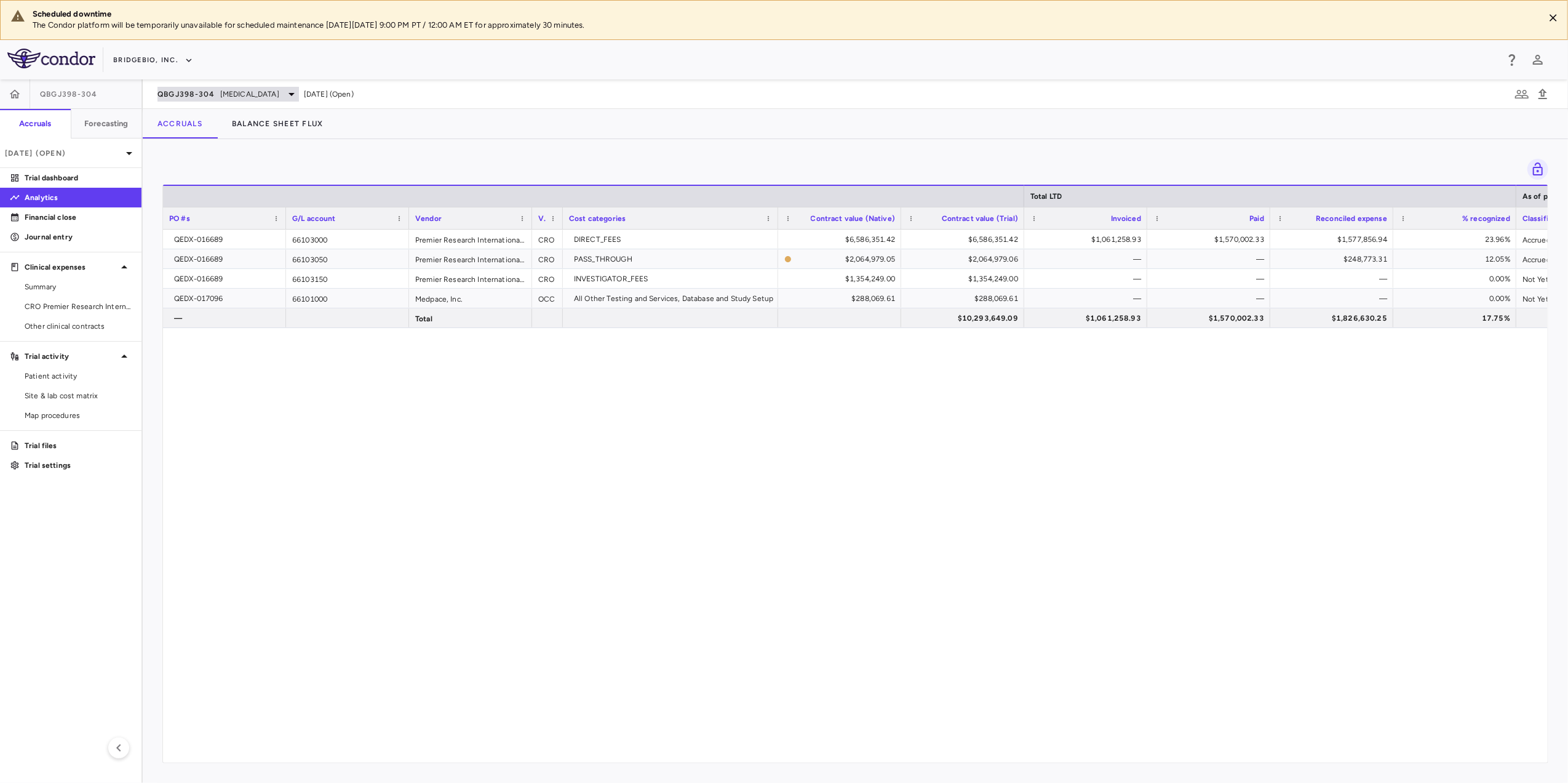
click at [244, 99] on span "[MEDICAL_DATA]" at bounding box center [249, 93] width 59 height 11
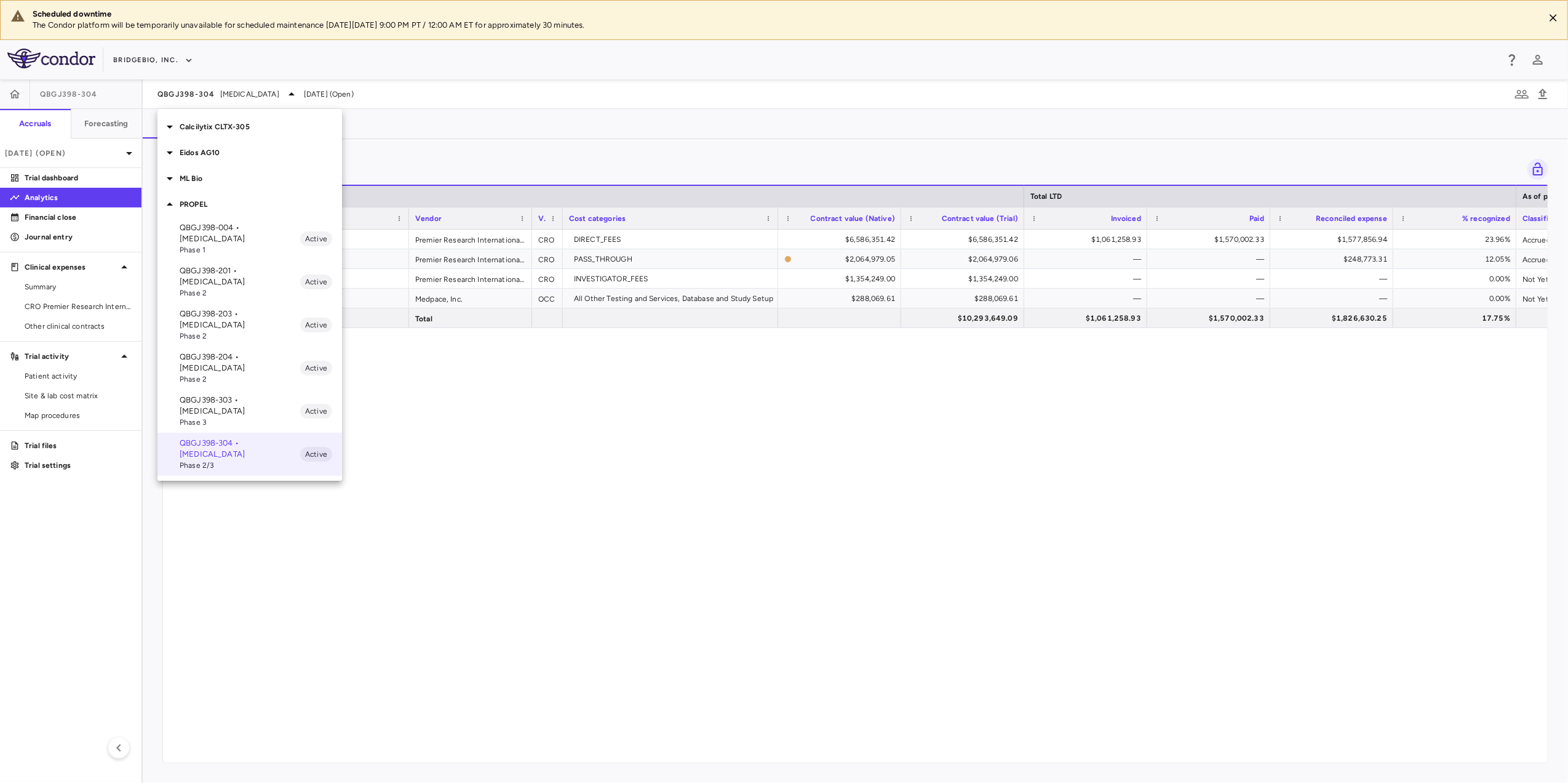
click at [211, 199] on p "PROPEL" at bounding box center [261, 203] width 162 height 11
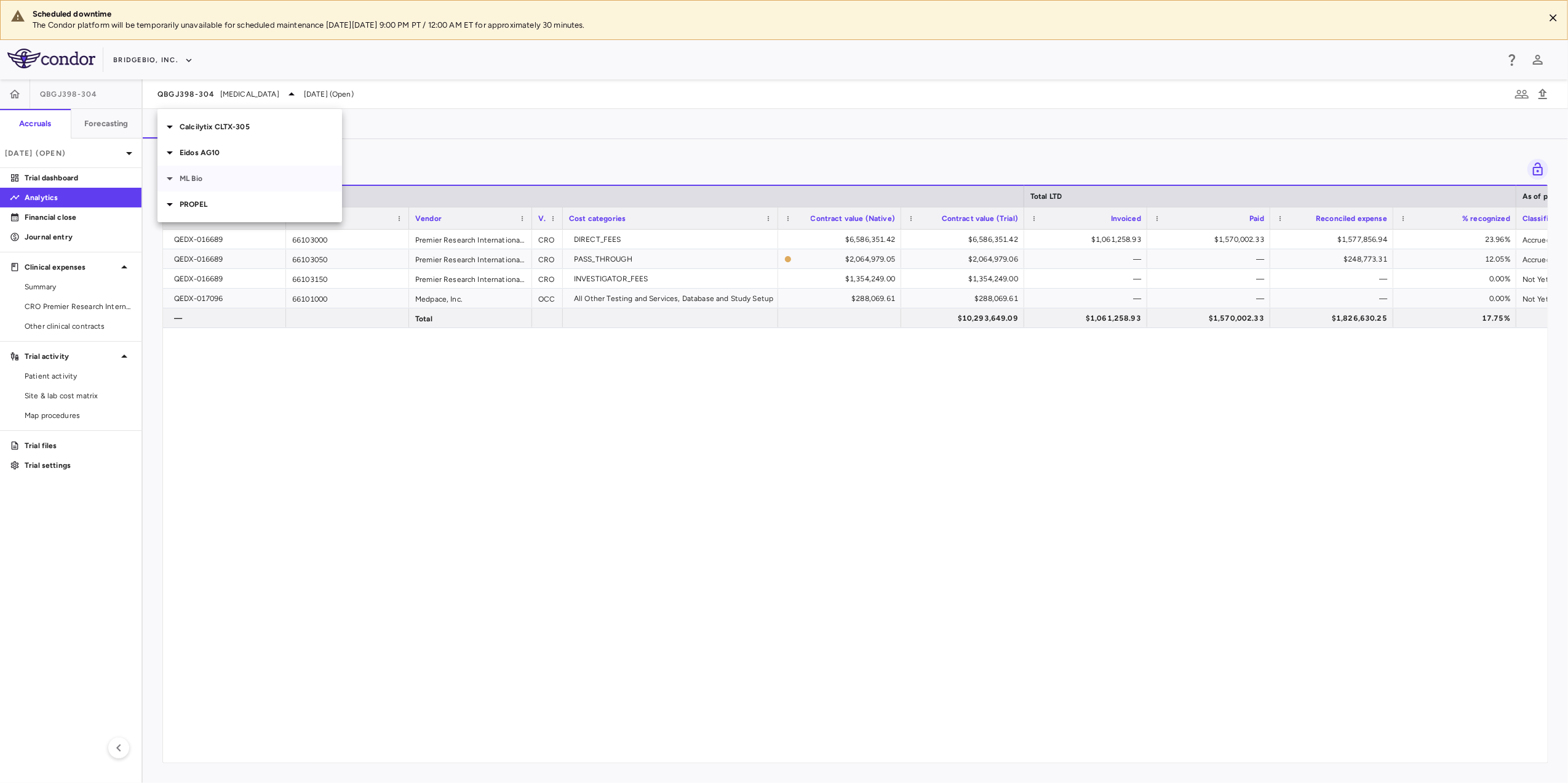
click at [205, 180] on p "ML Bio" at bounding box center [261, 178] width 162 height 11
click at [230, 205] on p "MLB-01-005 • Limb GirdleMuscular [MEDICAL_DATA]" at bounding box center [240, 213] width 121 height 33
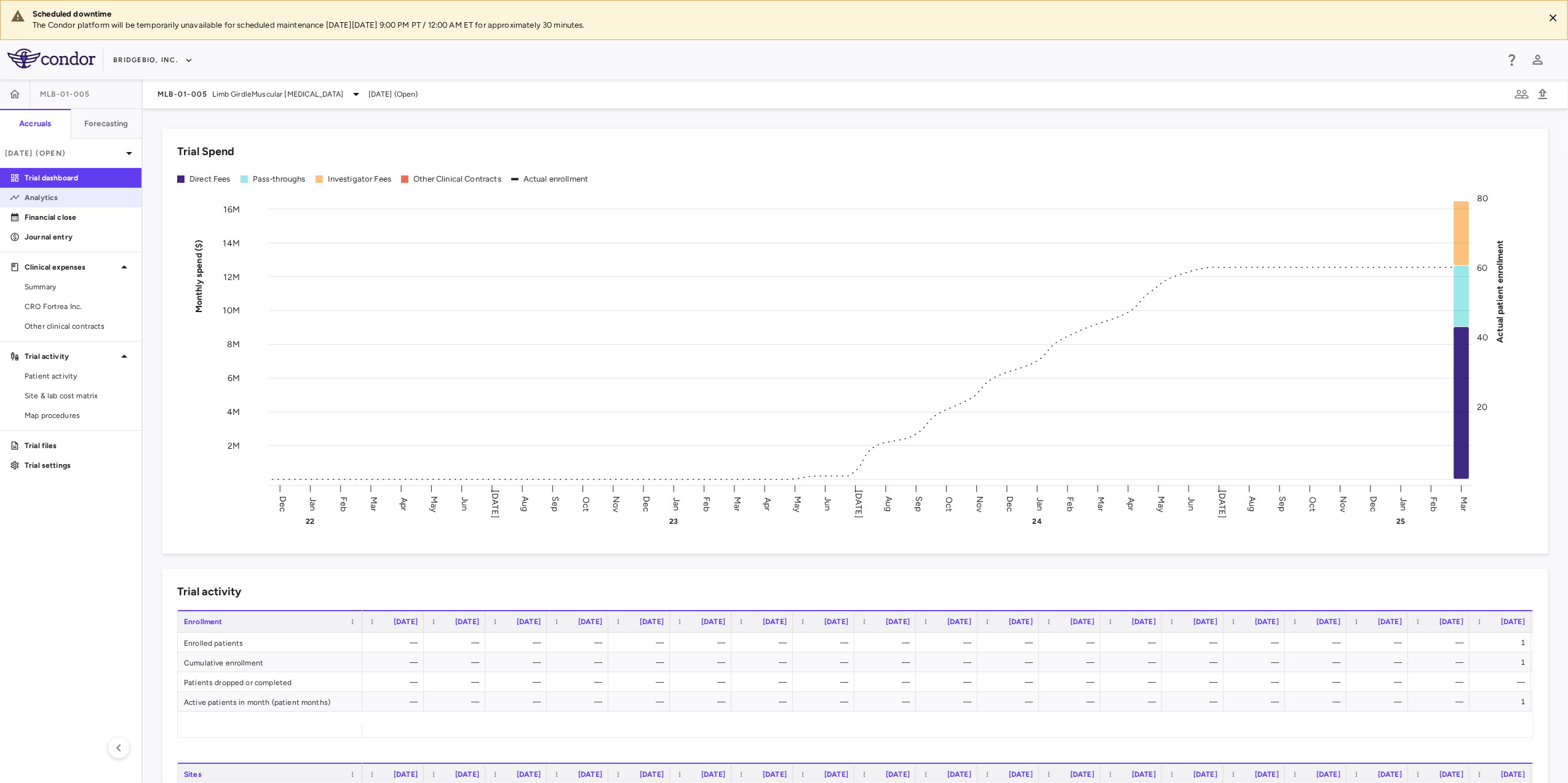
click at [57, 203] on link "Analytics" at bounding box center [70, 198] width 142 height 19
